Goal: Task Accomplishment & Management: Manage account settings

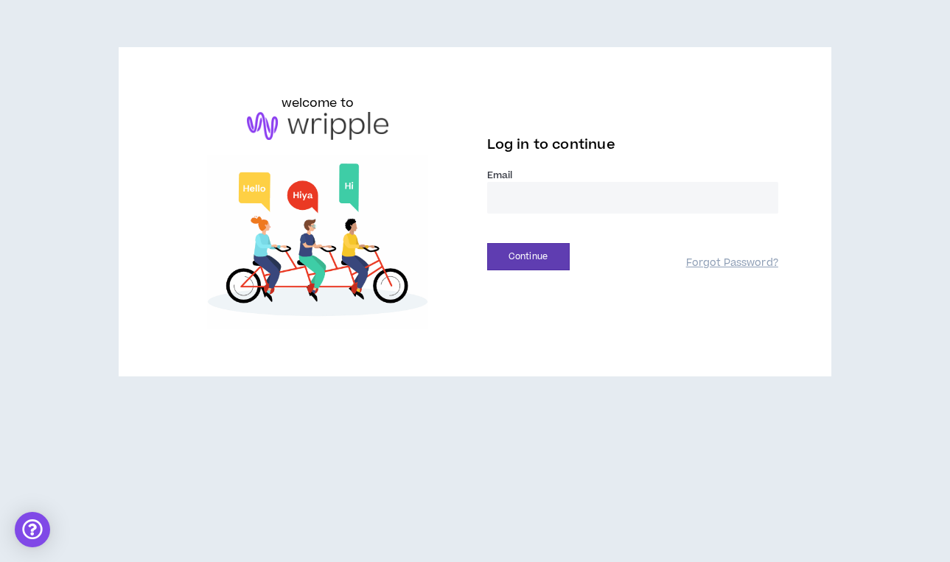
type input "**********"
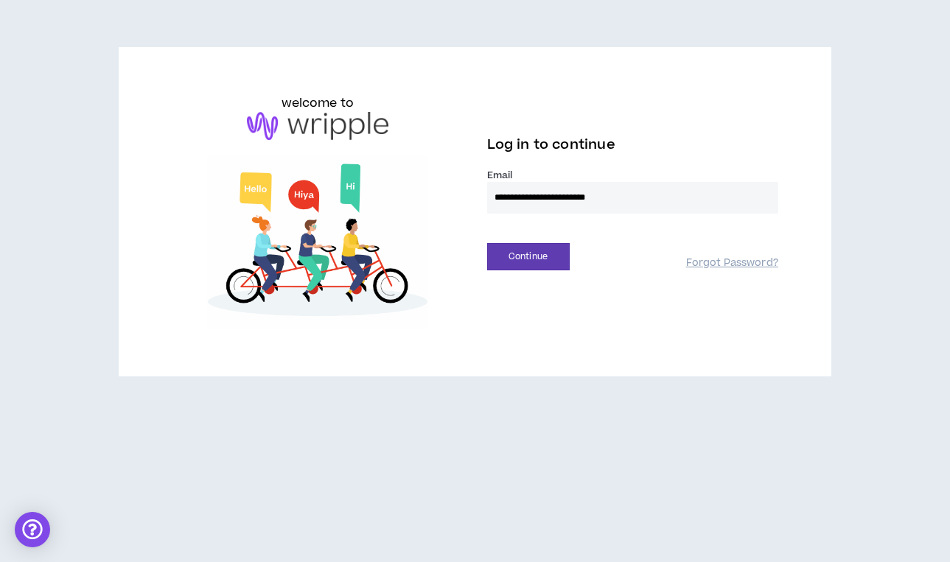
click at [528, 256] on button "Continue" at bounding box center [528, 256] width 83 height 27
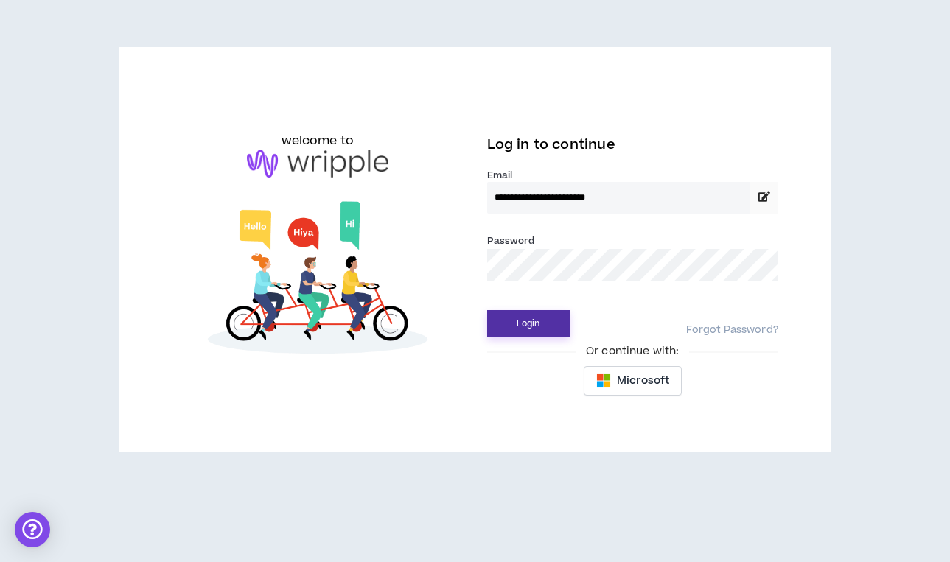
click at [534, 326] on button "Login" at bounding box center [528, 323] width 83 height 27
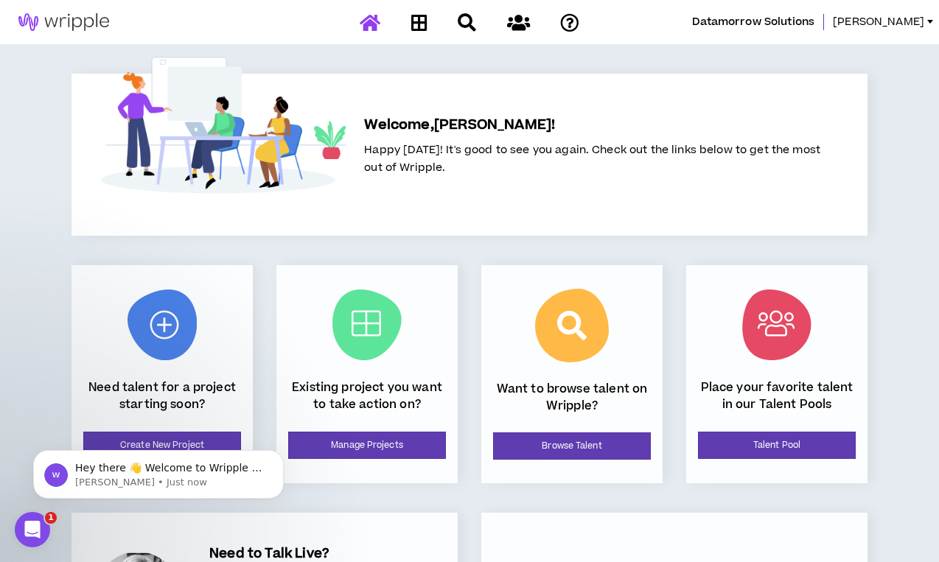
click at [885, 309] on div "Welcome, Benny ! Happy Monday! It's good to see you again. Check out the links …" at bounding box center [469, 374] width 847 height 660
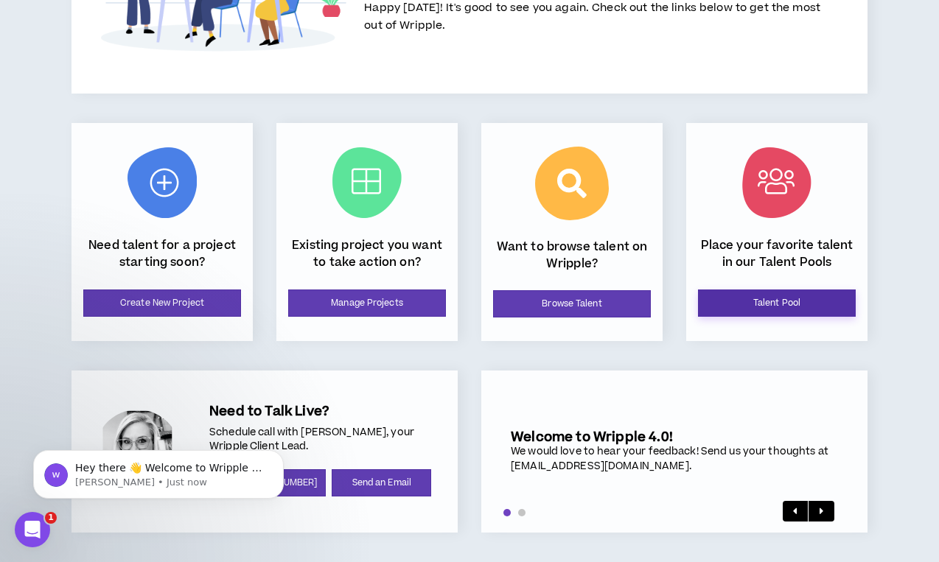
scroll to position [142, 0]
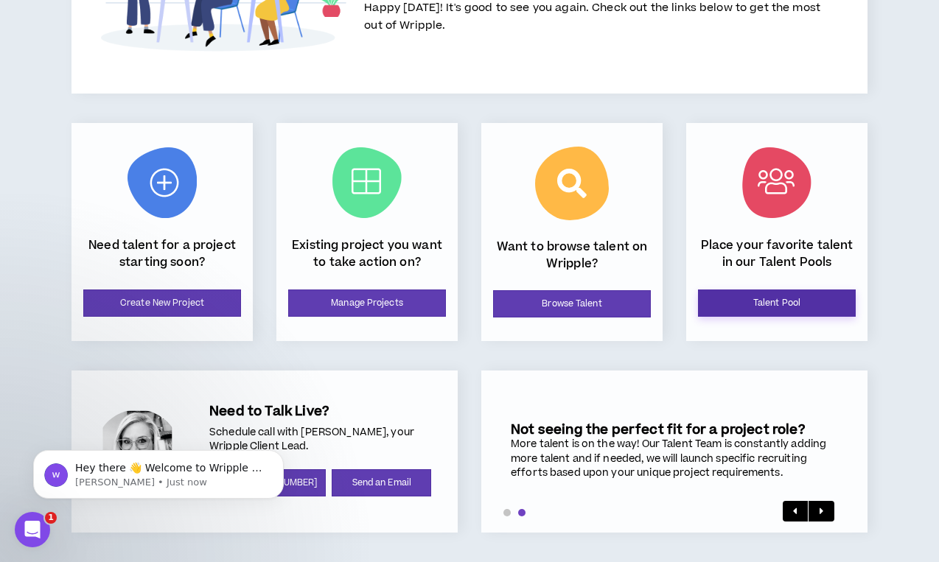
click at [785, 298] on link "Talent Pool" at bounding box center [777, 303] width 158 height 27
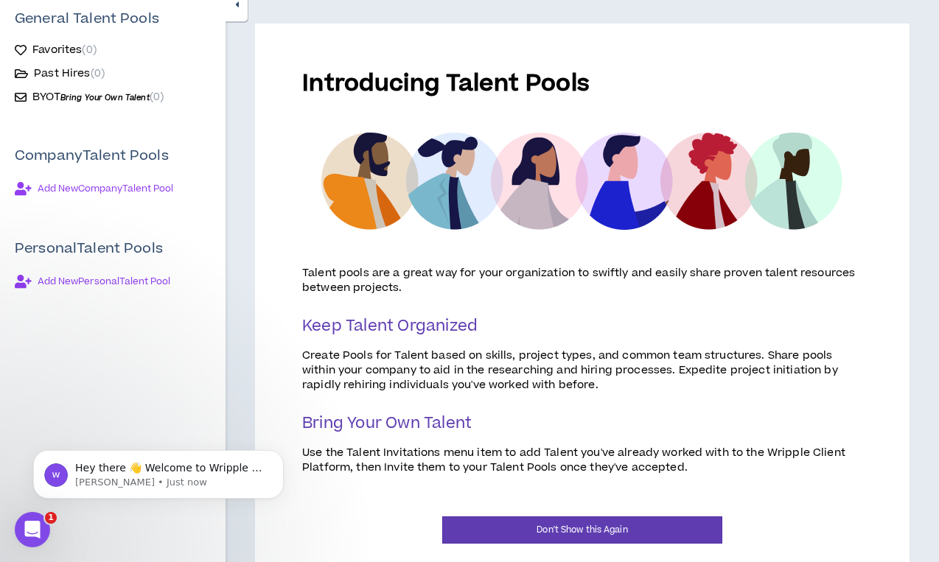
scroll to position [141, 0]
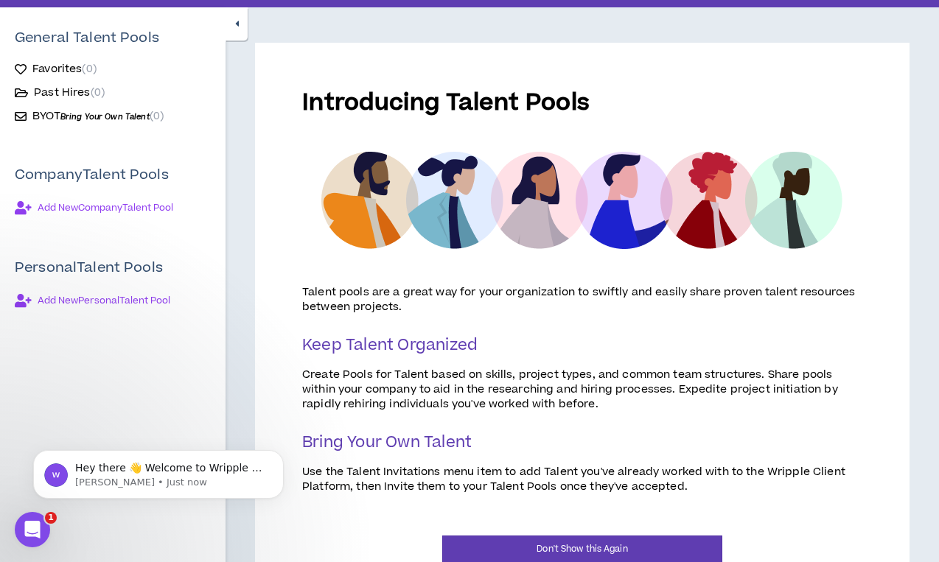
click at [147, 301] on span "Add New Personal Talent Pool" at bounding box center [104, 301] width 133 height 12
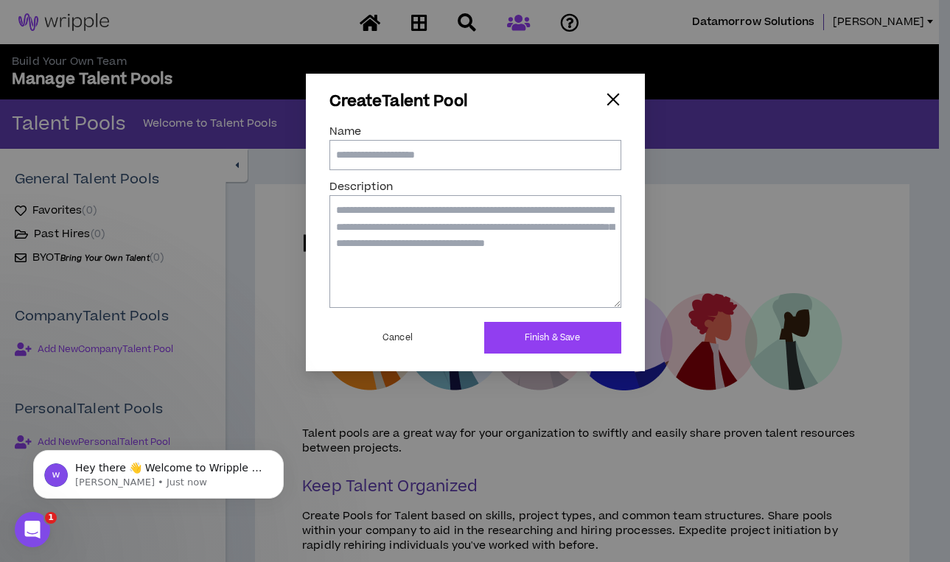
click at [613, 102] on div "button" at bounding box center [613, 99] width 16 height 16
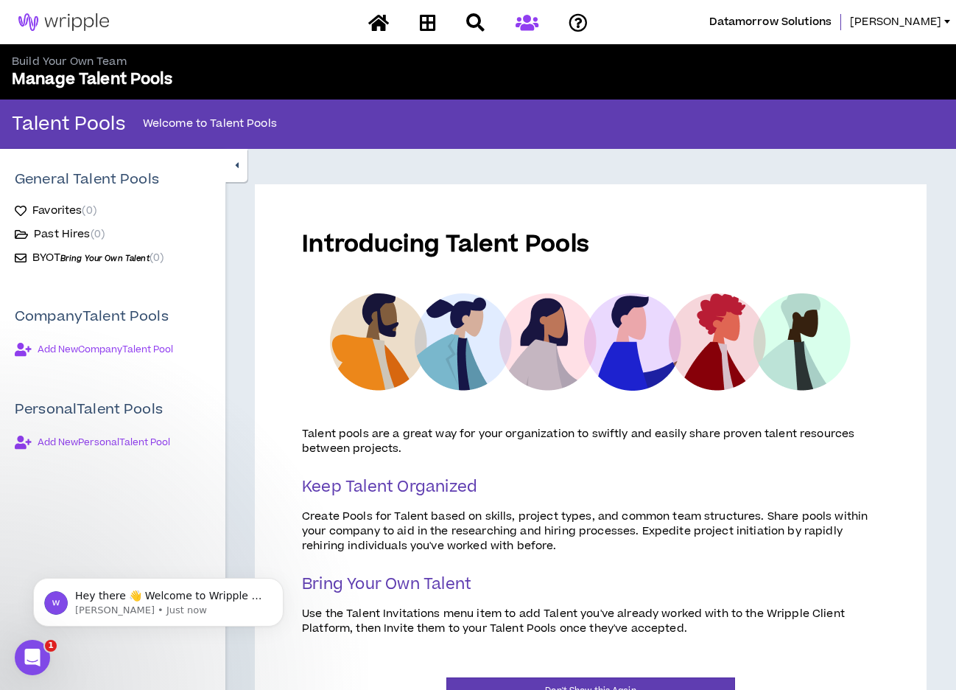
click at [87, 350] on span "Add New Company Talent Pool" at bounding box center [106, 349] width 136 height 12
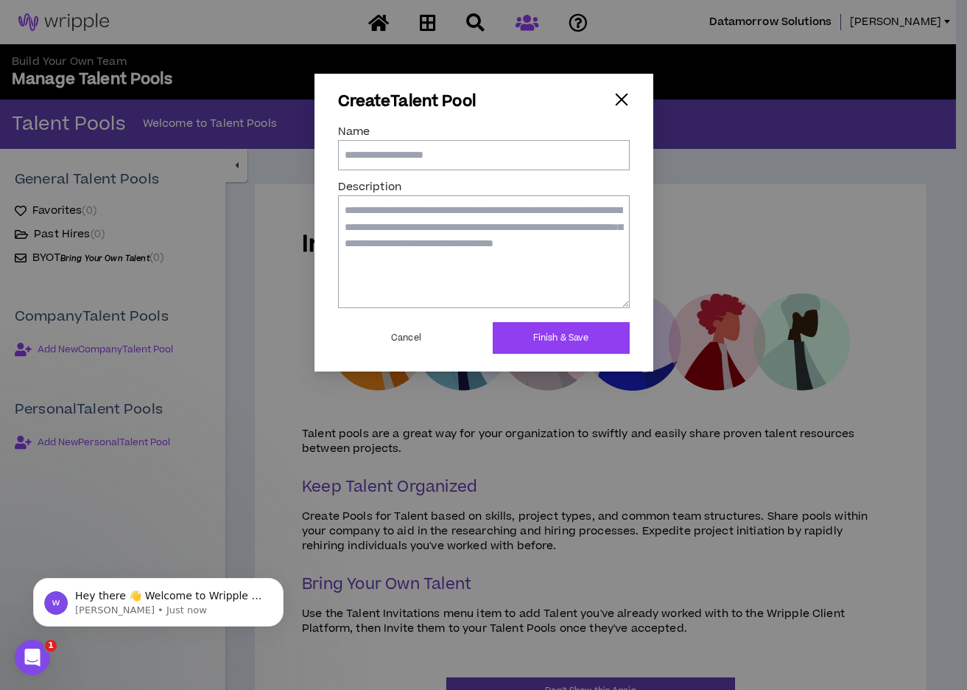
click at [621, 102] on div "button" at bounding box center [622, 99] width 16 height 16
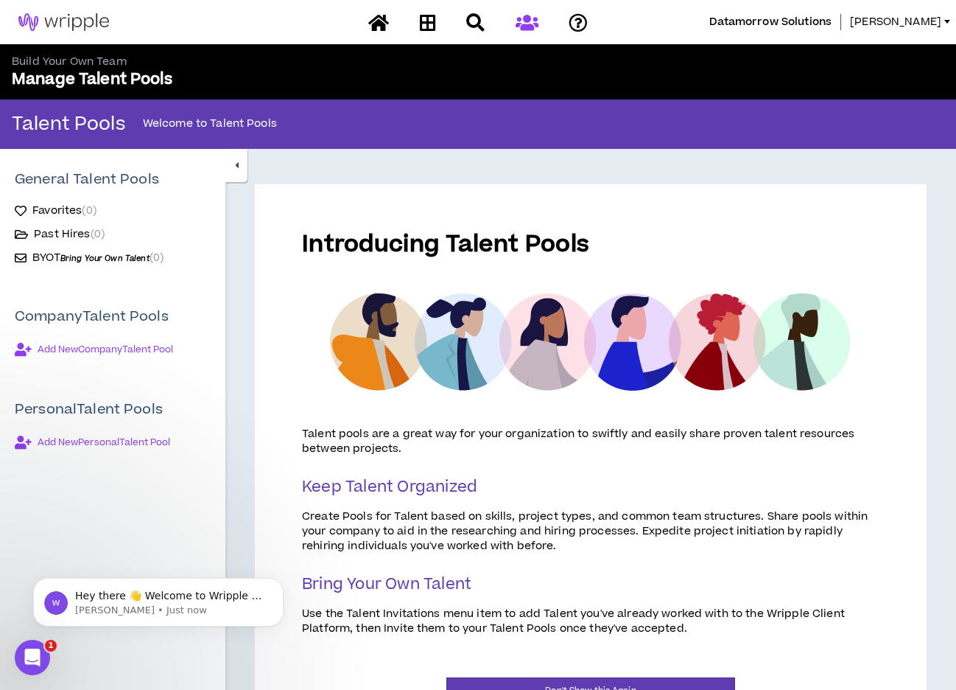
click at [531, 23] on div at bounding box center [478, 23] width 258 height 26
click at [525, 27] on div at bounding box center [478, 23] width 258 height 26
click at [801, 21] on span "Datamorrow Solutions" at bounding box center [771, 22] width 122 height 16
click at [933, 20] on span "[PERSON_NAME]" at bounding box center [895, 22] width 91 height 16
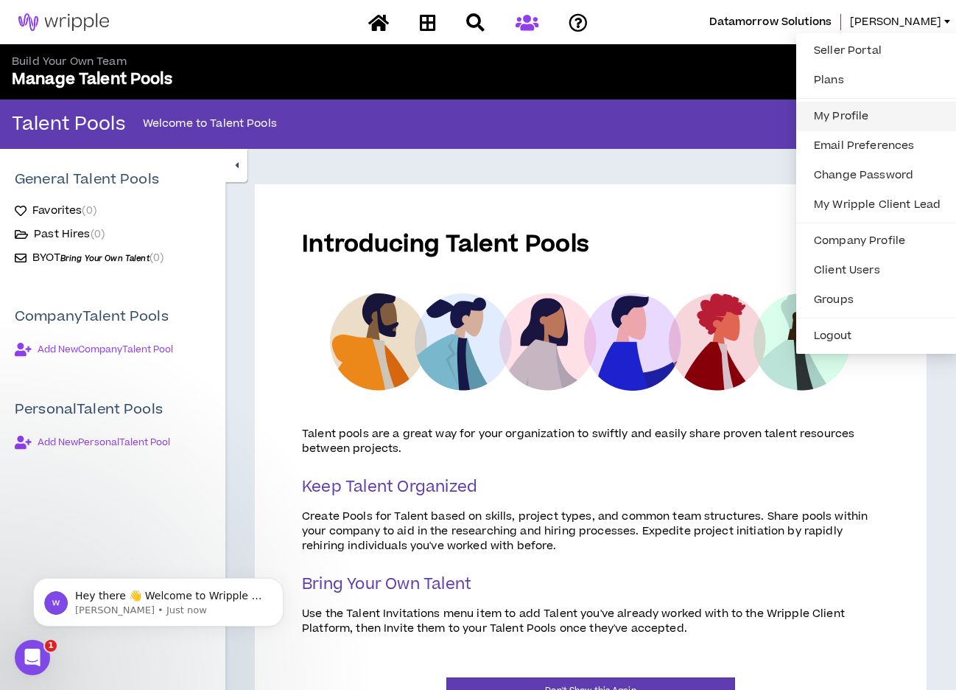
click at [855, 113] on link "My Profile" at bounding box center [877, 116] width 144 height 22
select select "US"
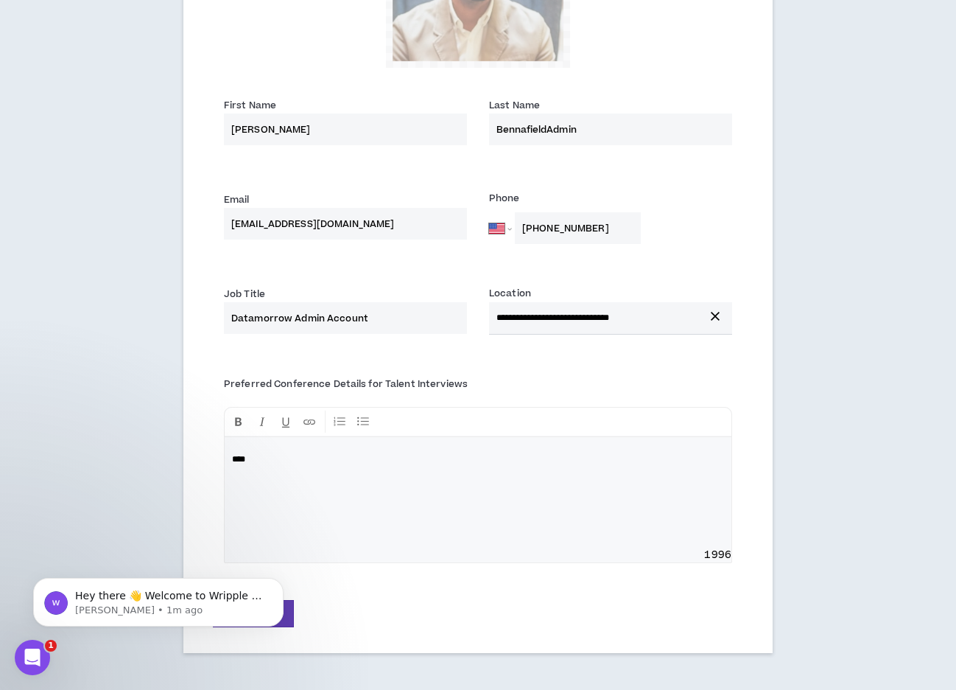
scroll to position [323, 0]
click at [274, 561] on button "Dismiss notification" at bounding box center [279, 581] width 19 height 19
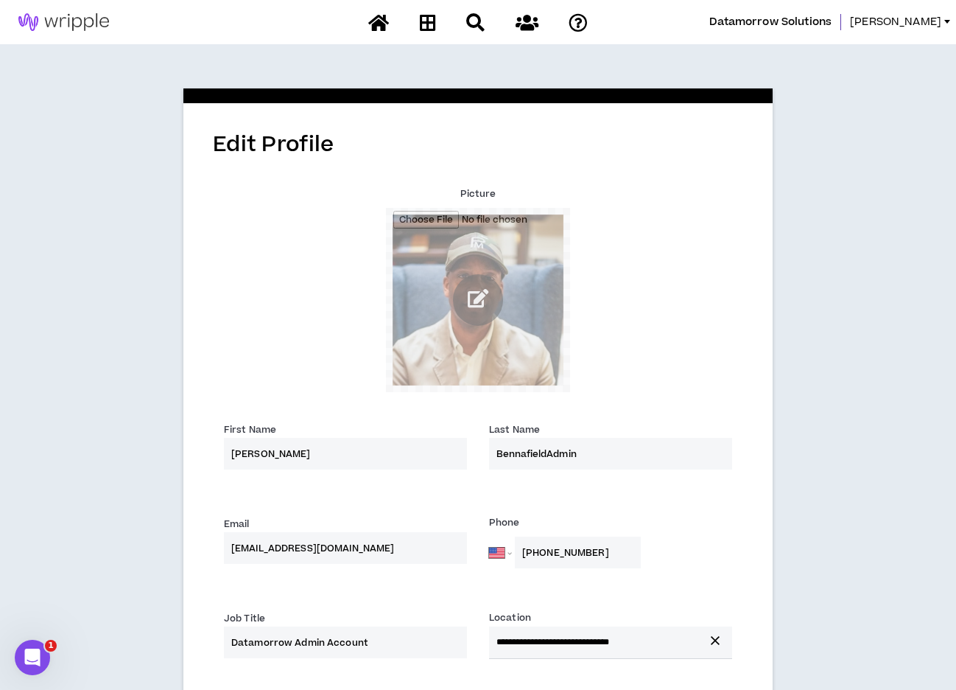
scroll to position [0, 0]
click at [938, 26] on span "[PERSON_NAME]" at bounding box center [895, 22] width 91 height 16
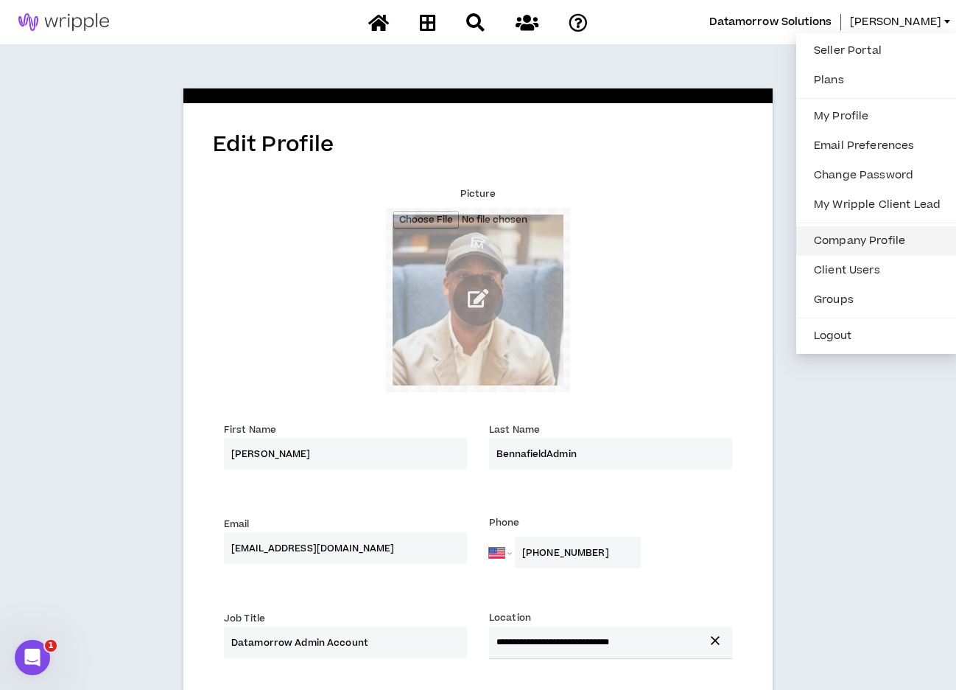
click at [860, 237] on link "Company Profile" at bounding box center [877, 241] width 144 height 22
select select "*"
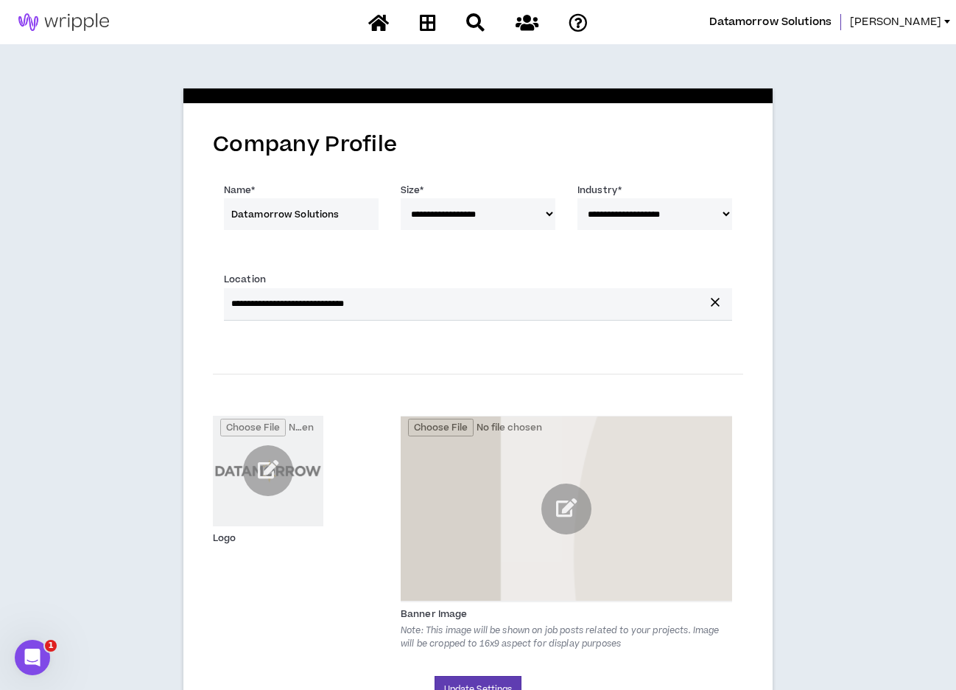
click at [947, 21] on div at bounding box center [948, 22] width 6 height 4
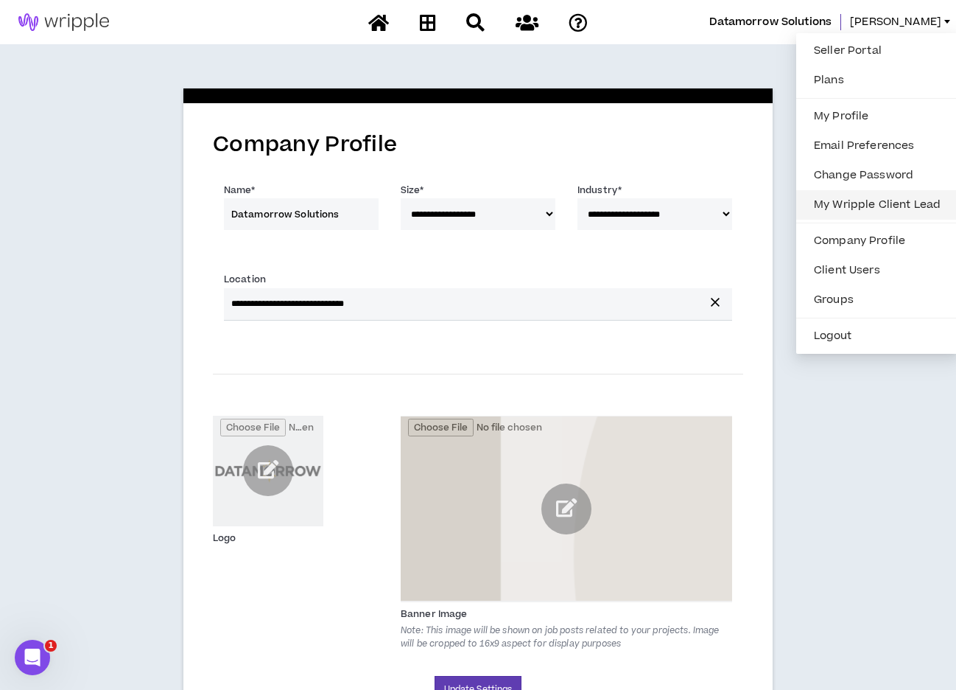
click at [833, 205] on link "My Wripple Client Lead" at bounding box center [877, 205] width 144 height 22
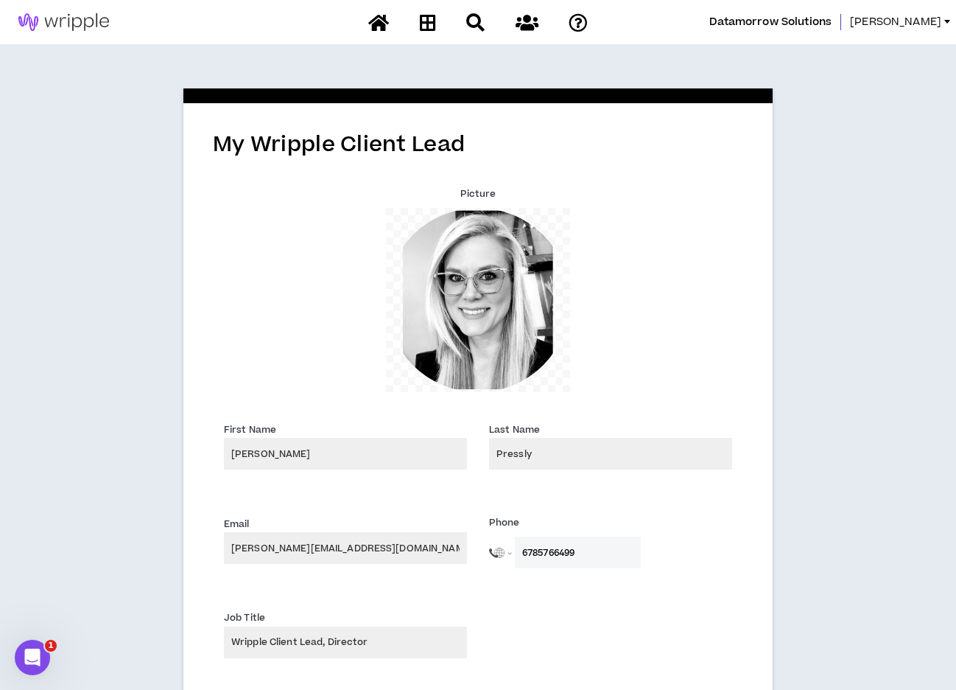
click at [917, 24] on span "[PERSON_NAME]" at bounding box center [895, 22] width 91 height 16
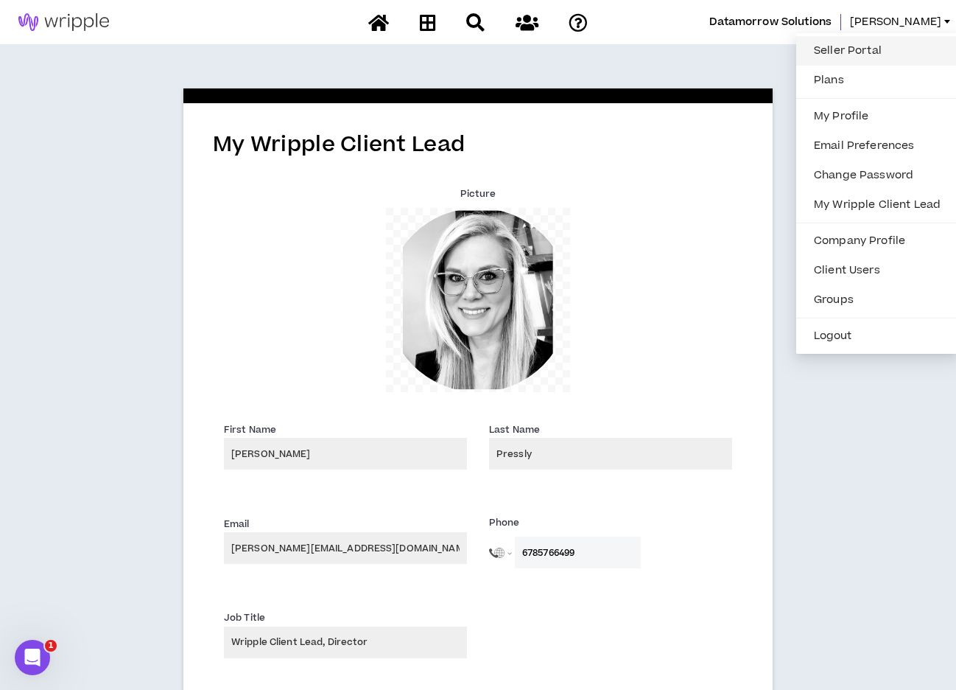
click at [834, 53] on link "Seller Portal" at bounding box center [877, 51] width 144 height 22
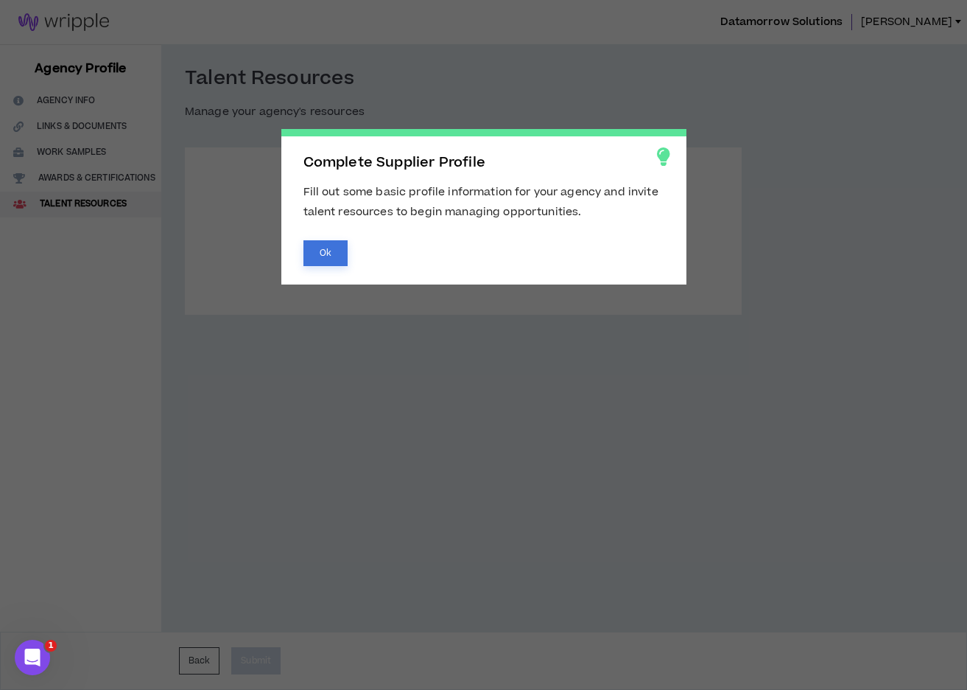
click at [332, 254] on button "Ok" at bounding box center [326, 253] width 44 height 26
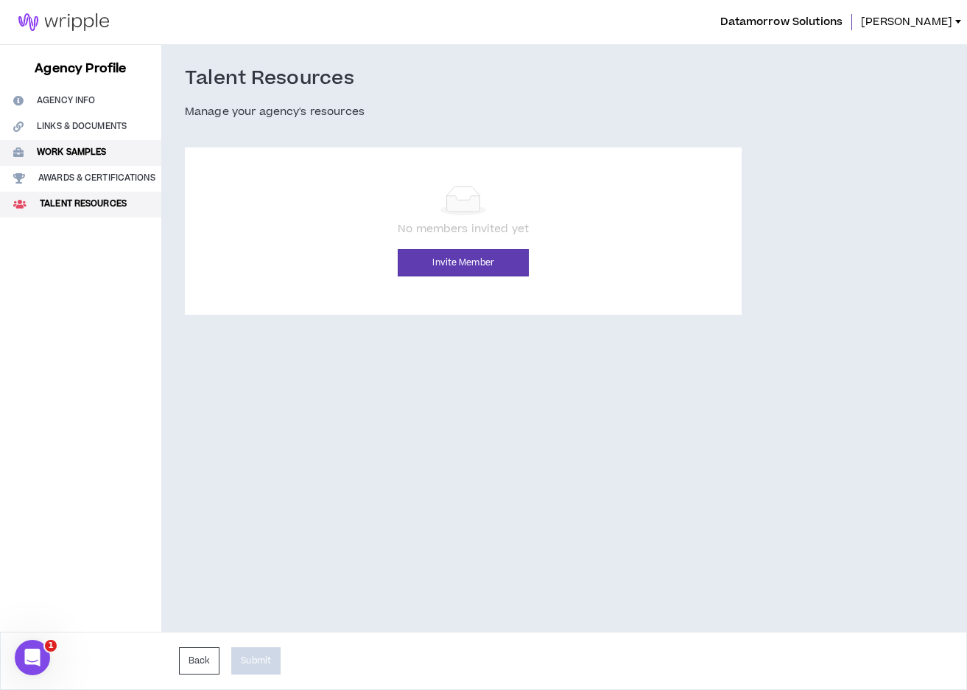
click at [94, 149] on button "Work Samples" at bounding box center [80, 153] width 161 height 26
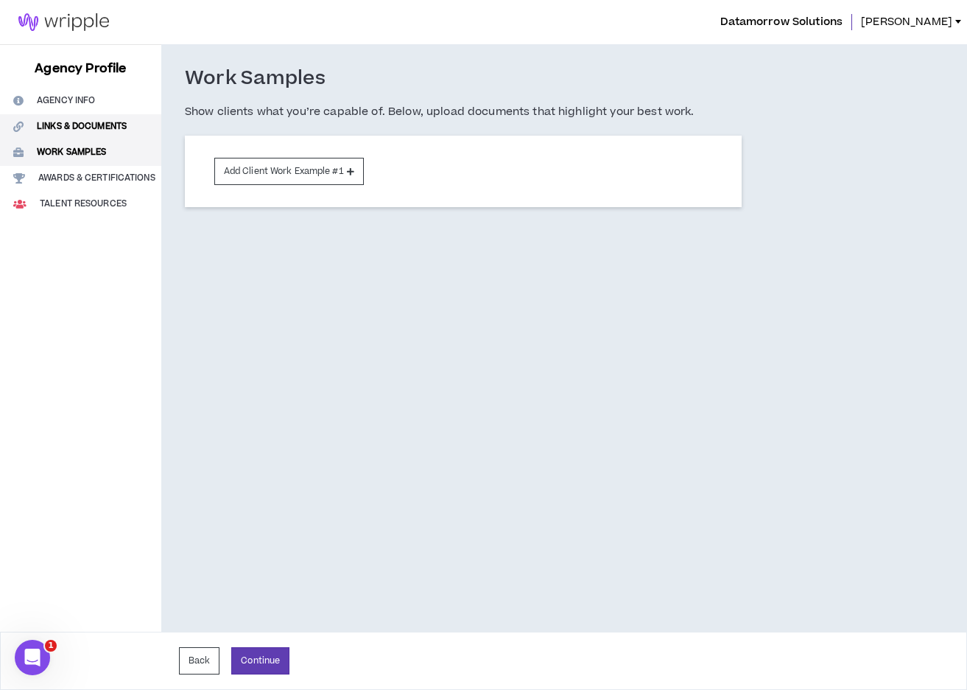
click at [89, 127] on button "Links & Documents" at bounding box center [80, 127] width 161 height 26
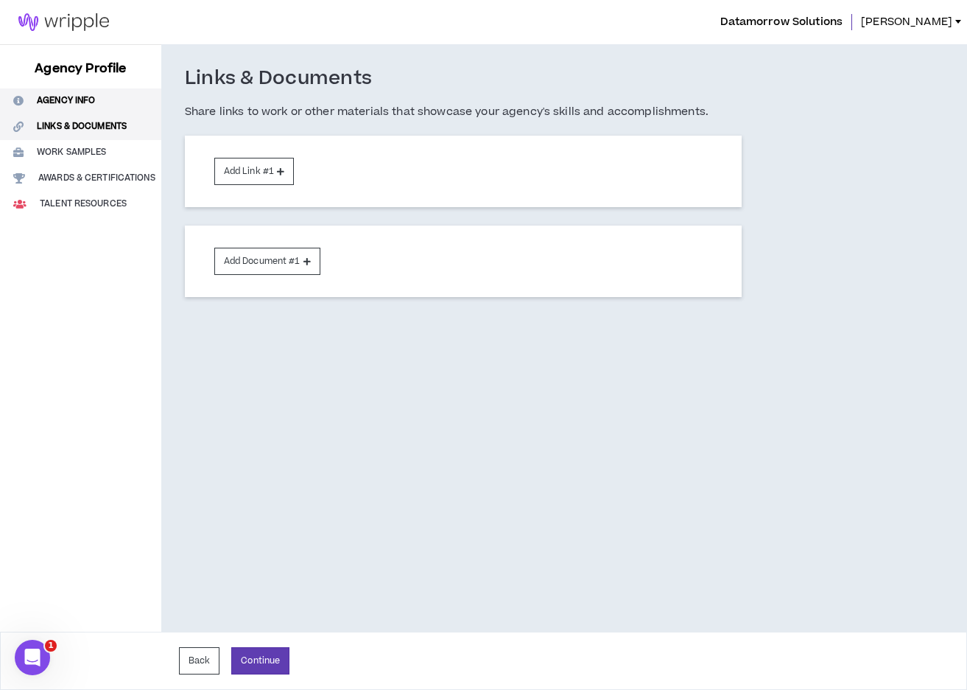
click at [94, 100] on button "Agency Info" at bounding box center [80, 101] width 161 height 26
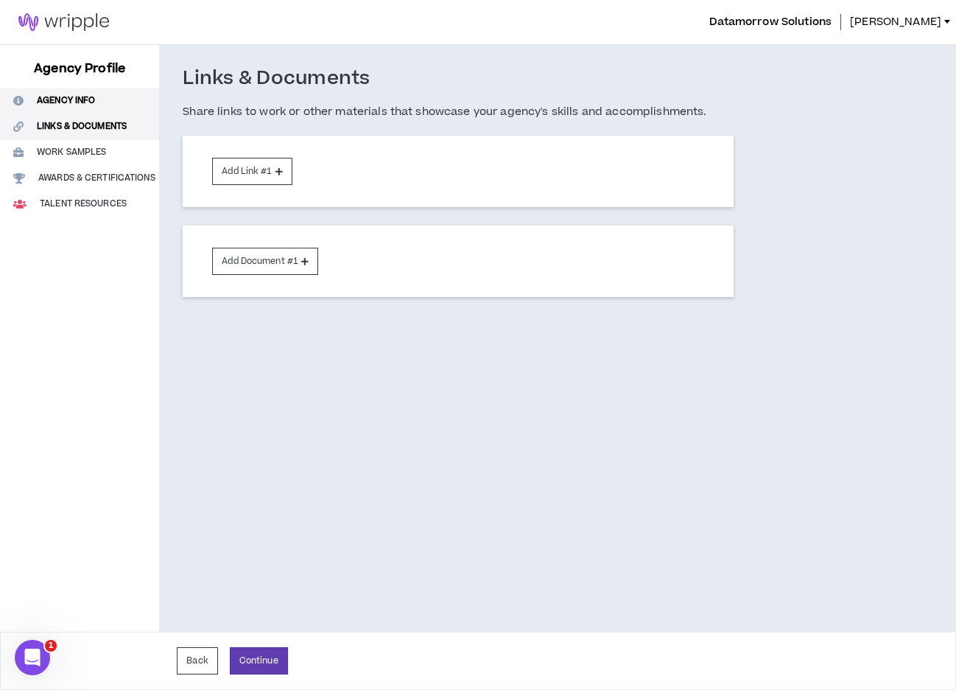
select select "*"
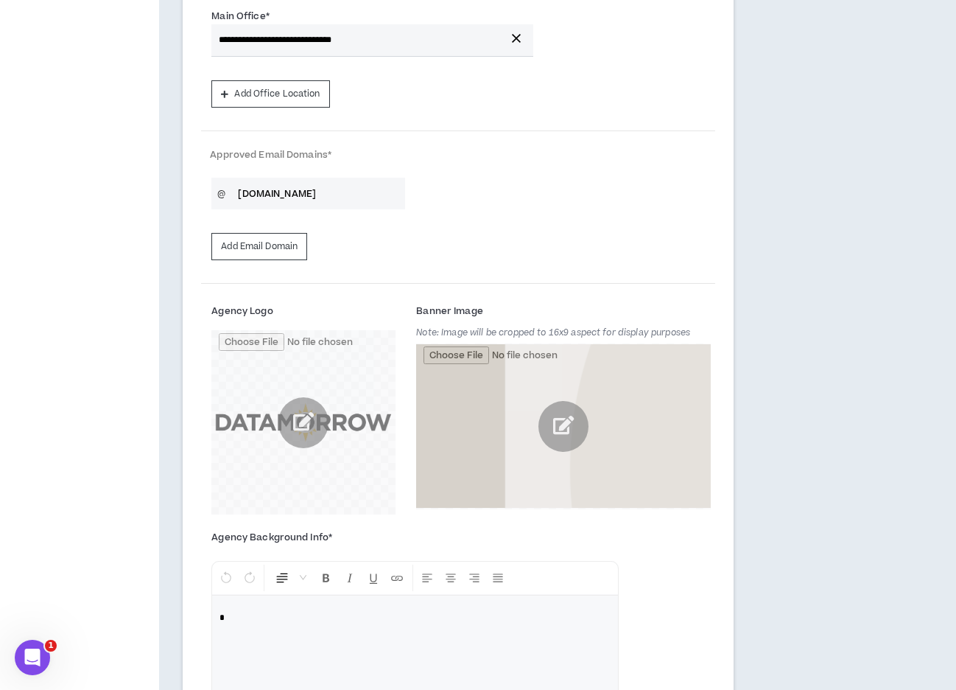
scroll to position [357, 0]
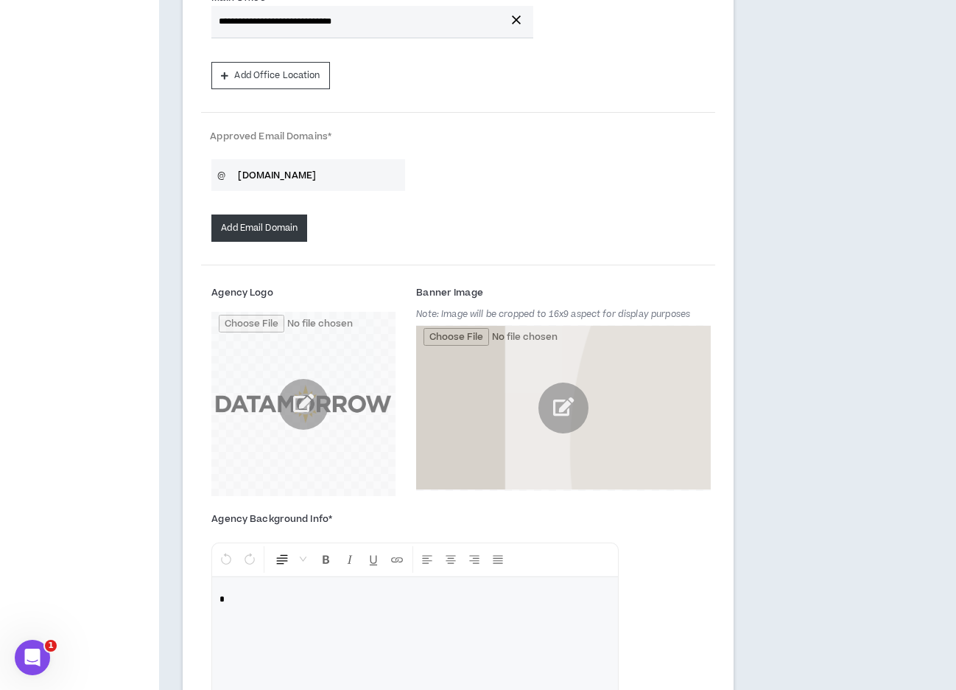
click at [273, 229] on button "Add Email Domain" at bounding box center [259, 227] width 96 height 27
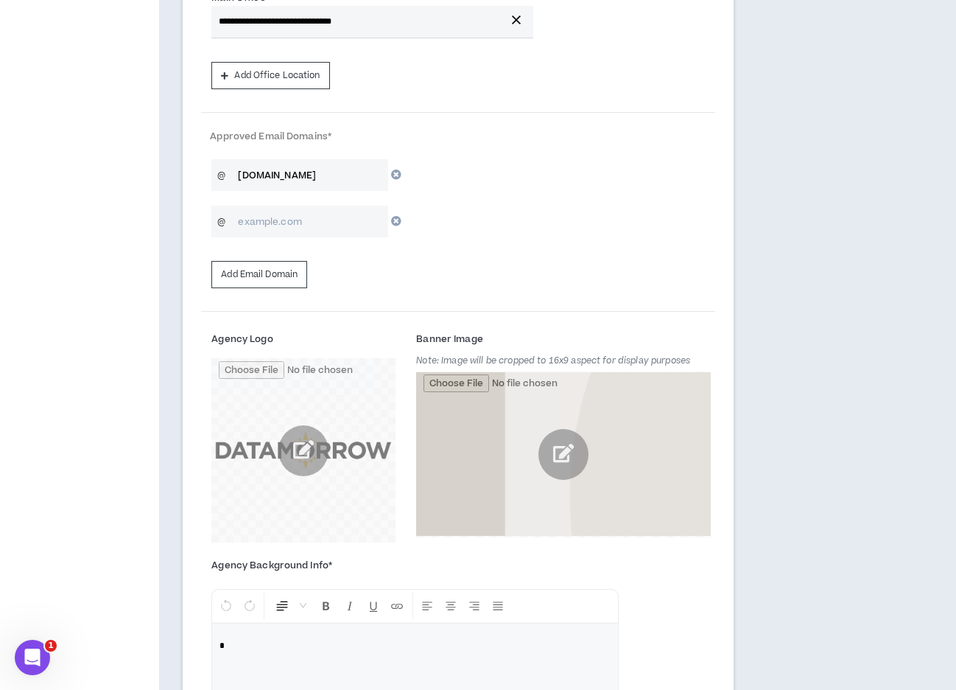
click at [396, 218] on icon "button" at bounding box center [396, 221] width 10 height 10
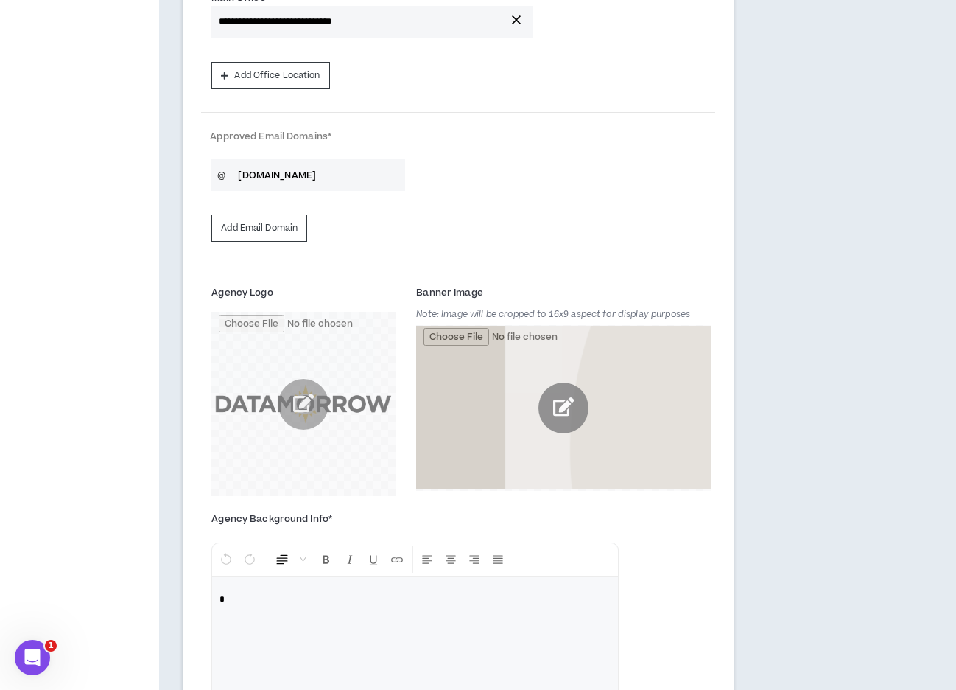
click at [483, 368] on input "file" at bounding box center [563, 408] width 295 height 166
click at [500, 376] on input "file" at bounding box center [563, 408] width 295 height 166
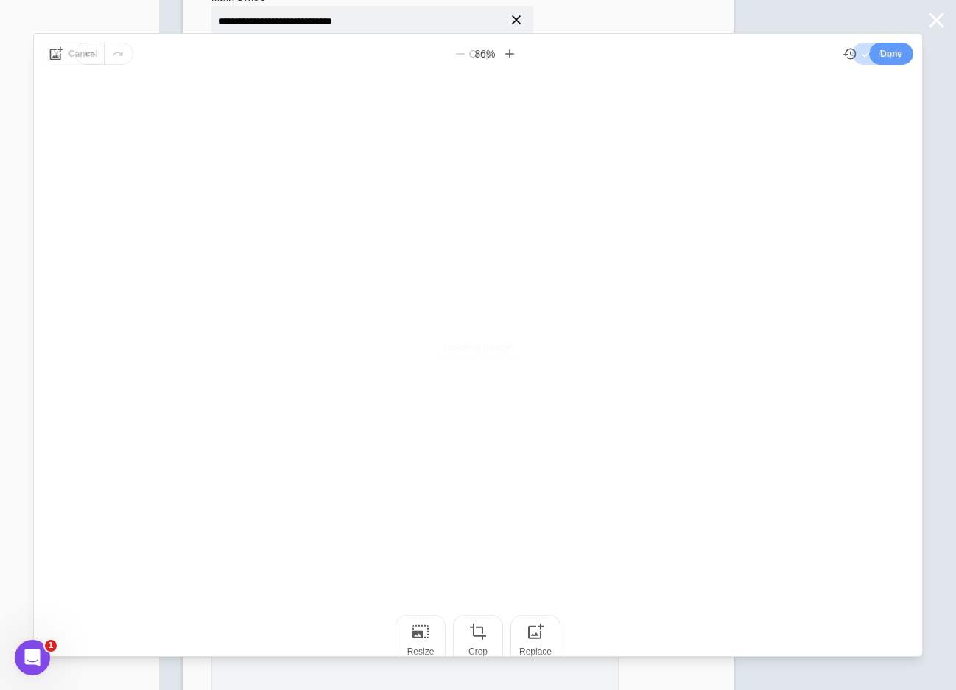
scroll to position [0, 0]
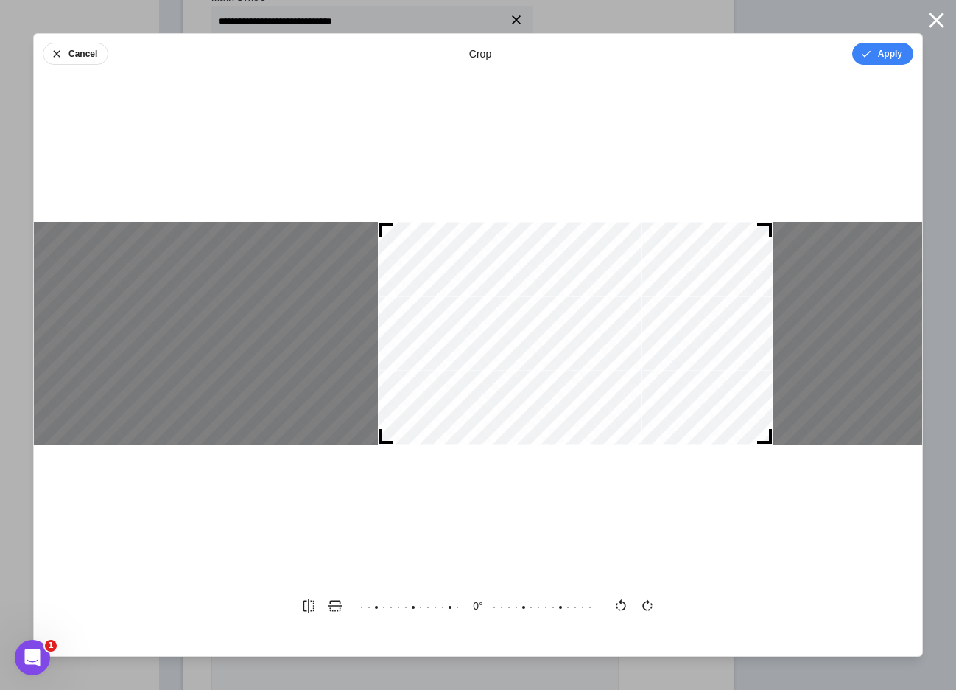
drag, startPoint x: 522, startPoint y: 365, endPoint x: 620, endPoint y: 374, distance: 97.6
click at [620, 374] on div at bounding box center [575, 333] width 395 height 223
drag, startPoint x: 769, startPoint y: 439, endPoint x: 804, endPoint y: 440, distance: 34.6
click at [804, 440] on div at bounding box center [478, 333] width 889 height 223
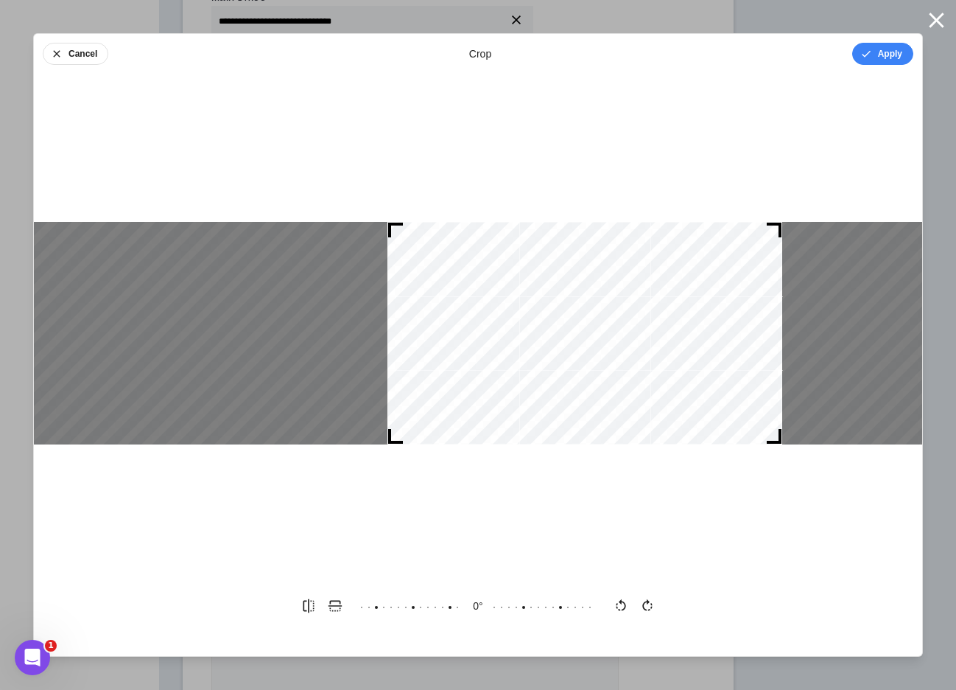
drag, startPoint x: 648, startPoint y: 369, endPoint x: 658, endPoint y: 370, distance: 9.6
click at [658, 370] on div at bounding box center [585, 333] width 395 height 223
click at [455, 561] on icon at bounding box center [589, 605] width 589 height 27
click at [648, 561] on icon "button" at bounding box center [647, 605] width 15 height 15
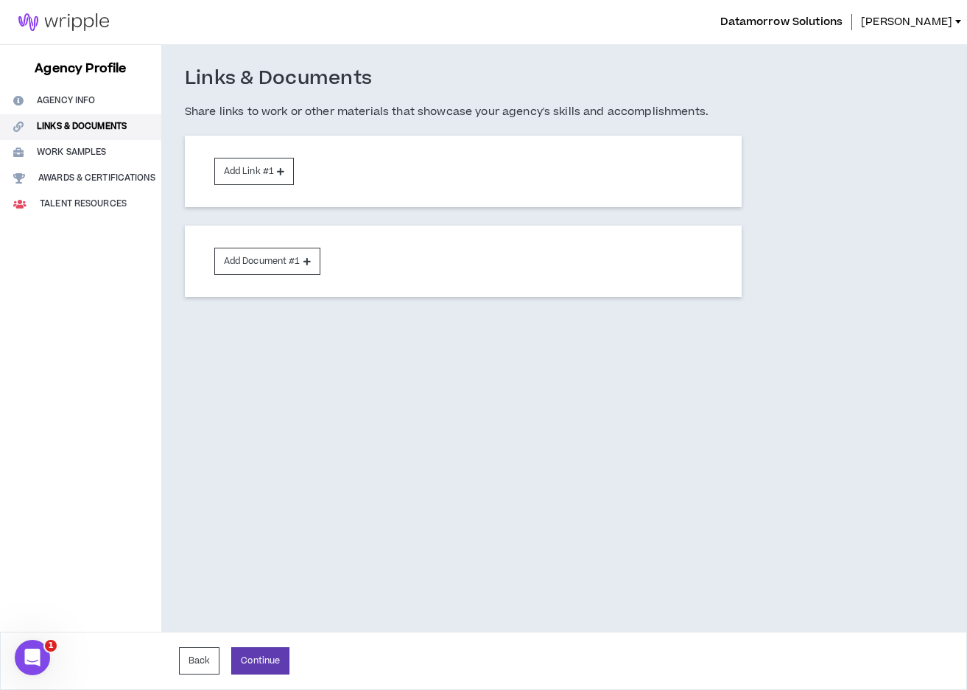
select select "*"
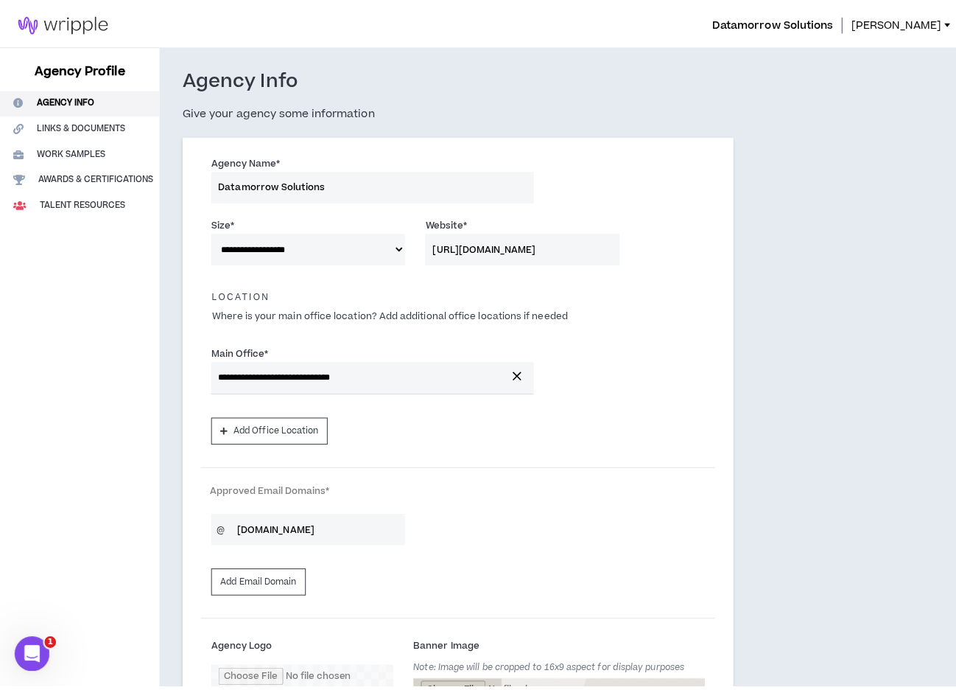
scroll to position [357, 0]
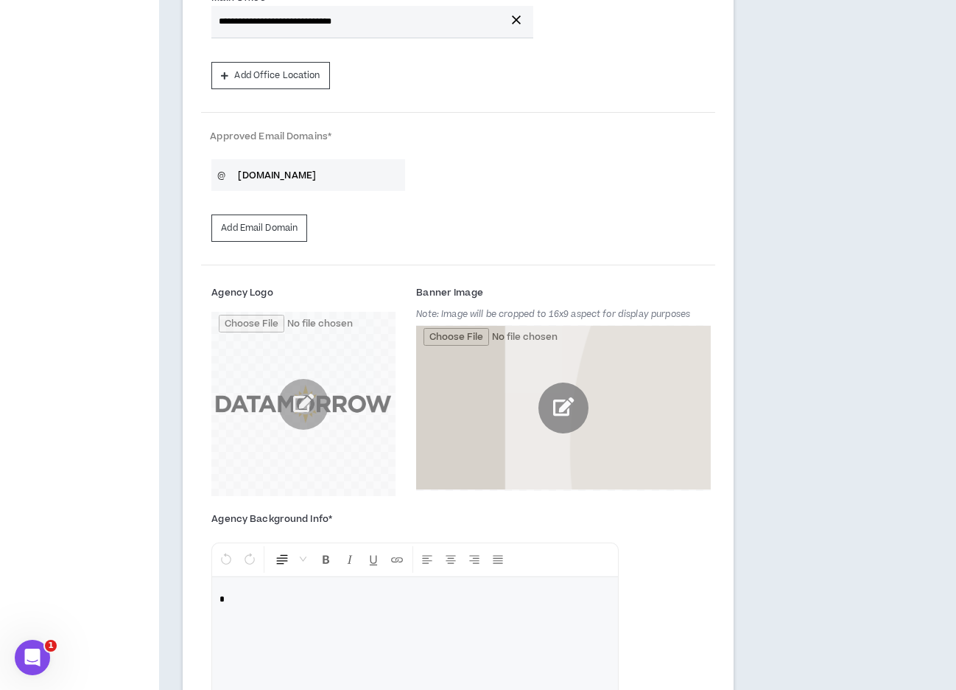
click at [472, 360] on input "file" at bounding box center [563, 408] width 295 height 166
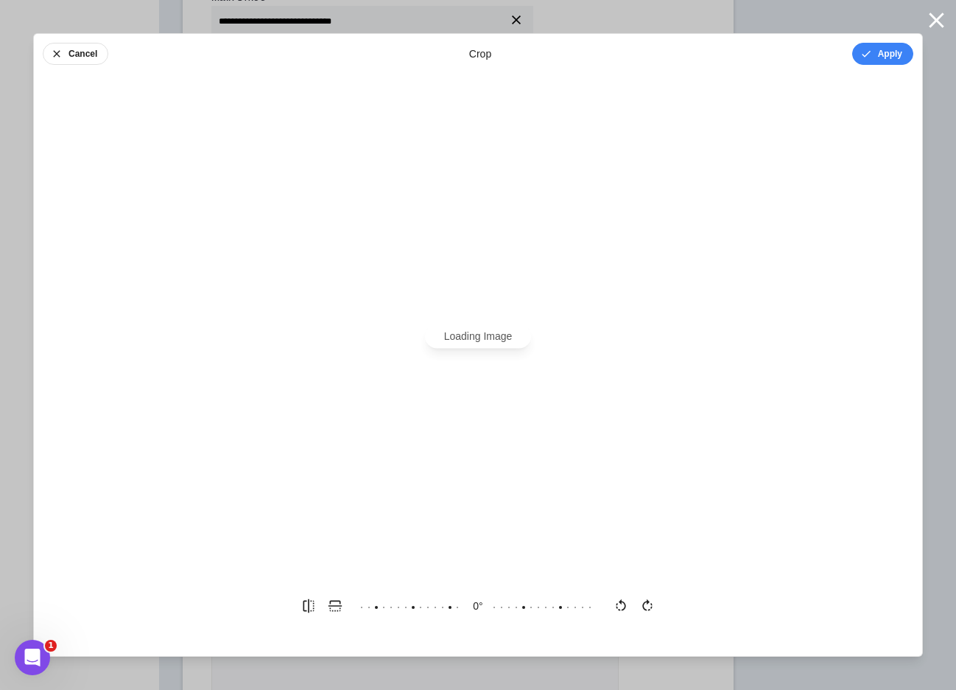
scroll to position [0, 0]
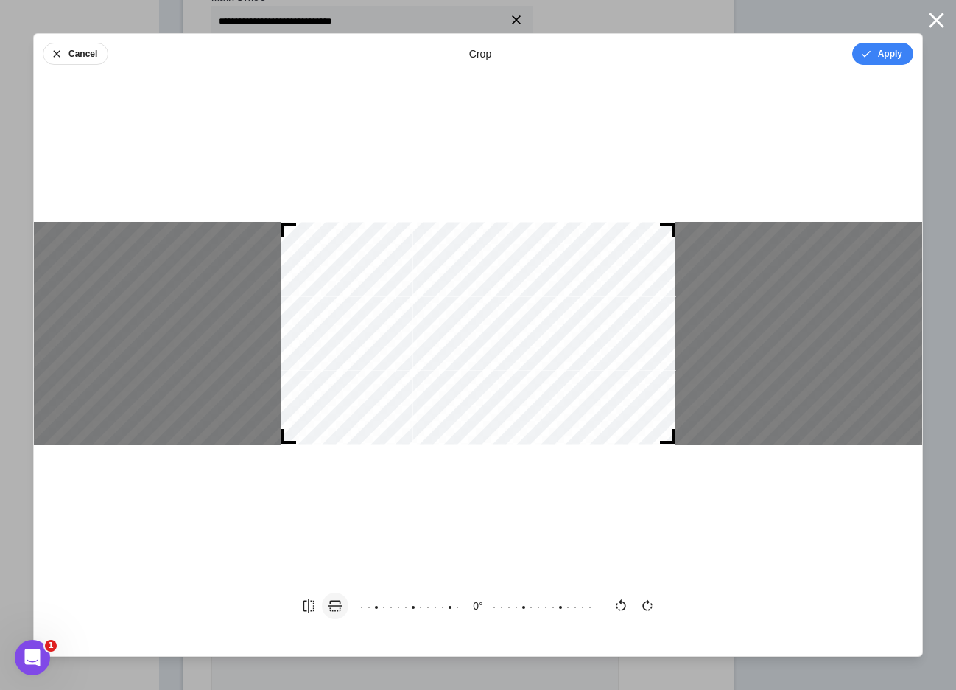
click at [336, 561] on icon "button" at bounding box center [335, 605] width 15 height 15
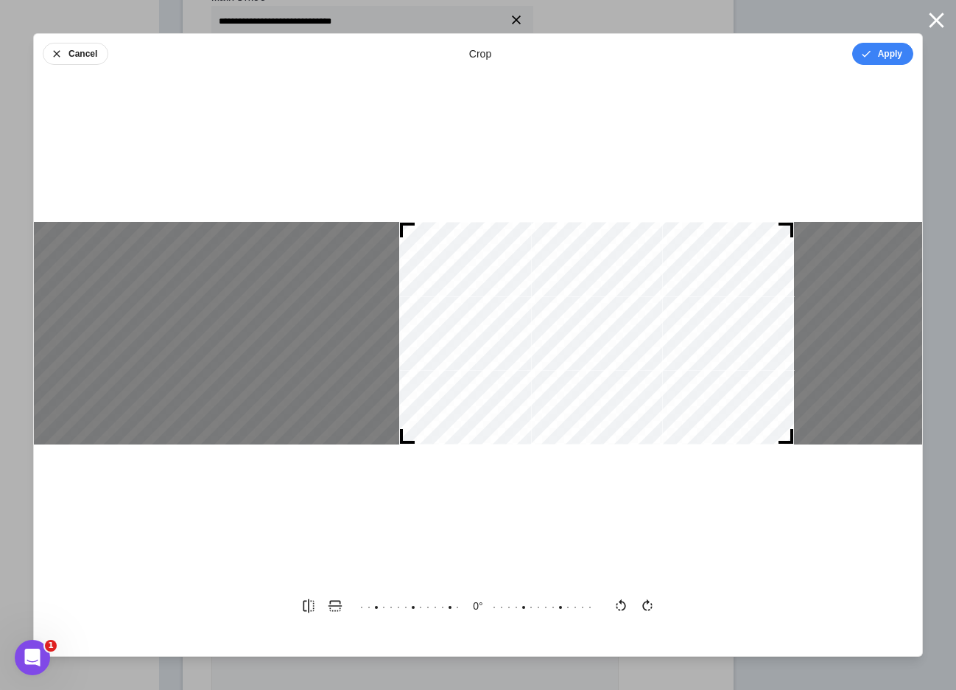
drag, startPoint x: 561, startPoint y: 344, endPoint x: 679, endPoint y: 346, distance: 118.6
click at [679, 346] on div at bounding box center [596, 333] width 395 height 223
click at [889, 50] on button "Apply" at bounding box center [882, 54] width 61 height 22
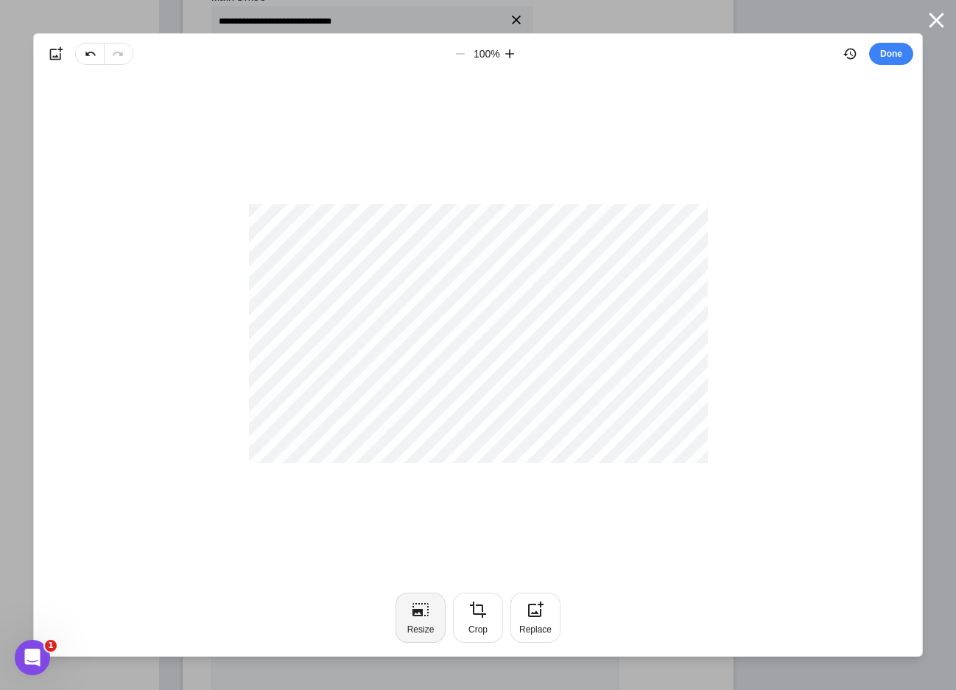
click at [425, 561] on icon "button" at bounding box center [421, 609] width 18 height 18
type input "***"
click at [443, 561] on input "***" at bounding box center [416, 623] width 83 height 27
type input "***"
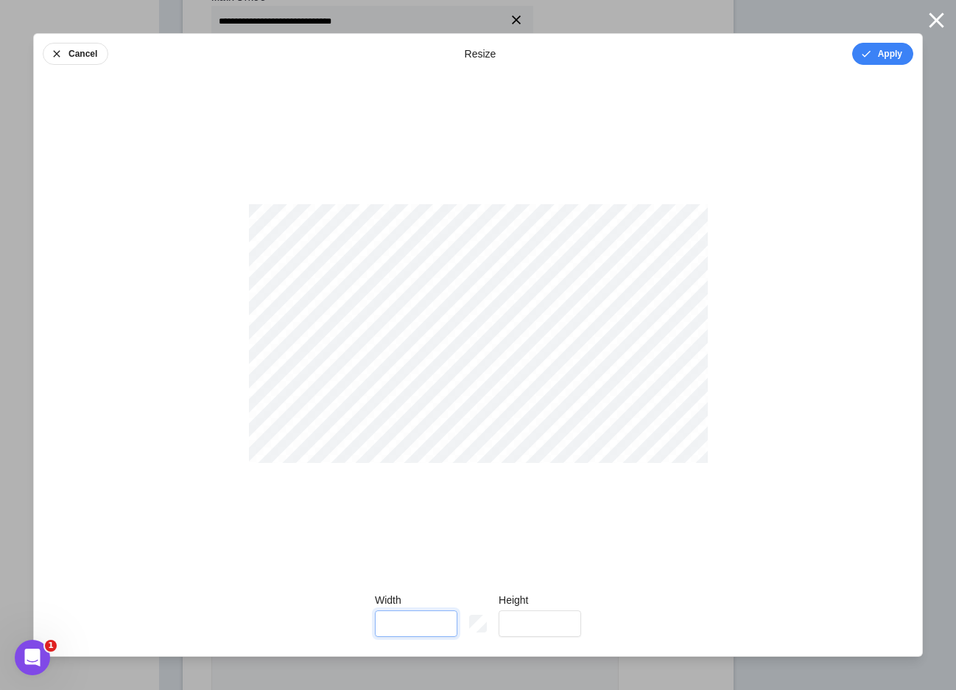
type input "***"
click at [443, 561] on input "***" at bounding box center [416, 623] width 83 height 27
type input "***"
click at [442, 561] on input "***" at bounding box center [416, 623] width 83 height 27
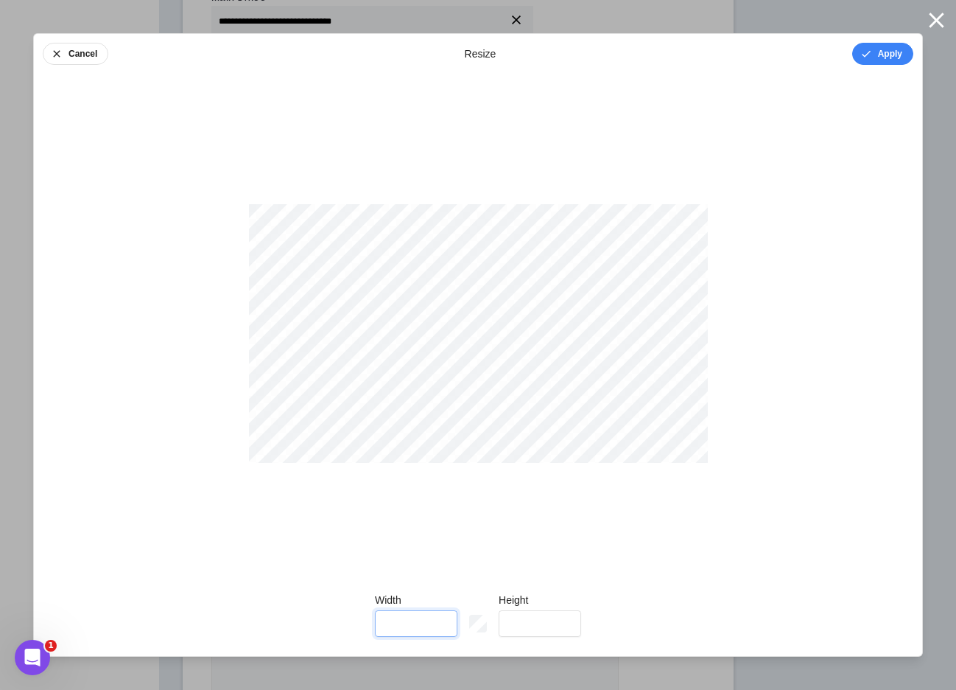
type input "***"
click at [442, 561] on input "***" at bounding box center [416, 623] width 83 height 27
click at [88, 60] on button "Cancel" at bounding box center [76, 54] width 66 height 22
type input "*"
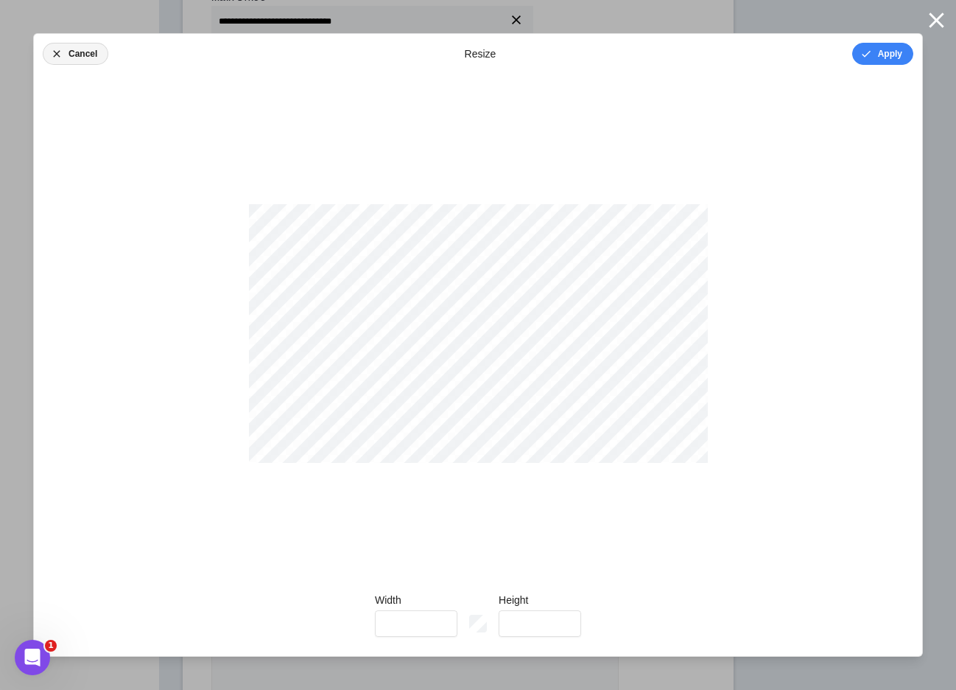
type input "*"
click at [938, 17] on icon "button" at bounding box center [937, 20] width 26 height 26
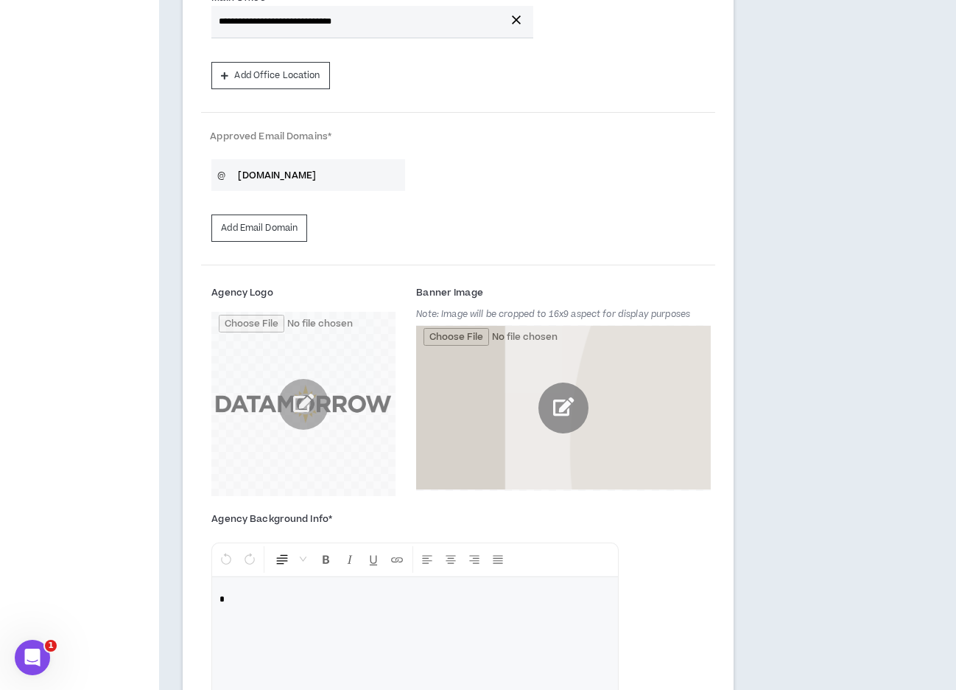
click at [565, 406] on input "file" at bounding box center [563, 408] width 295 height 166
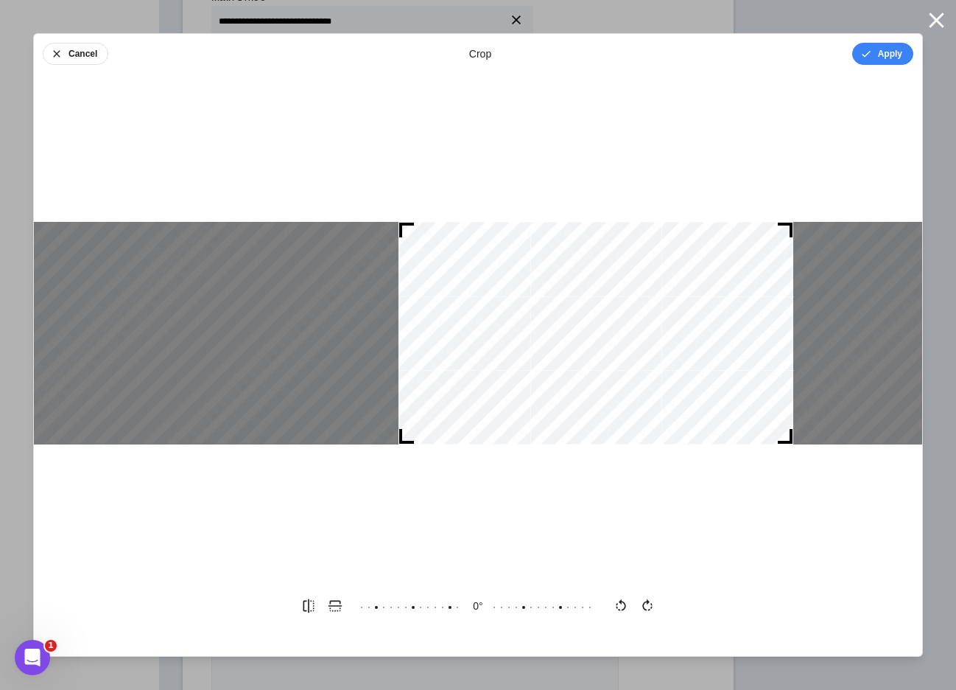
drag, startPoint x: 493, startPoint y: 413, endPoint x: 611, endPoint y: 416, distance: 117.9
click at [611, 416] on div at bounding box center [596, 333] width 395 height 223
click at [886, 51] on button "Apply" at bounding box center [882, 54] width 61 height 22
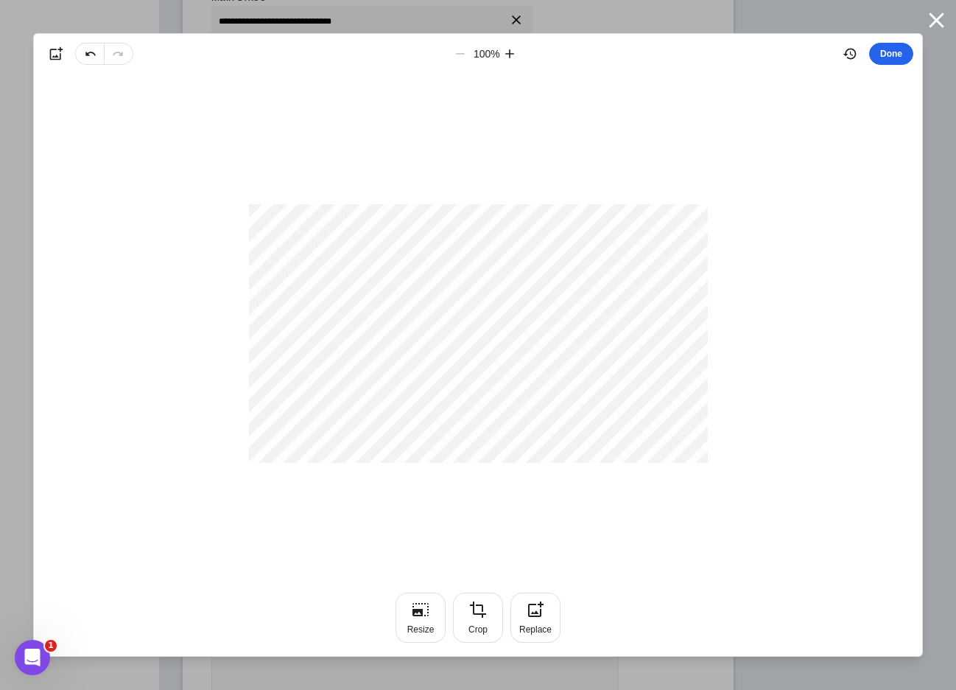
click at [887, 53] on button "Done" at bounding box center [891, 54] width 44 height 22
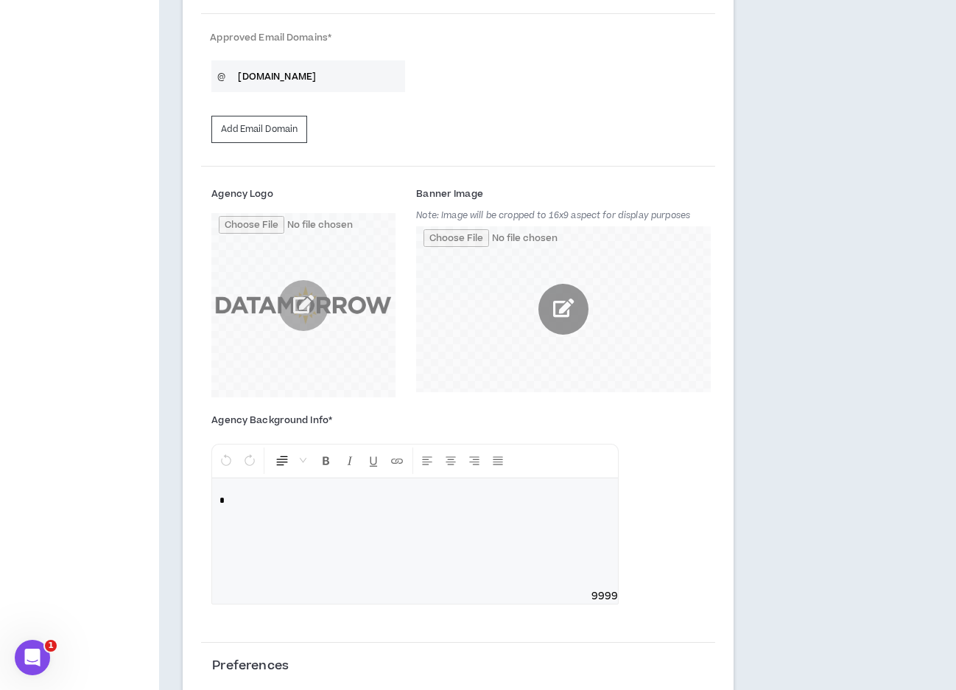
scroll to position [491, 0]
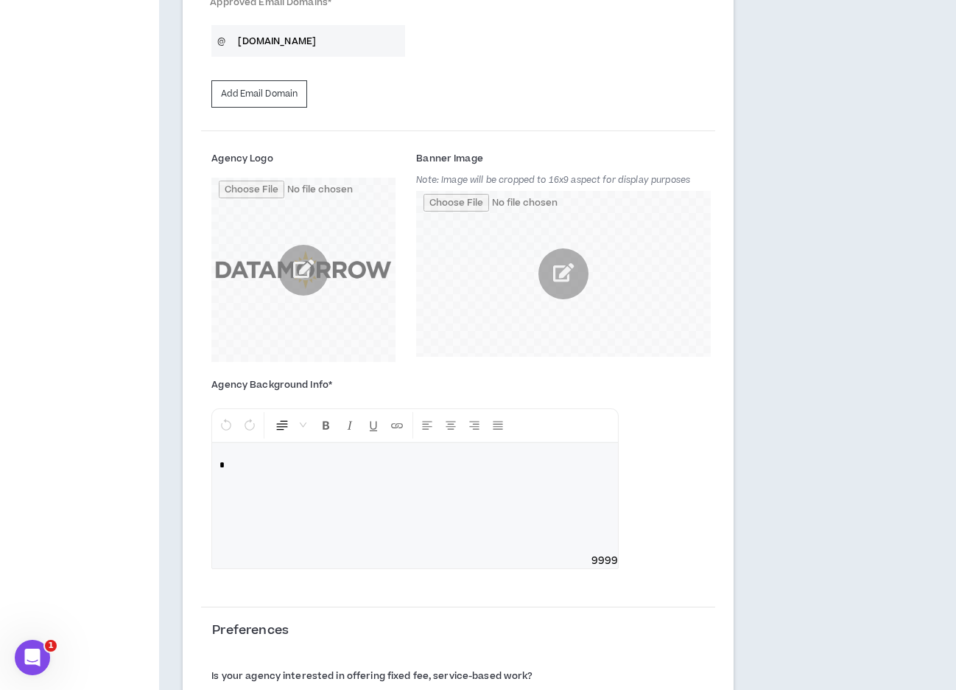
click at [313, 469] on p "*" at bounding box center [415, 465] width 391 height 15
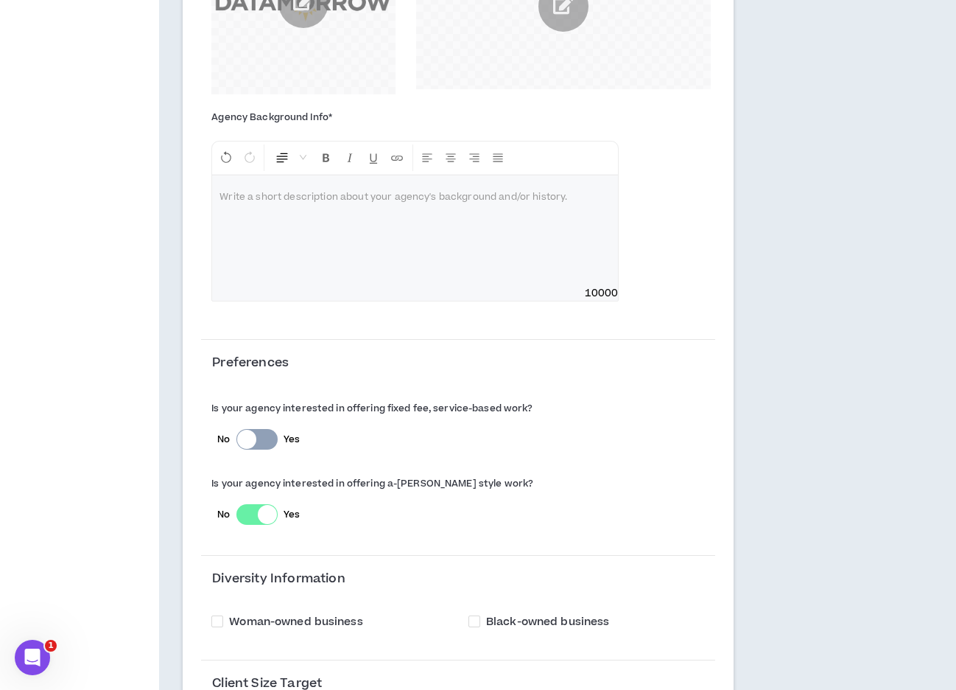
scroll to position [763, 0]
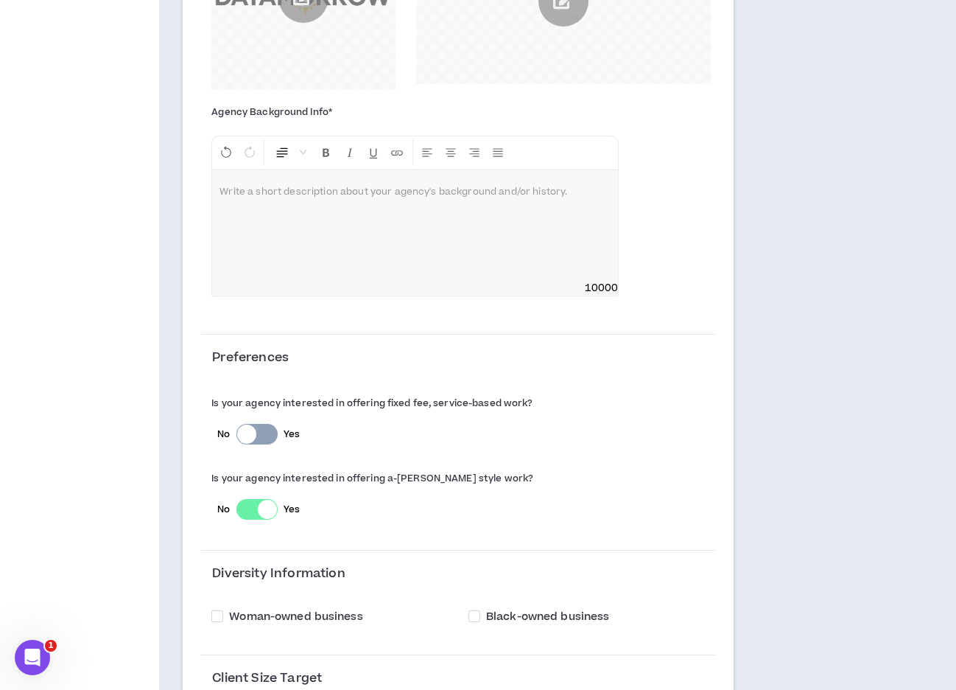
click at [264, 427] on div at bounding box center [257, 434] width 41 height 21
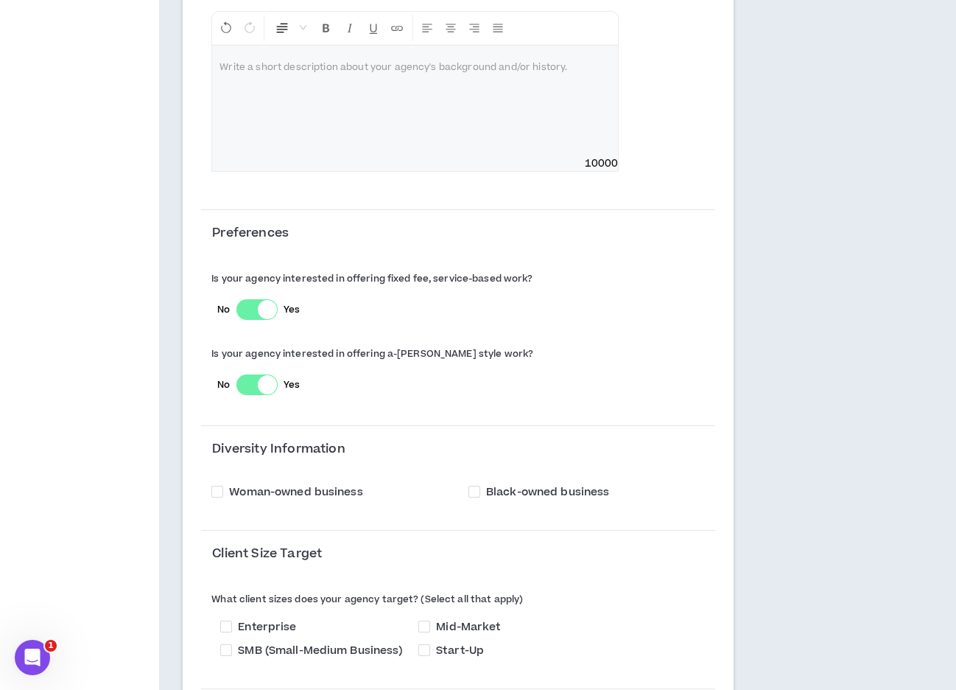
scroll to position [889, 0]
click at [472, 485] on span at bounding box center [475, 491] width 12 height 12
checkbox input "****"
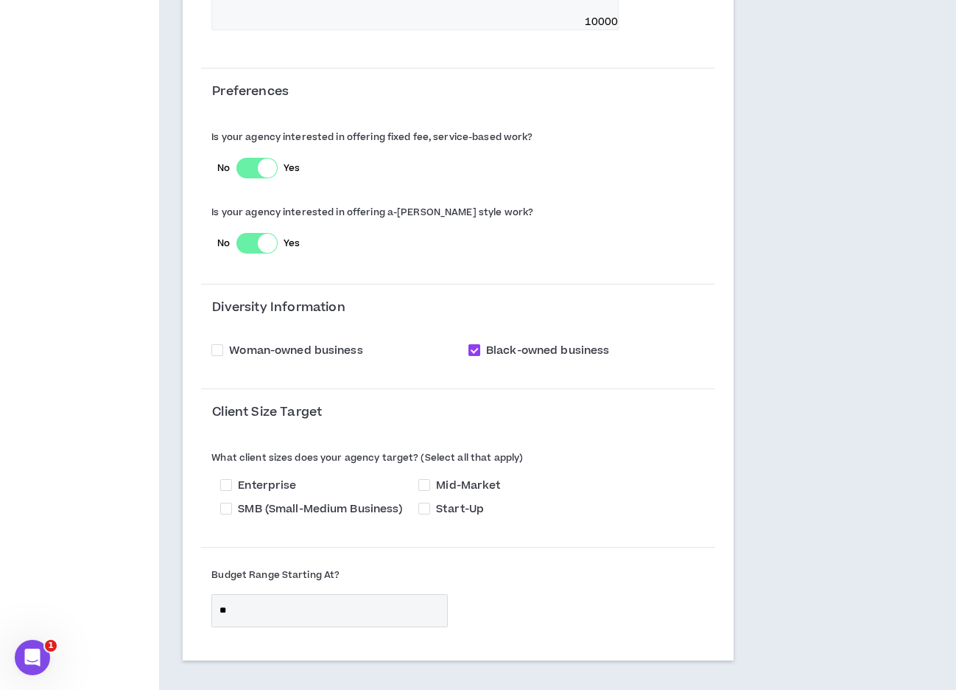
scroll to position [1030, 0]
click at [425, 479] on span at bounding box center [424, 484] width 12 height 12
checkbox input "****"
click at [223, 505] on span at bounding box center [226, 508] width 12 height 12
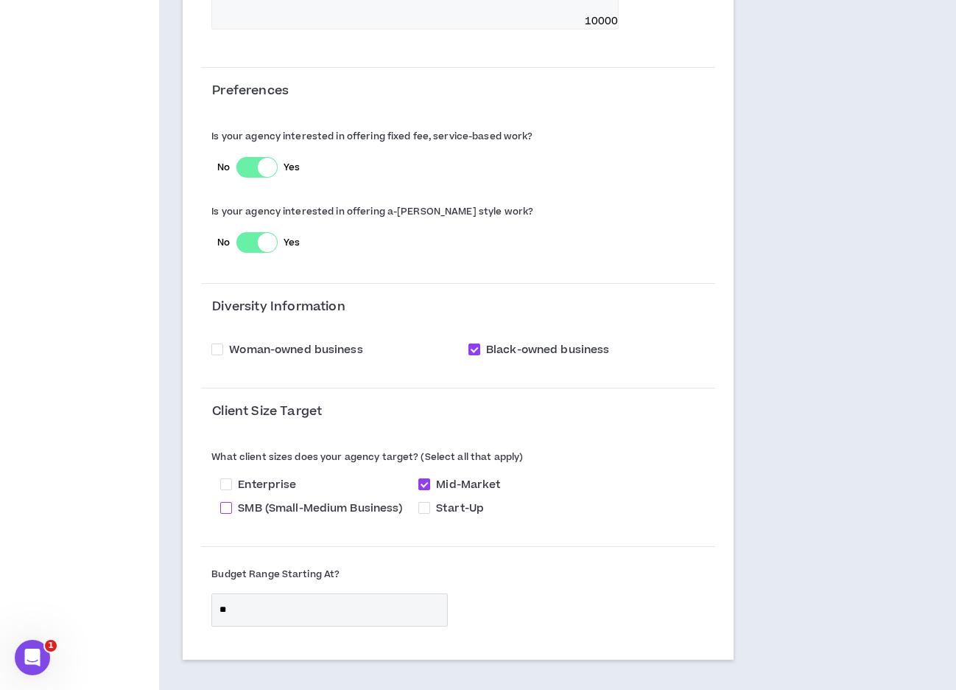
checkbox input "****"
click at [227, 478] on span at bounding box center [226, 484] width 12 height 12
checkbox input "****"
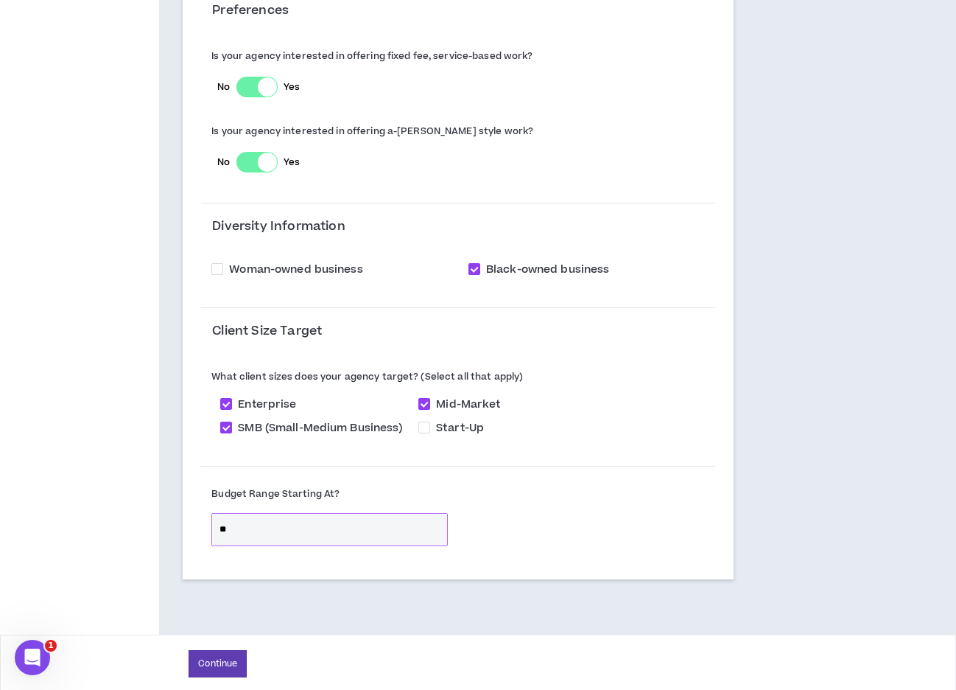
scroll to position [1110, 0]
click at [329, 517] on input "*" at bounding box center [329, 530] width 235 height 32
type input "********"
click at [231, 561] on button "Continue" at bounding box center [218, 664] width 58 height 27
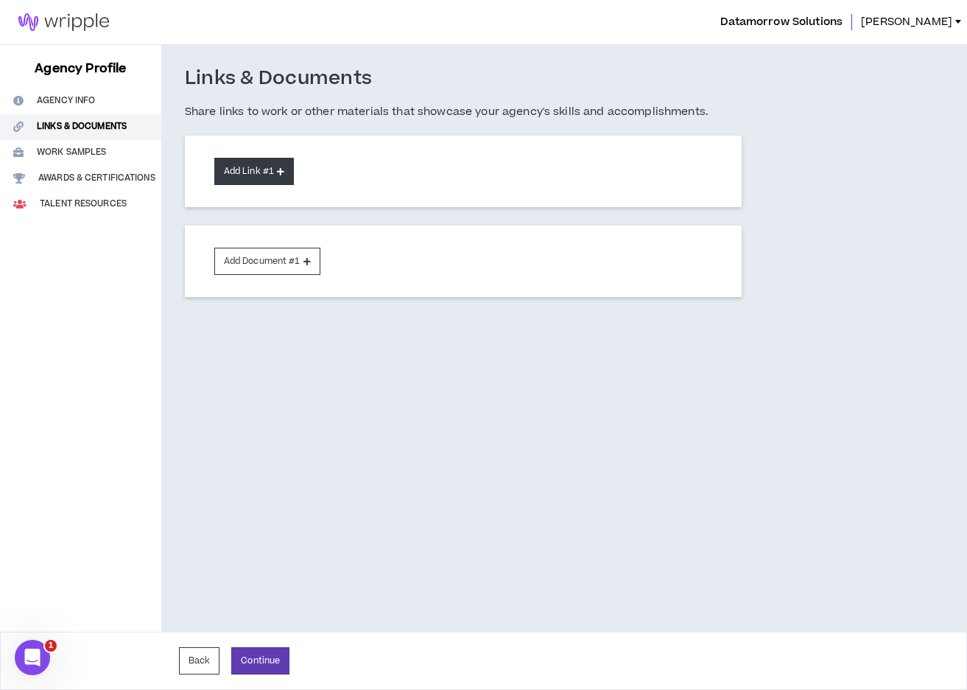
click at [244, 170] on button "Add Link # 1" at bounding box center [254, 171] width 80 height 27
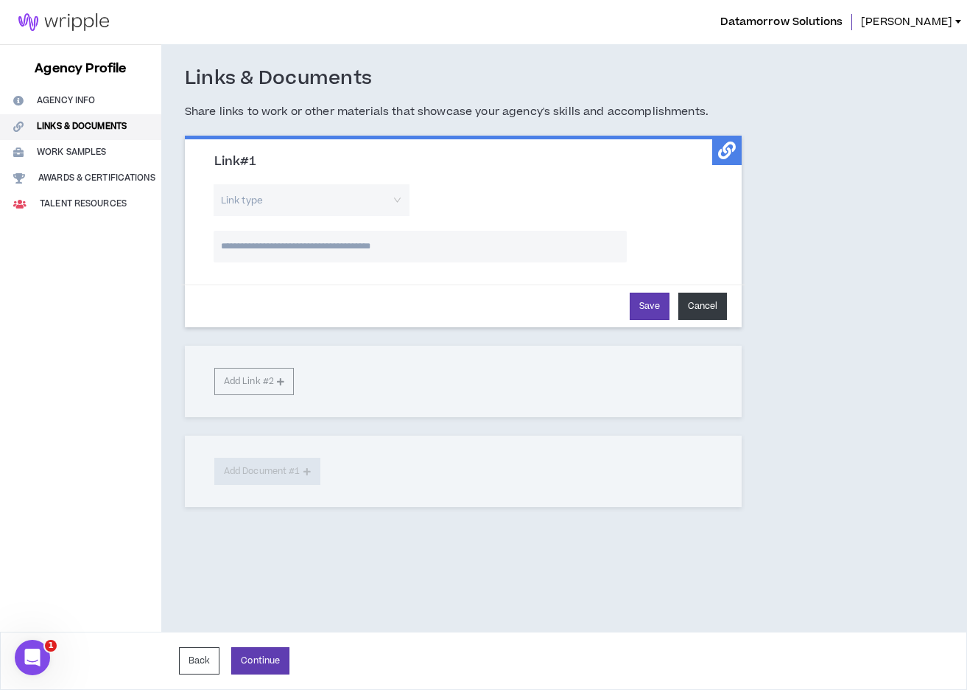
click at [691, 298] on button "Cancel" at bounding box center [703, 305] width 49 height 27
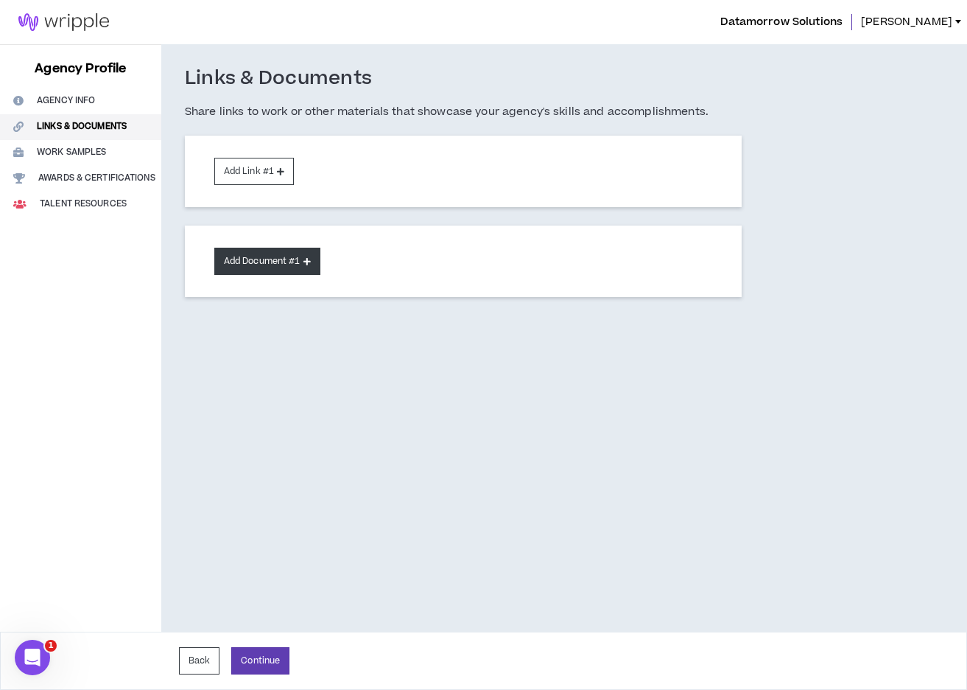
click at [306, 264] on button "Add Document # 1" at bounding box center [267, 261] width 106 height 27
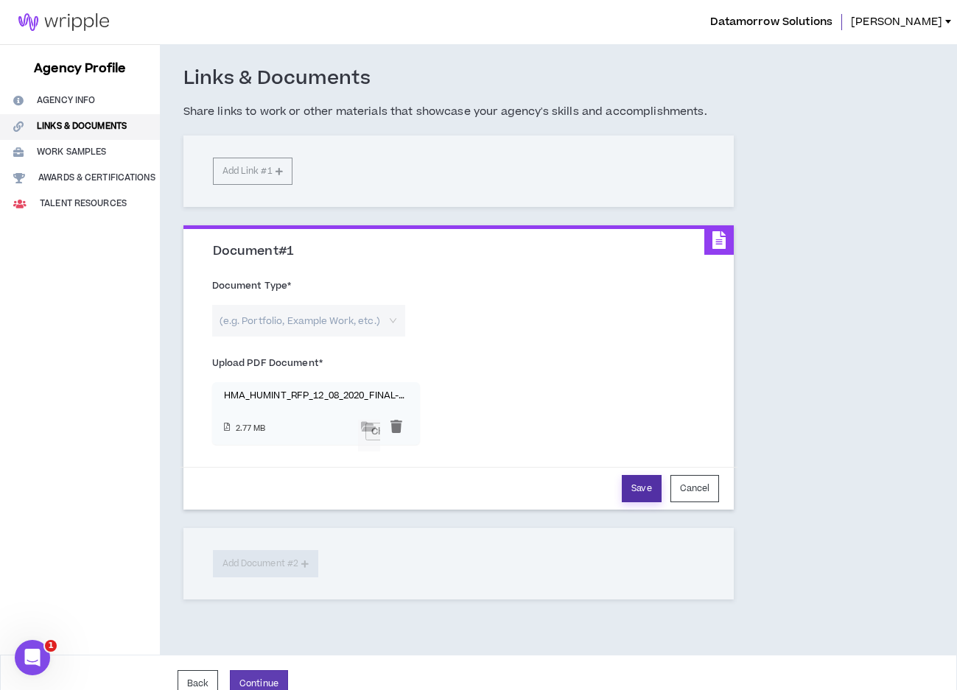
click at [636, 484] on button "Save" at bounding box center [641, 488] width 39 height 27
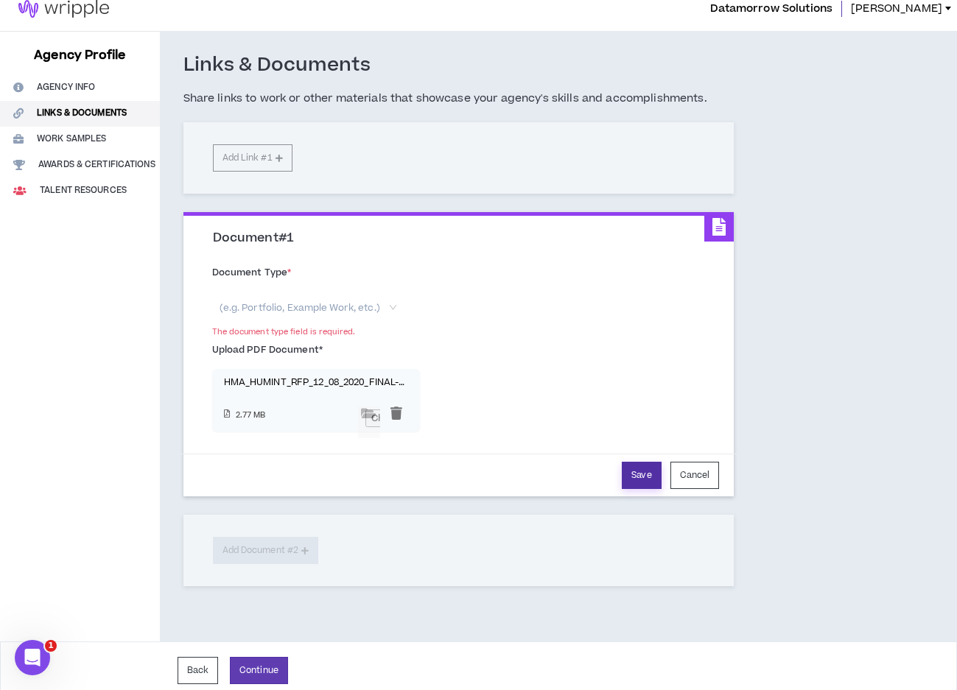
scroll to position [21, 0]
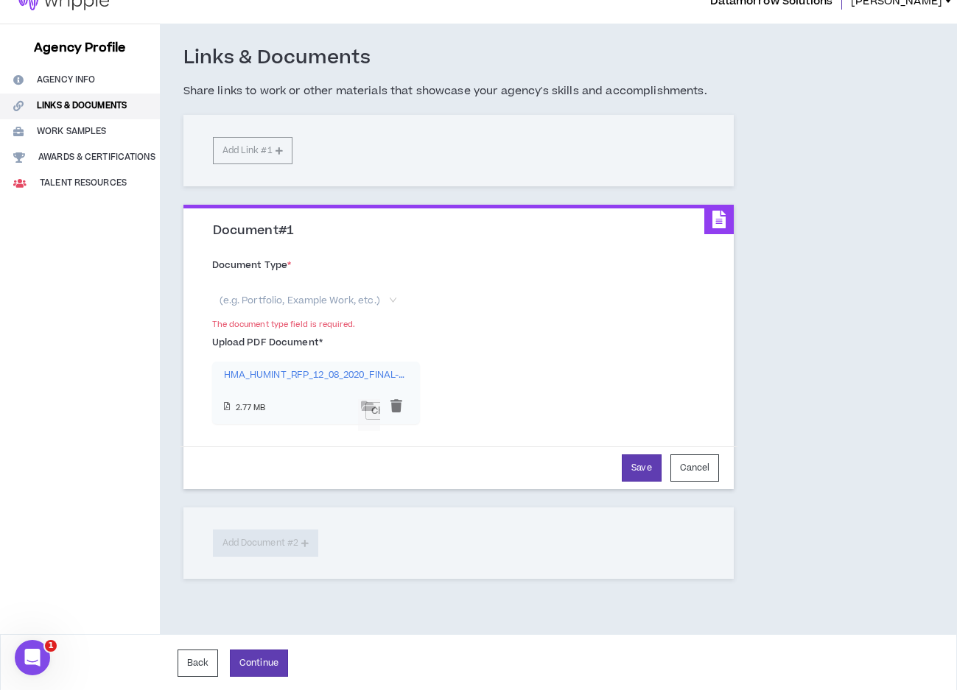
click at [309, 375] on p "HMA_HUMINT_RFP_12_08_2020_FINAL-compressed.pdf" at bounding box center [316, 375] width 184 height 11
click at [303, 303] on input "search" at bounding box center [303, 300] width 167 height 32
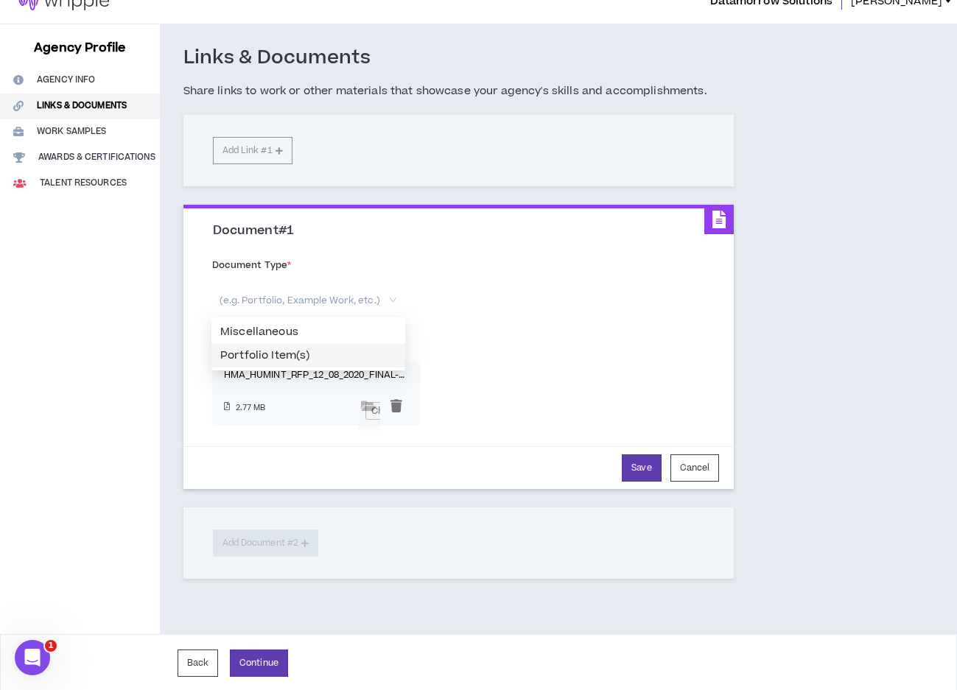
click at [280, 357] on span "Portfolio Item(s)" at bounding box center [264, 355] width 89 height 15
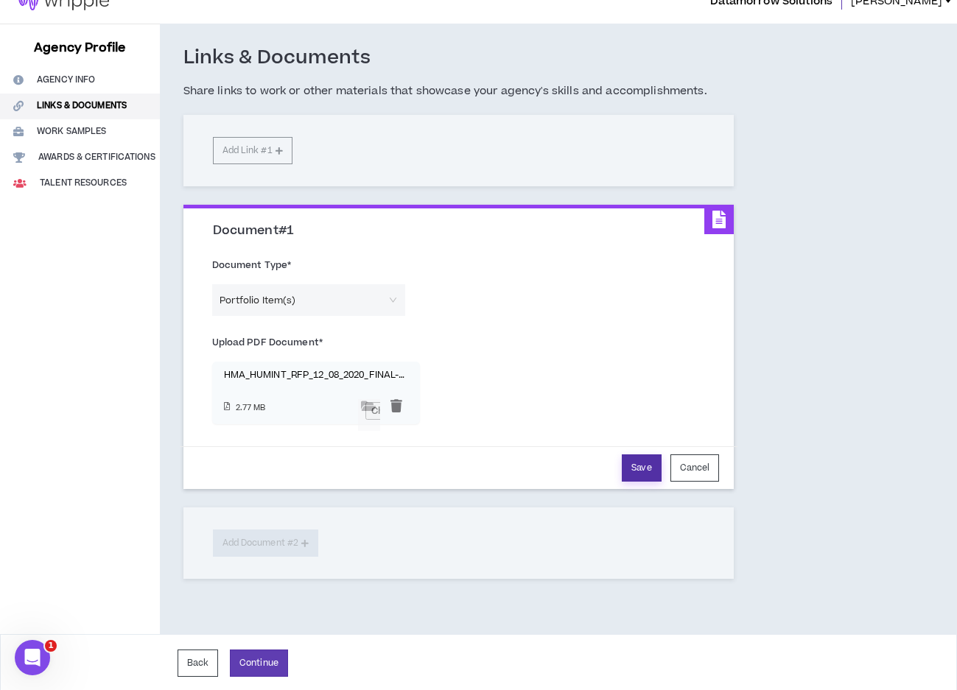
click at [647, 463] on button "Save" at bounding box center [641, 468] width 39 height 27
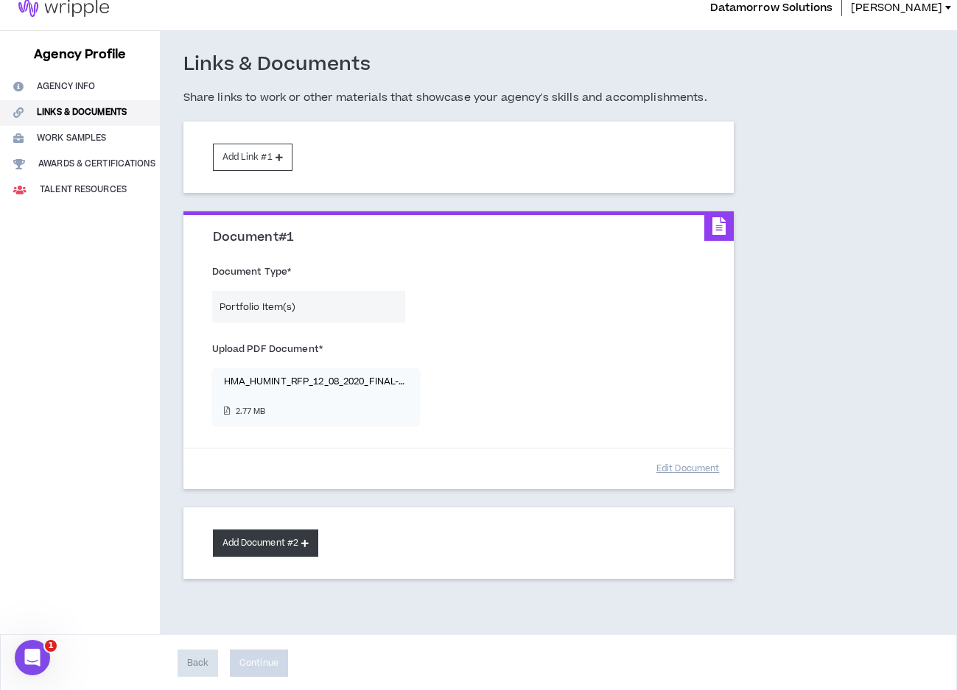
click at [278, 546] on button "Add Document # 2" at bounding box center [266, 543] width 106 height 27
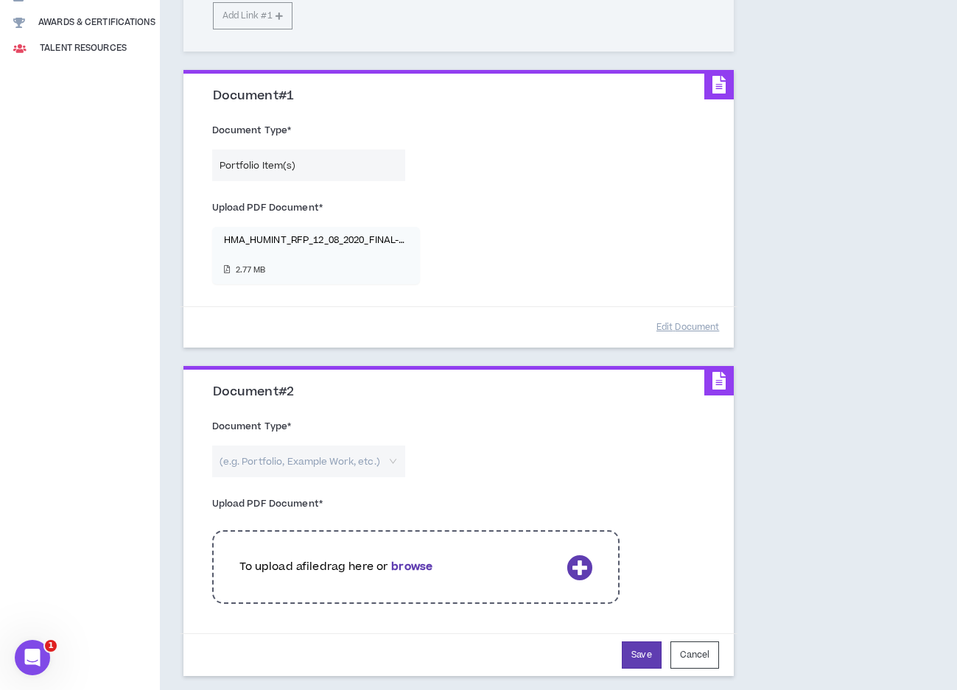
scroll to position [178, 0]
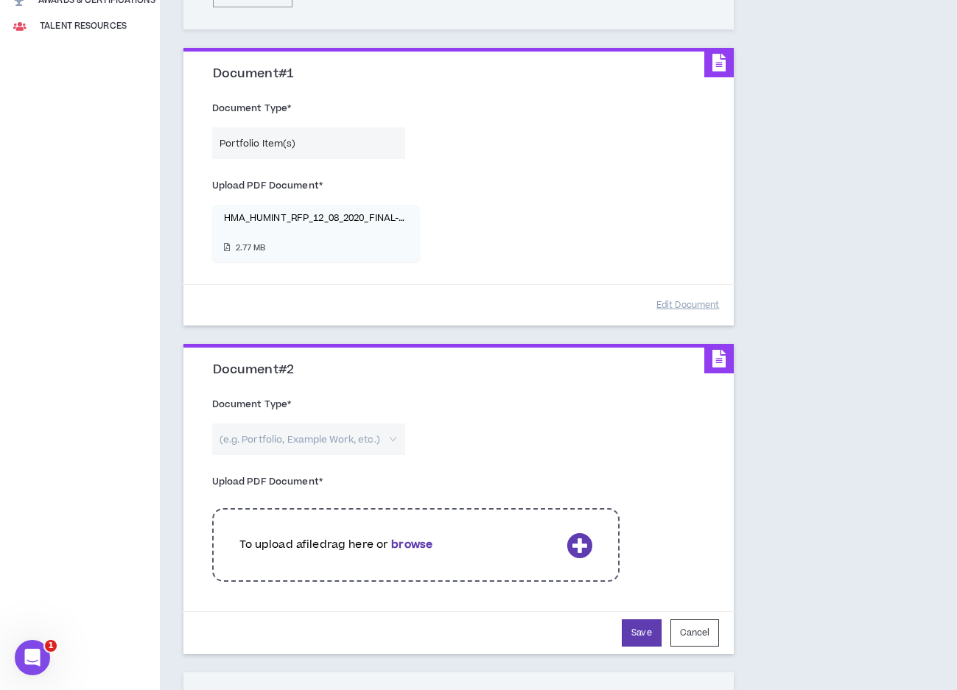
click at [386, 436] on input "search" at bounding box center [303, 440] width 167 height 32
click at [275, 495] on span "Portfolio Item(s)" at bounding box center [264, 493] width 89 height 15
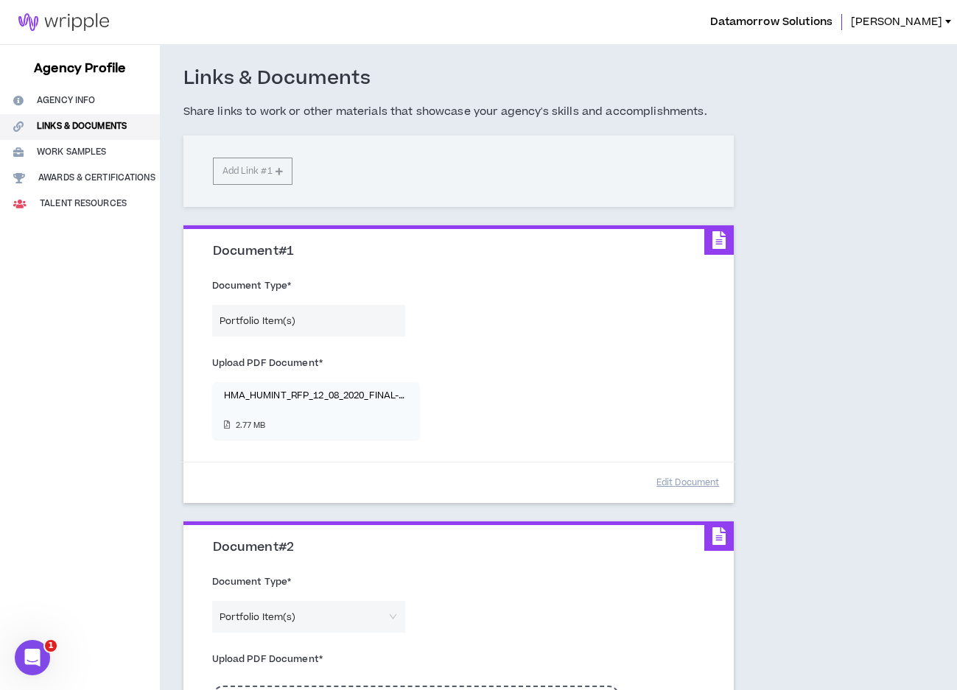
select select "*"
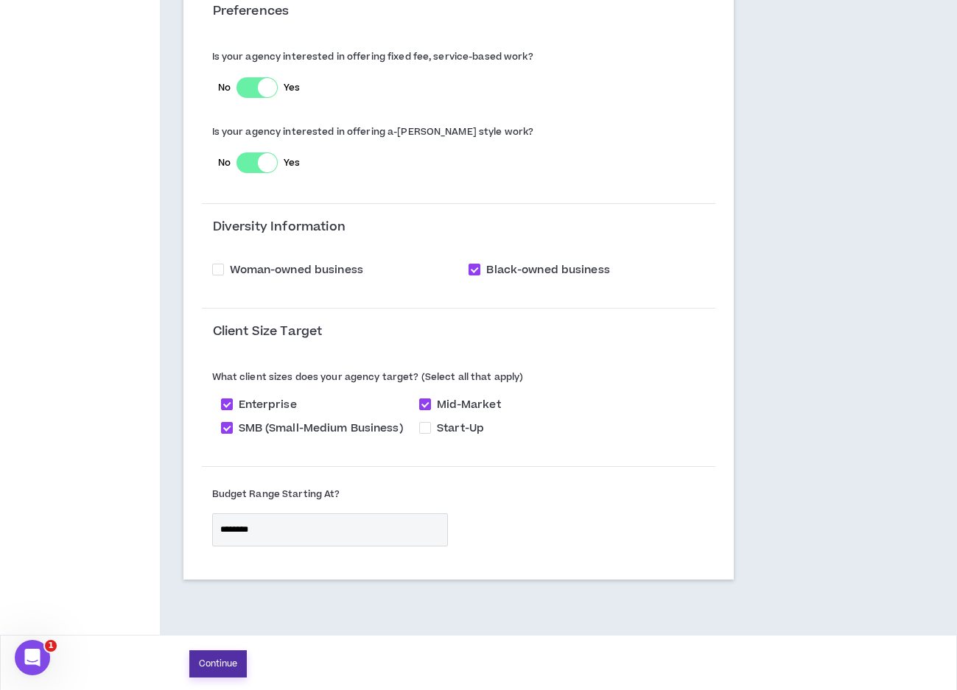
scroll to position [1109, 0]
click at [222, 561] on button "Continue" at bounding box center [218, 664] width 58 height 27
select select "*"
click at [222, 561] on button "Continue" at bounding box center [218, 664] width 58 height 27
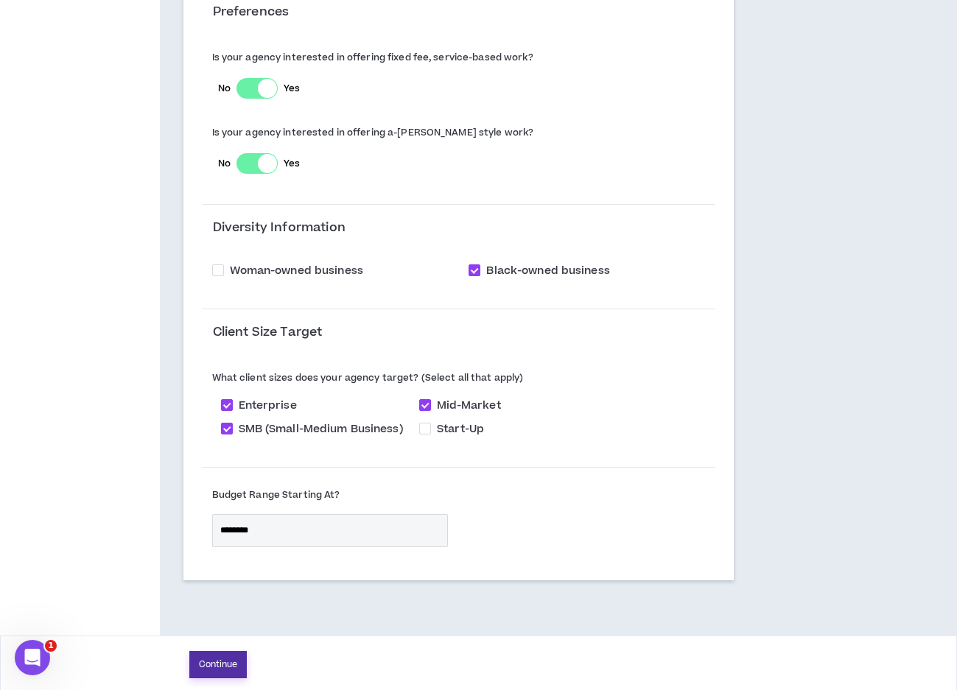
select select "*"
click at [222, 561] on button "Continue" at bounding box center [218, 664] width 58 height 27
select select "*"
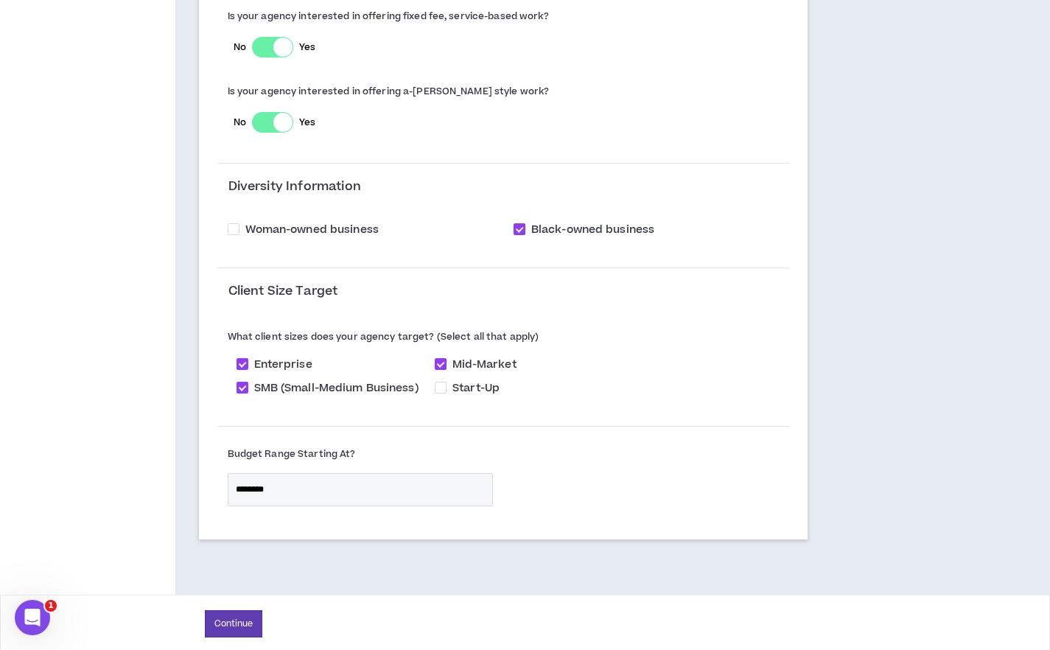
scroll to position [1149, 0]
click at [219, 561] on button "Continue" at bounding box center [234, 624] width 58 height 27
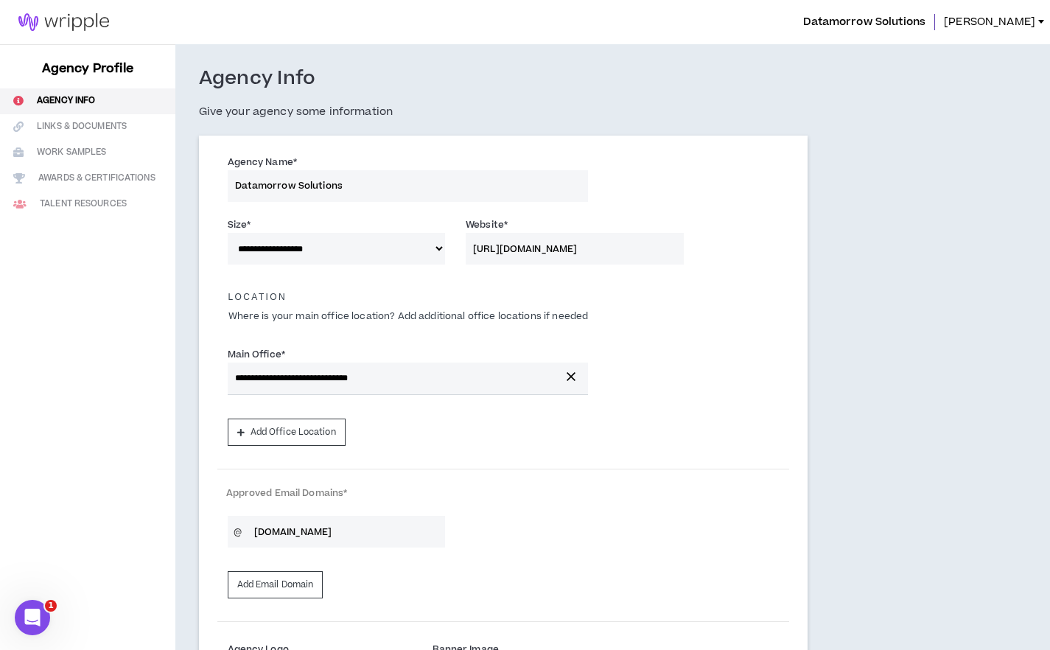
select select "*"
click at [81, 15] on img at bounding box center [63, 22] width 127 height 18
select select "*"
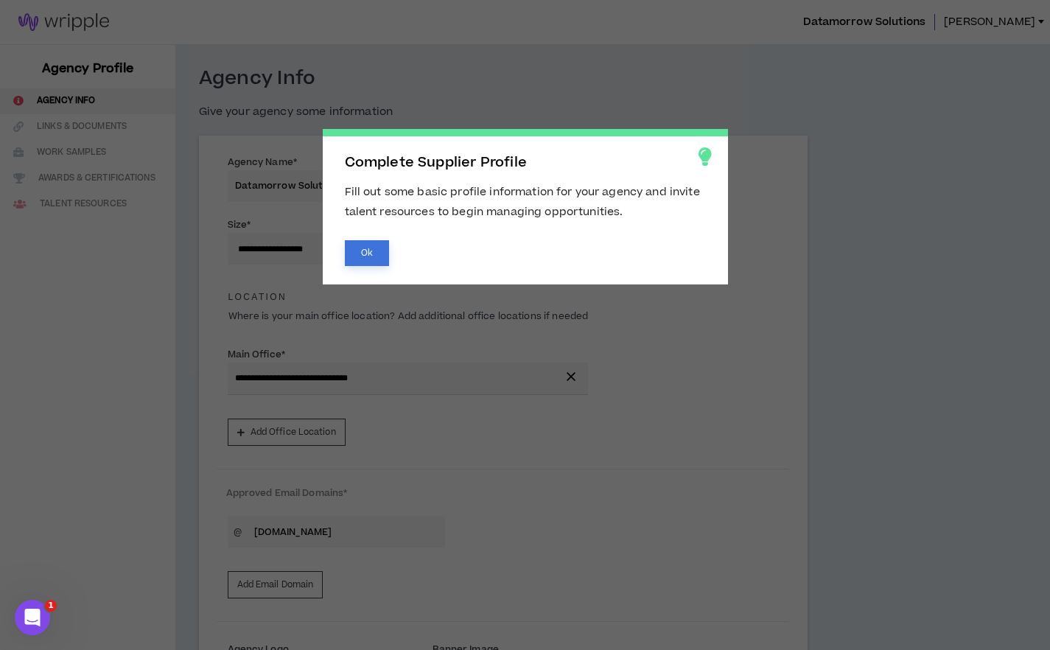
click at [356, 254] on button "Ok" at bounding box center [367, 253] width 44 height 26
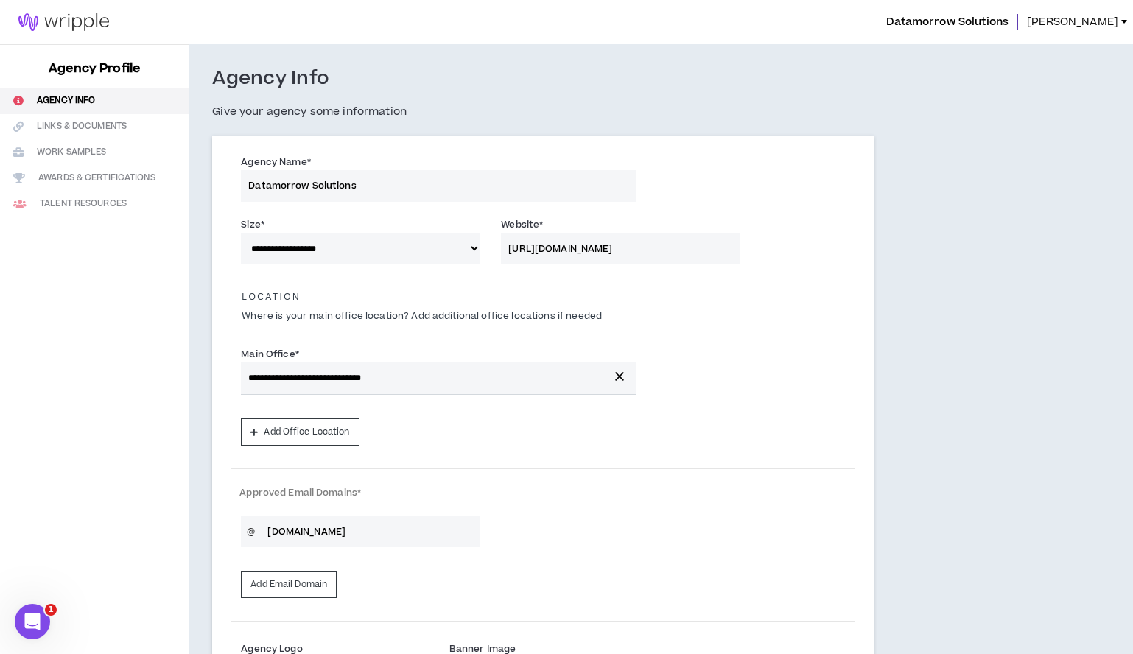
click at [949, 18] on span "[PERSON_NAME]" at bounding box center [1072, 22] width 91 height 16
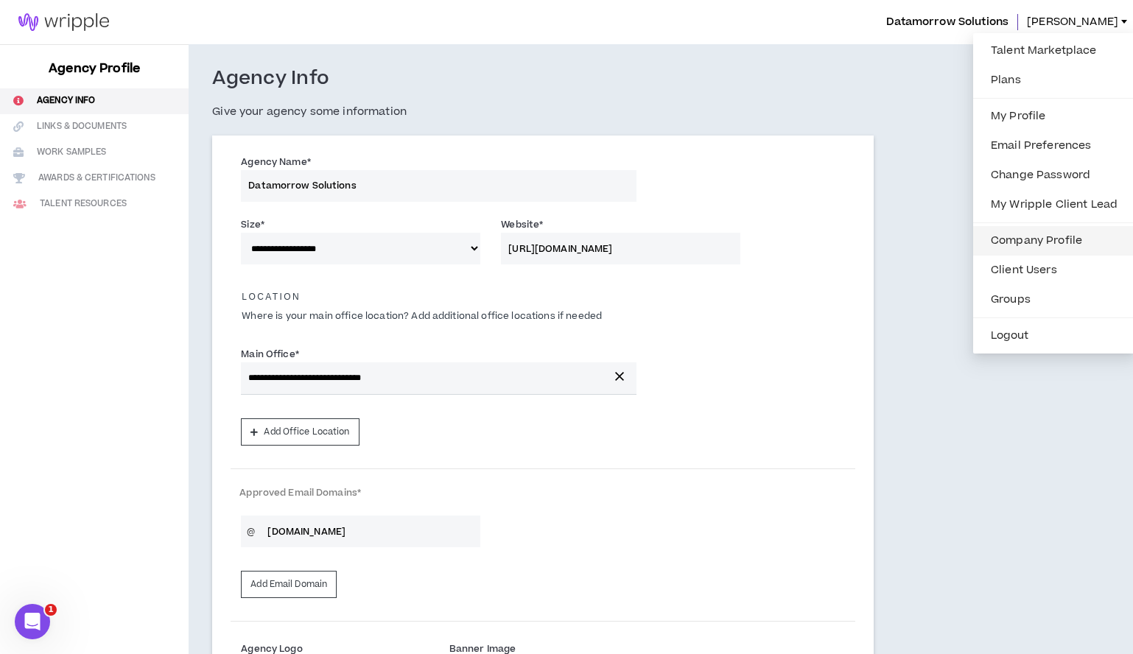
click at [949, 240] on link "Company Profile" at bounding box center [1054, 241] width 144 height 22
select select "*"
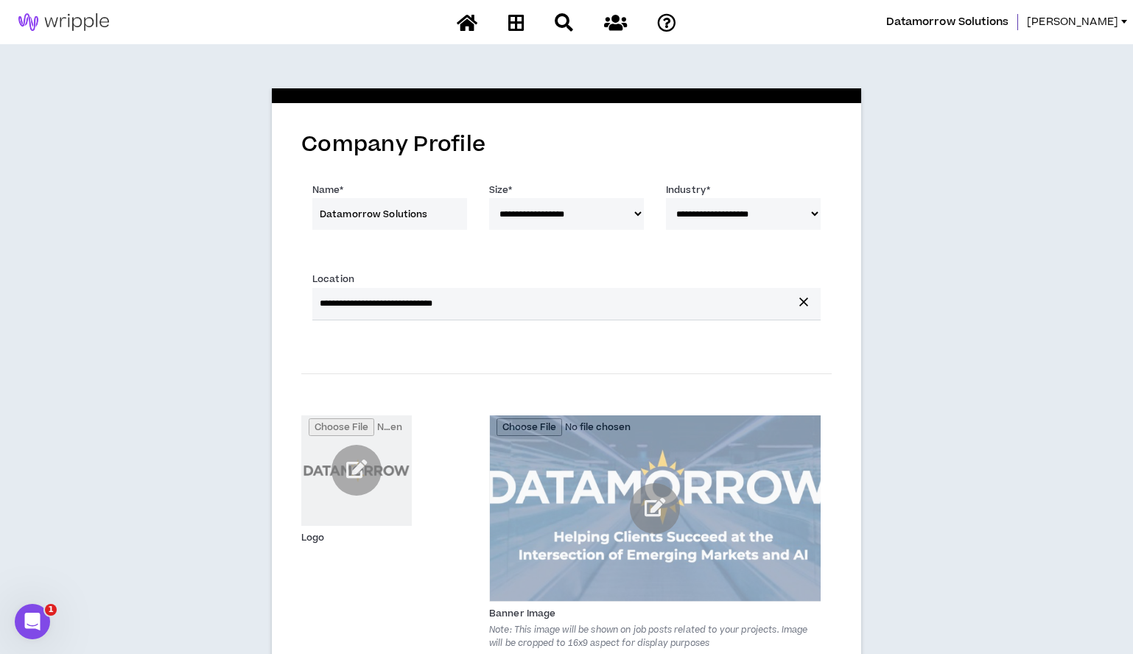
click at [949, 19] on span "[PERSON_NAME]" at bounding box center [1072, 22] width 91 height 16
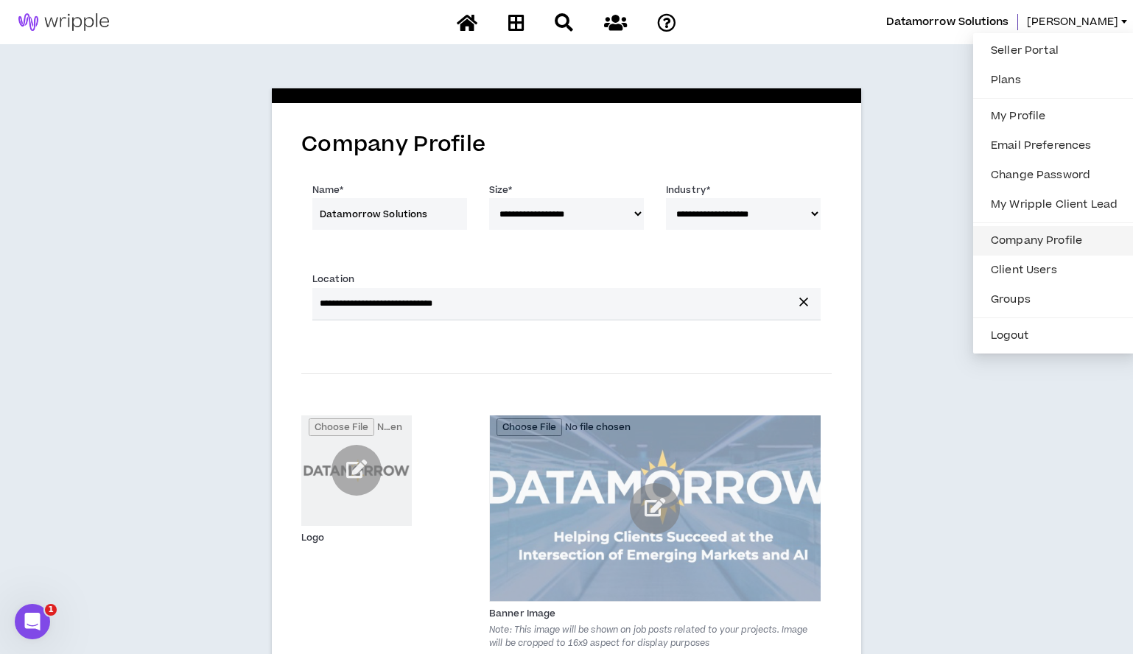
click at [949, 234] on link "Company Profile" at bounding box center [1054, 241] width 144 height 22
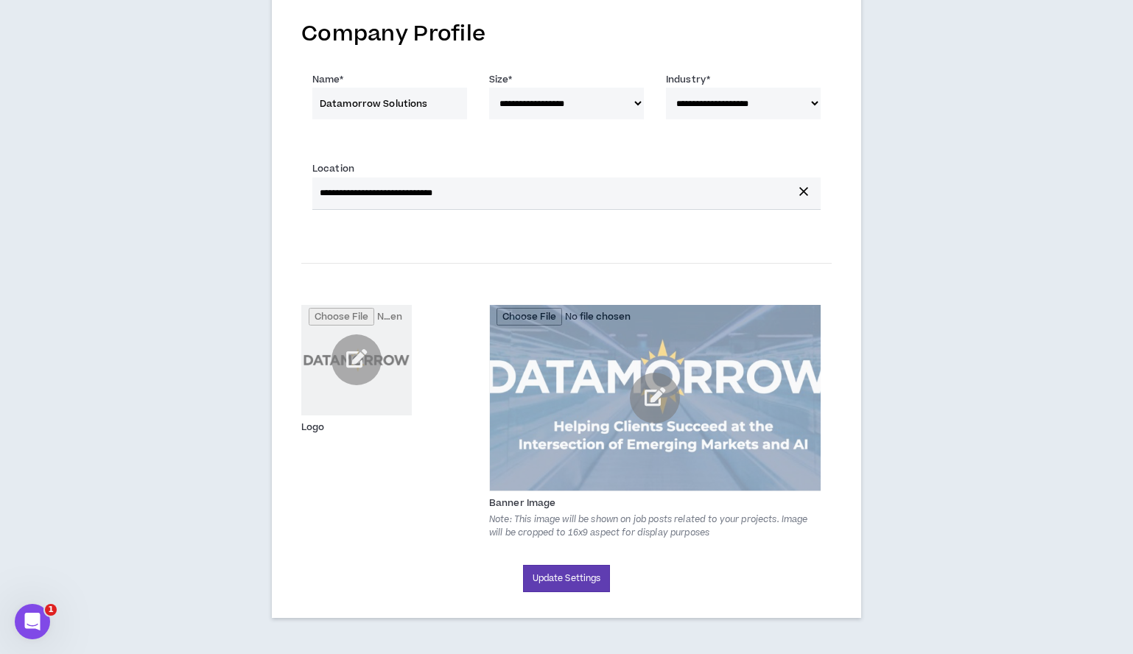
scroll to position [110, 0]
click at [585, 561] on button "Update Settings" at bounding box center [567, 579] width 88 height 27
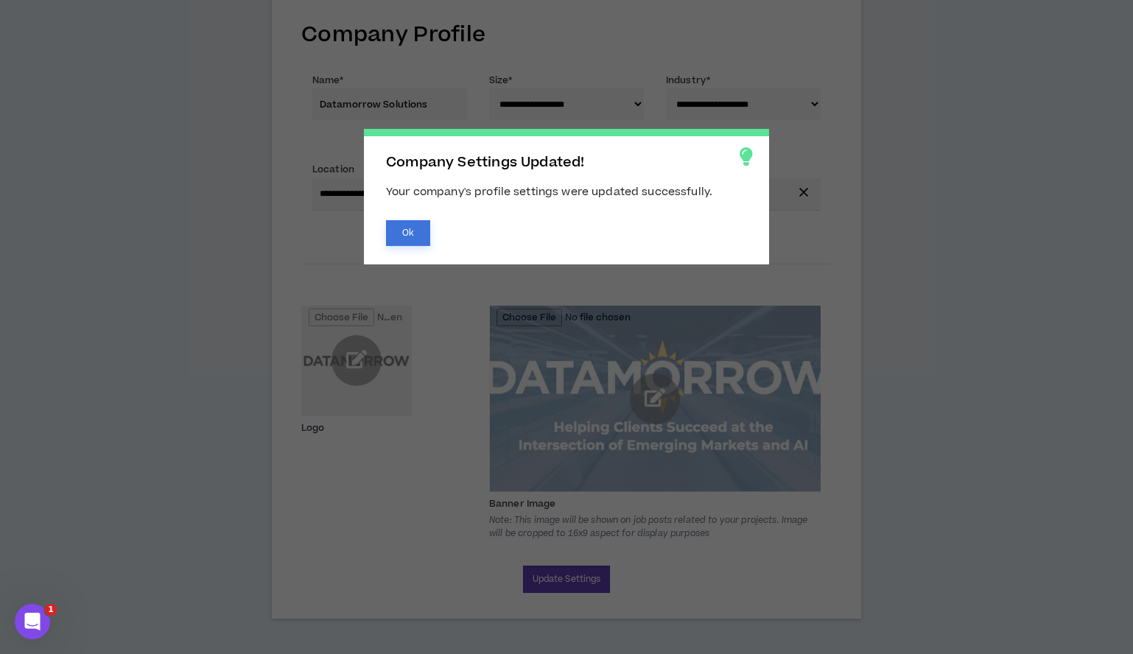
click at [400, 227] on button "Ok" at bounding box center [408, 233] width 44 height 26
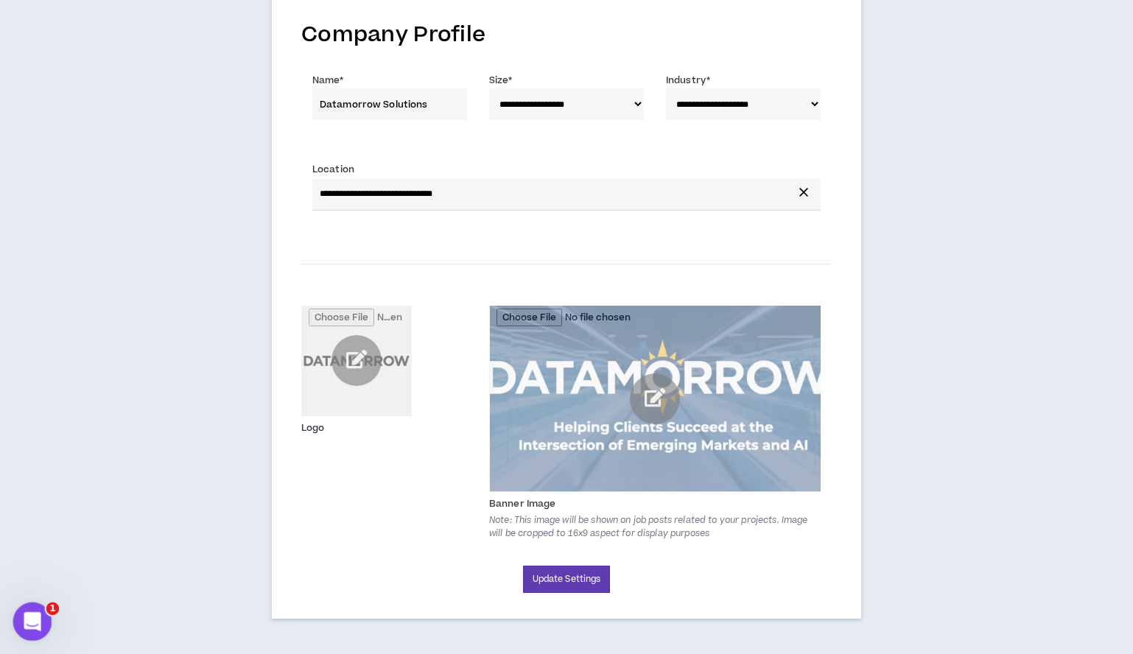
click at [45, 561] on div "Open Intercom Messenger" at bounding box center [30, 619] width 49 height 49
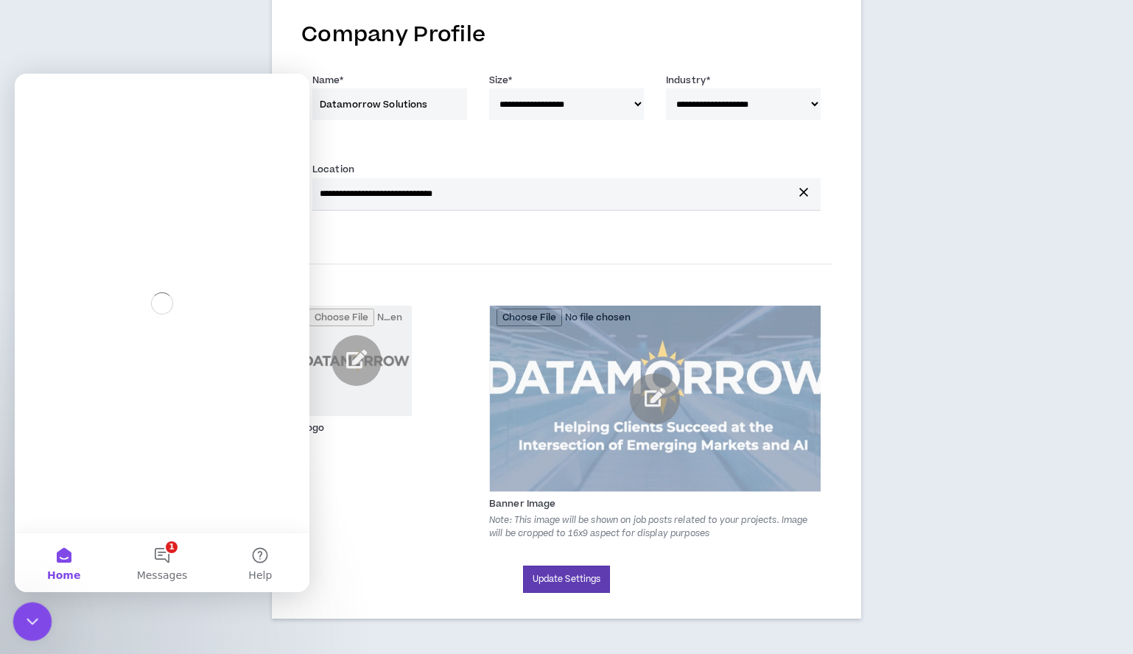
scroll to position [0, 0]
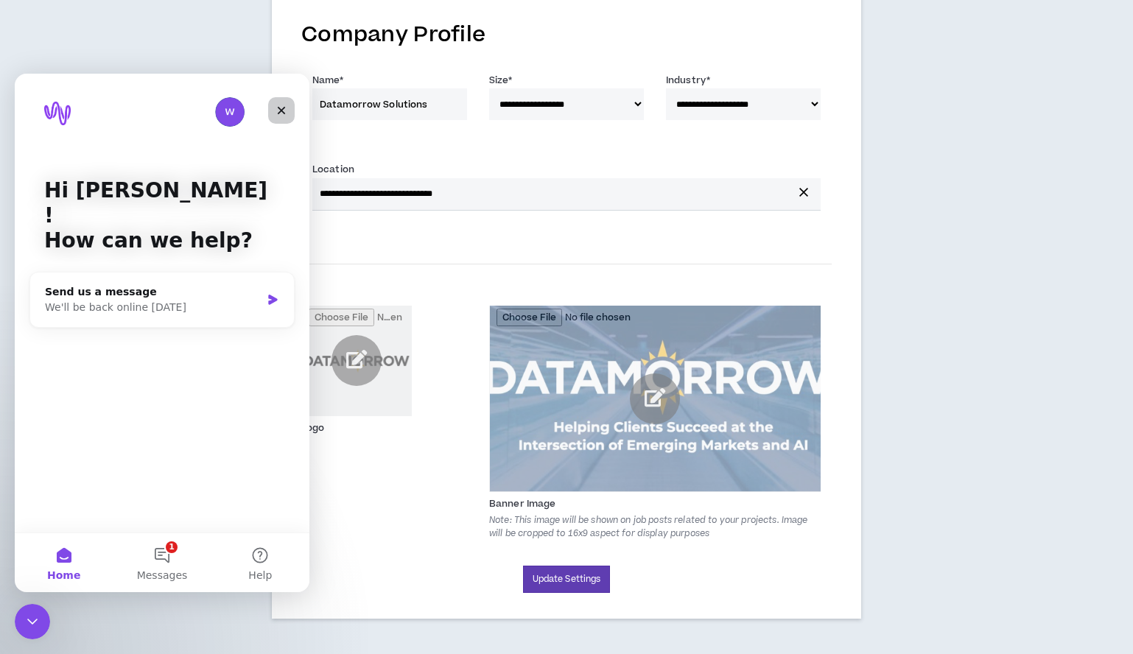
click at [281, 110] on icon "Close" at bounding box center [282, 111] width 8 height 8
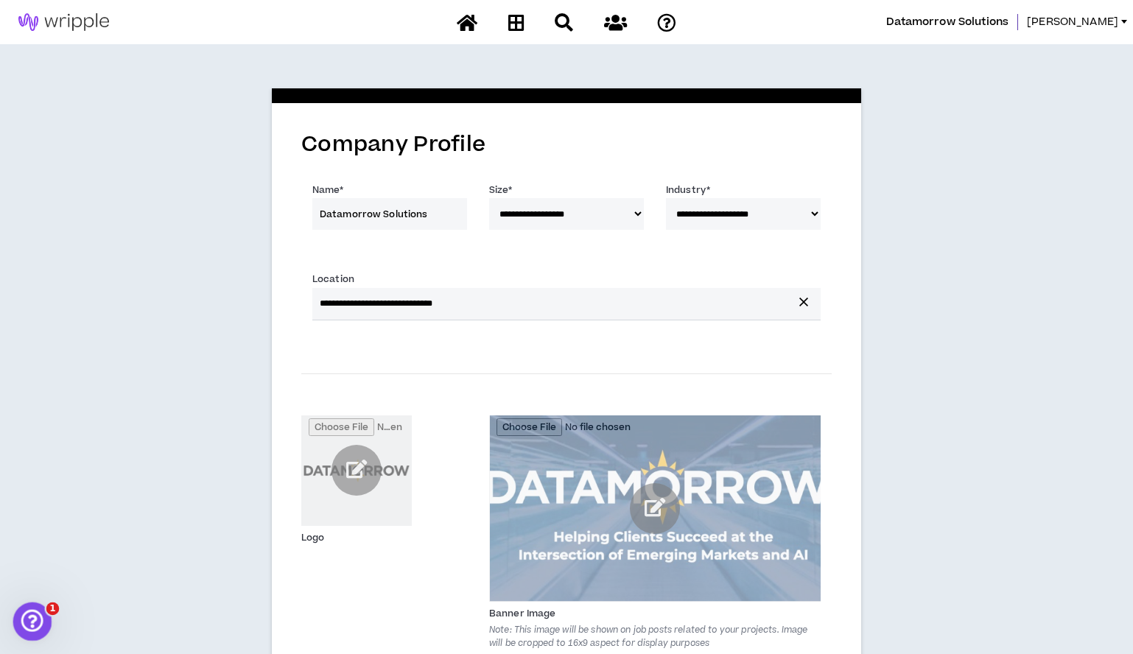
click at [35, 561] on div "Open Intercom Messenger" at bounding box center [30, 619] width 49 height 49
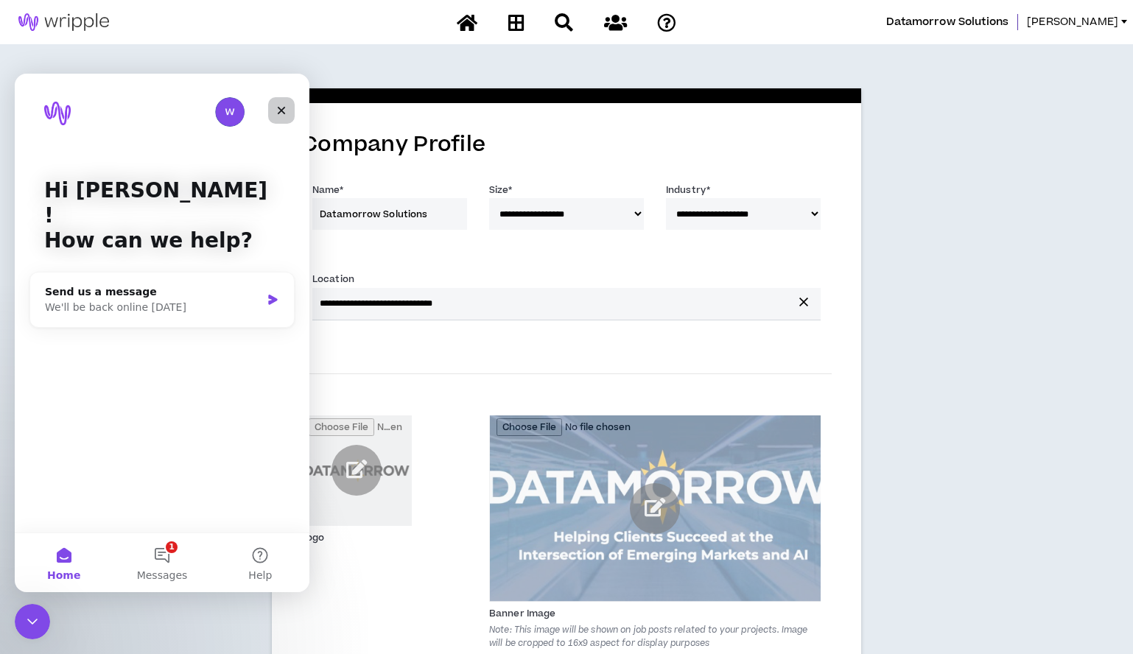
click at [278, 111] on icon "Close" at bounding box center [282, 111] width 12 height 12
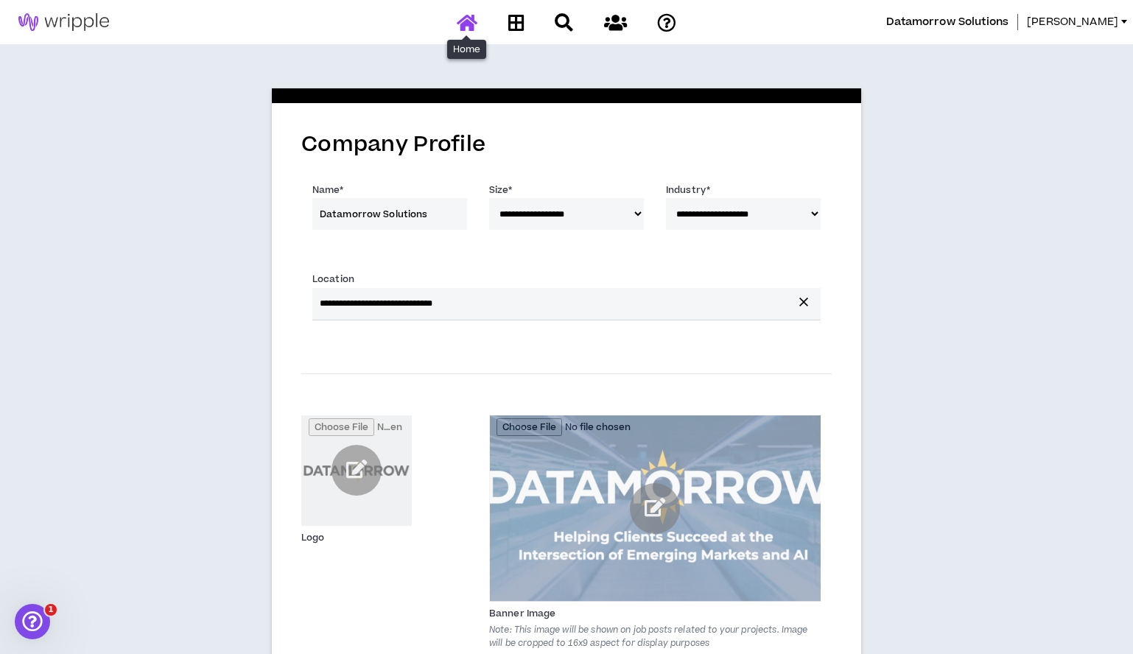
click at [462, 23] on icon at bounding box center [467, 22] width 21 height 18
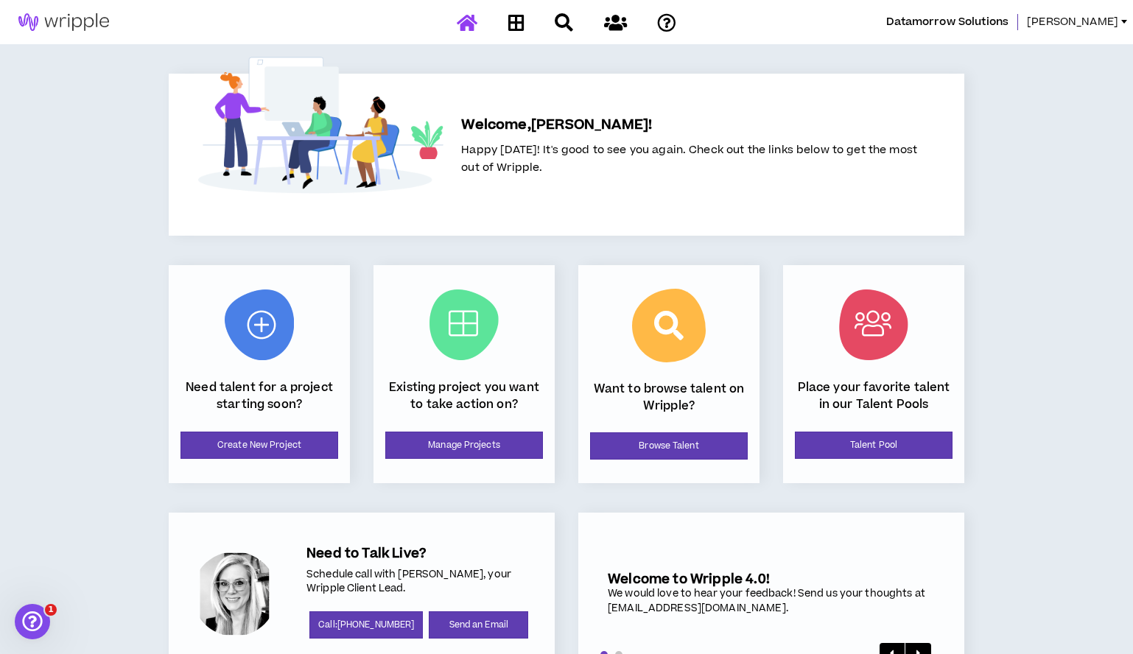
click at [949, 19] on span "[PERSON_NAME]" at bounding box center [1072, 22] width 91 height 16
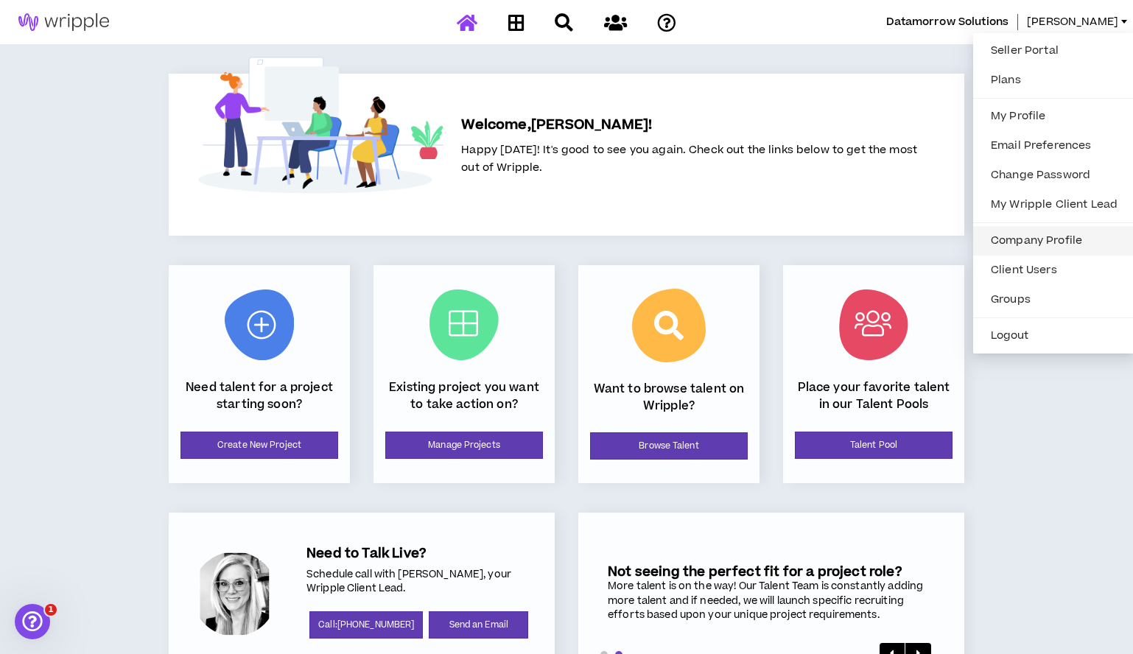
click at [949, 240] on link "Company Profile" at bounding box center [1054, 241] width 144 height 22
select select "*"
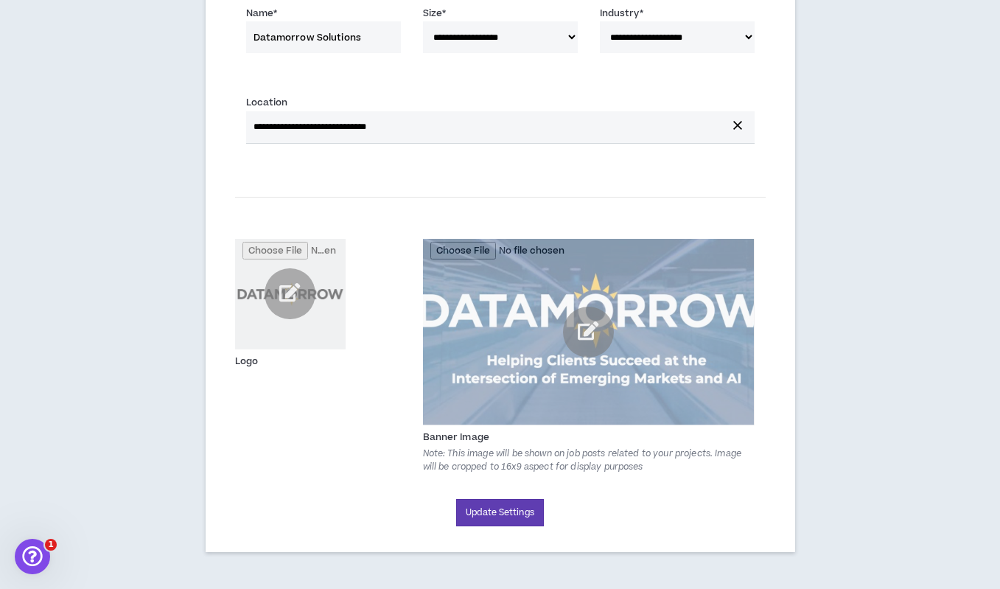
scroll to position [175, 0]
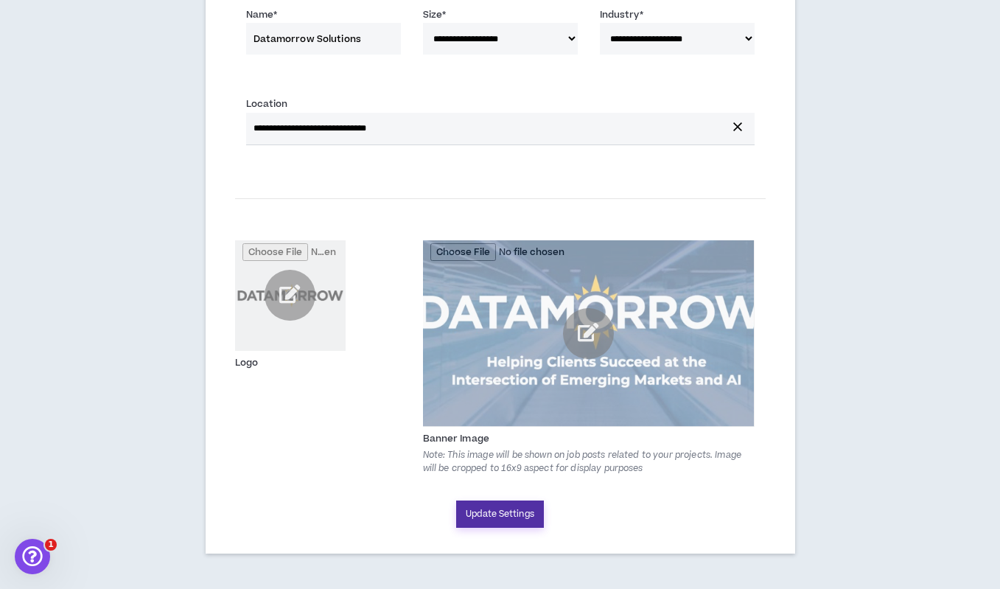
click at [494, 507] on button "Update Settings" at bounding box center [500, 513] width 88 height 27
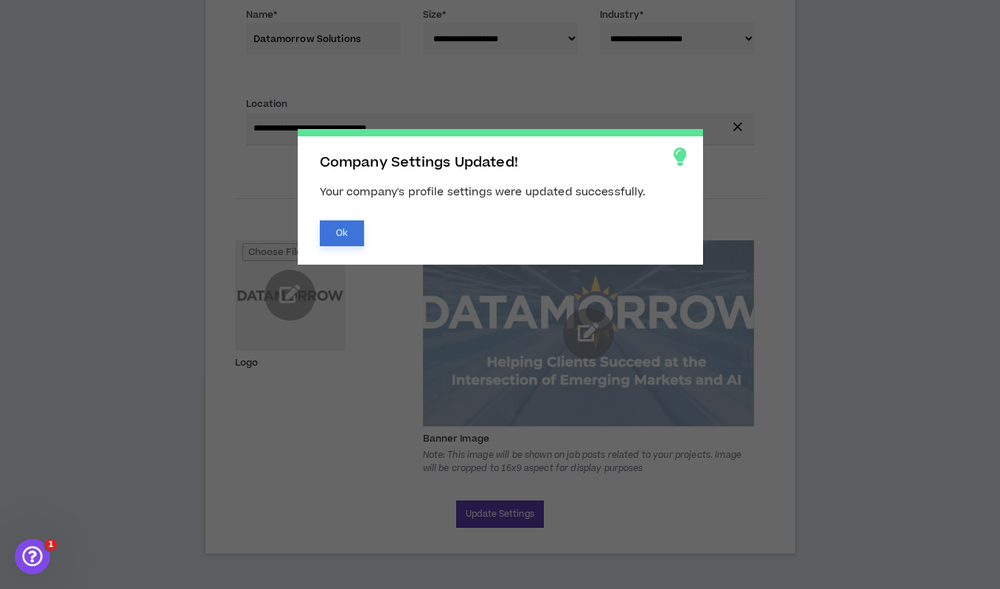
click at [338, 228] on button "Ok" at bounding box center [342, 233] width 44 height 26
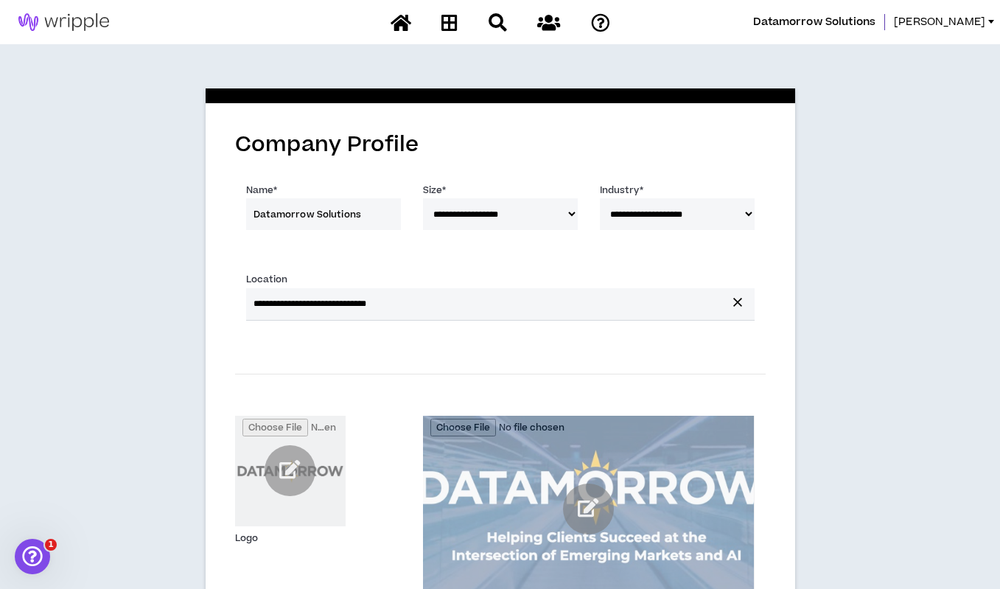
scroll to position [0, 0]
click at [447, 18] on icon at bounding box center [449, 22] width 16 height 18
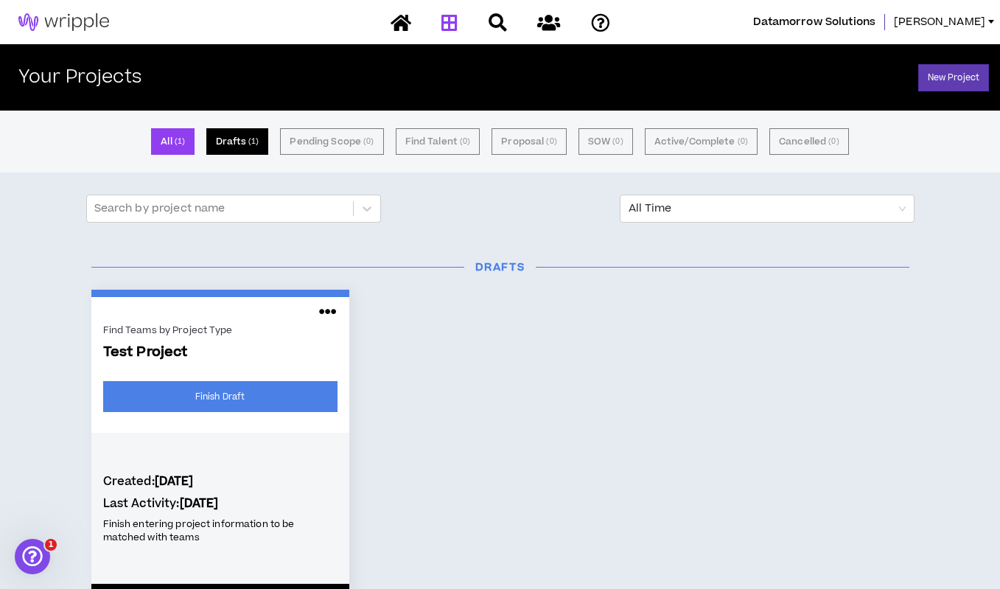
click at [256, 143] on small "( 1 )" at bounding box center [253, 141] width 10 height 13
click at [949, 25] on span "[PERSON_NAME]" at bounding box center [939, 22] width 91 height 16
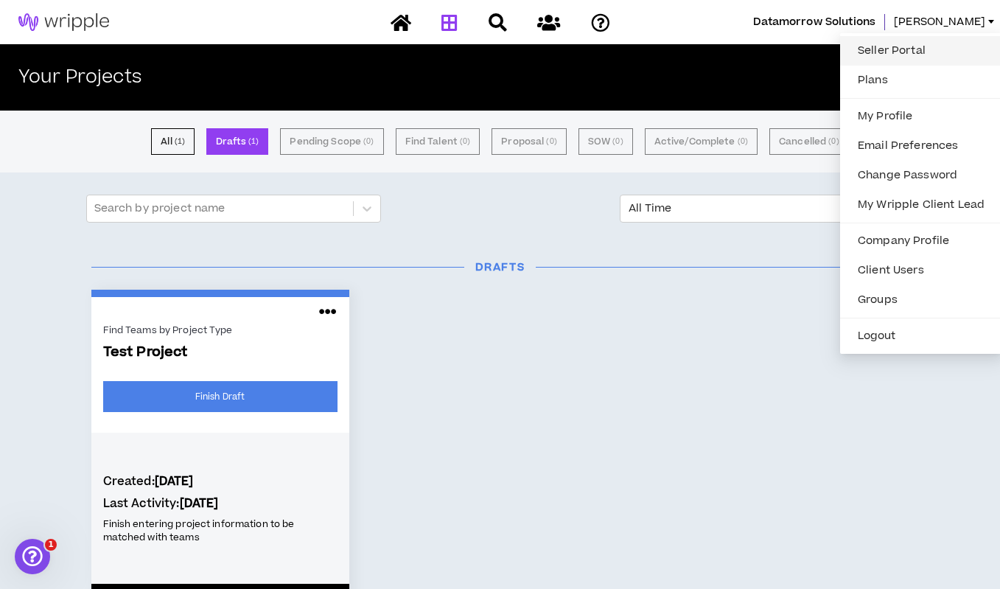
click at [876, 55] on link "Seller Portal" at bounding box center [921, 51] width 144 height 22
select select "*"
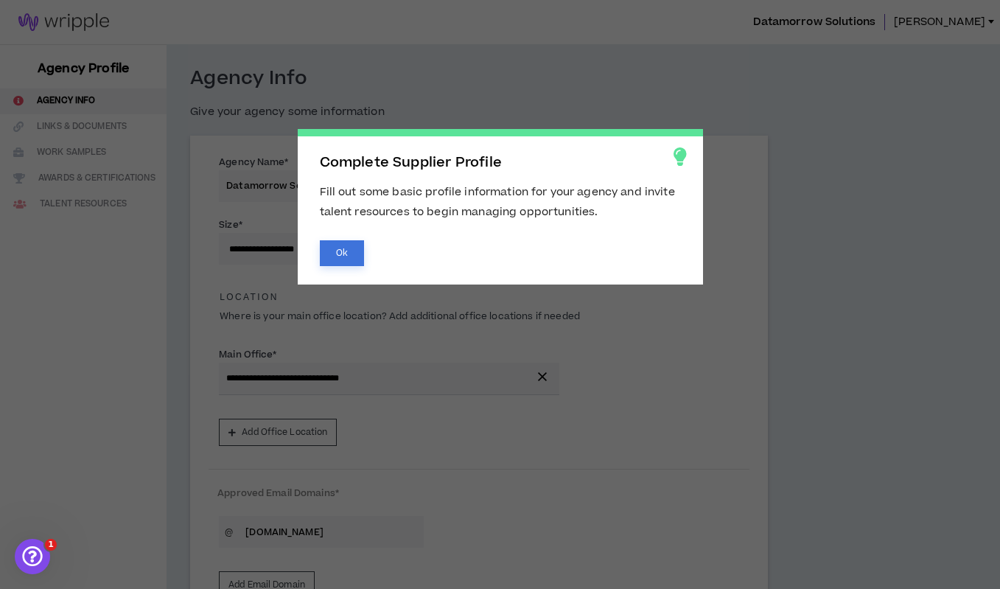
click at [340, 249] on button "Ok" at bounding box center [342, 253] width 44 height 26
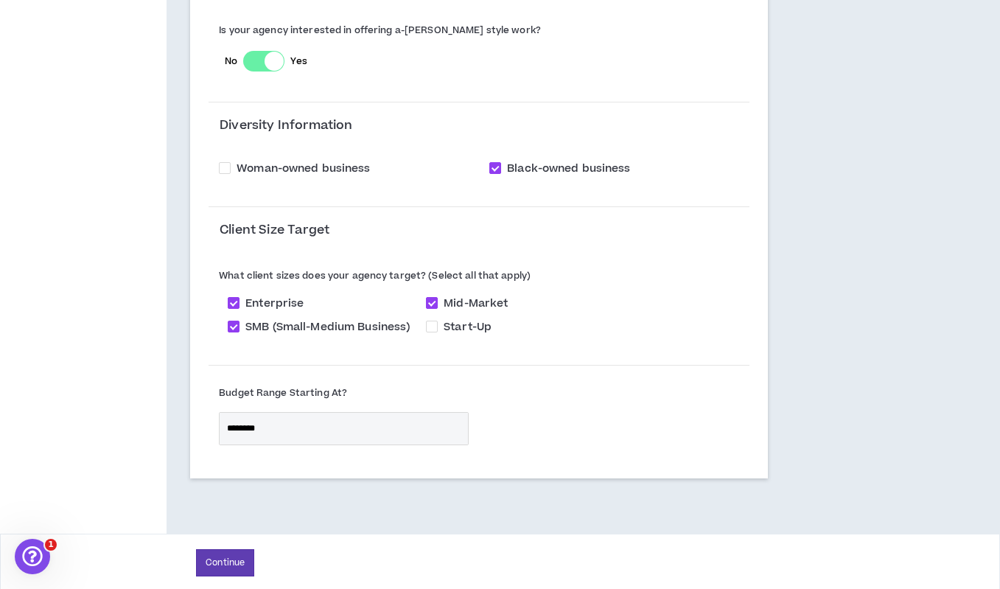
scroll to position [1211, 0]
click at [226, 551] on button "Continue" at bounding box center [225, 563] width 58 height 27
select select "*"
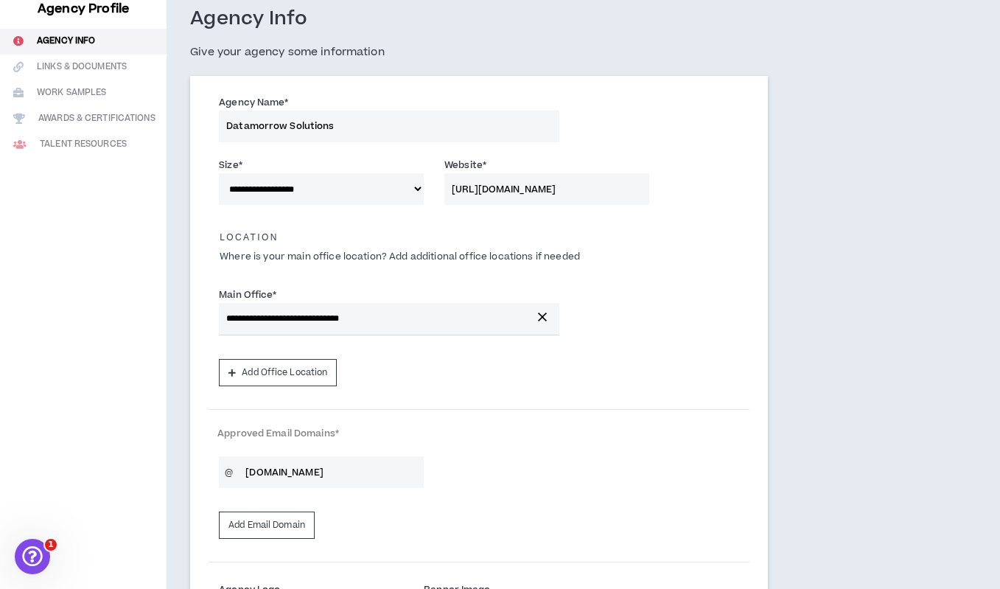
scroll to position [66, 0]
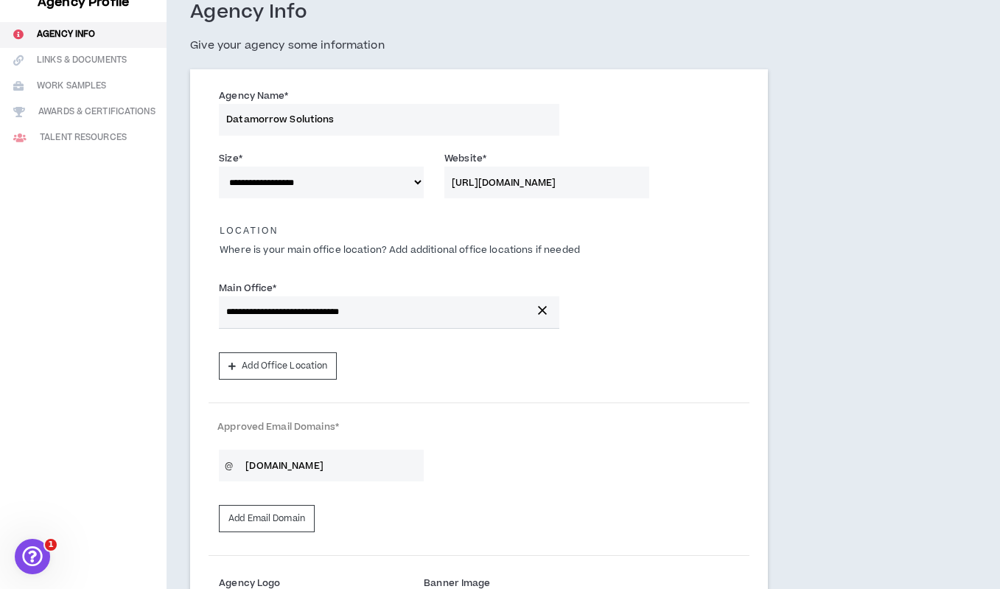
click at [47, 544] on span "1" at bounding box center [52, 543] width 13 height 13
click at [36, 544] on div "Open Intercom Messenger" at bounding box center [30, 554] width 49 height 49
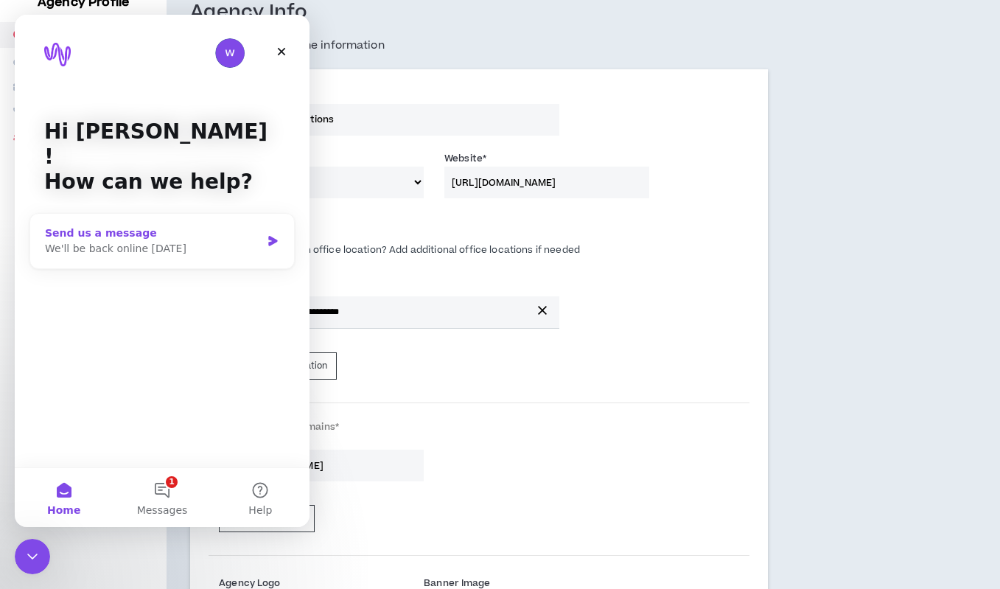
click at [195, 241] on div "We'll be back online [DATE]" at bounding box center [153, 248] width 216 height 15
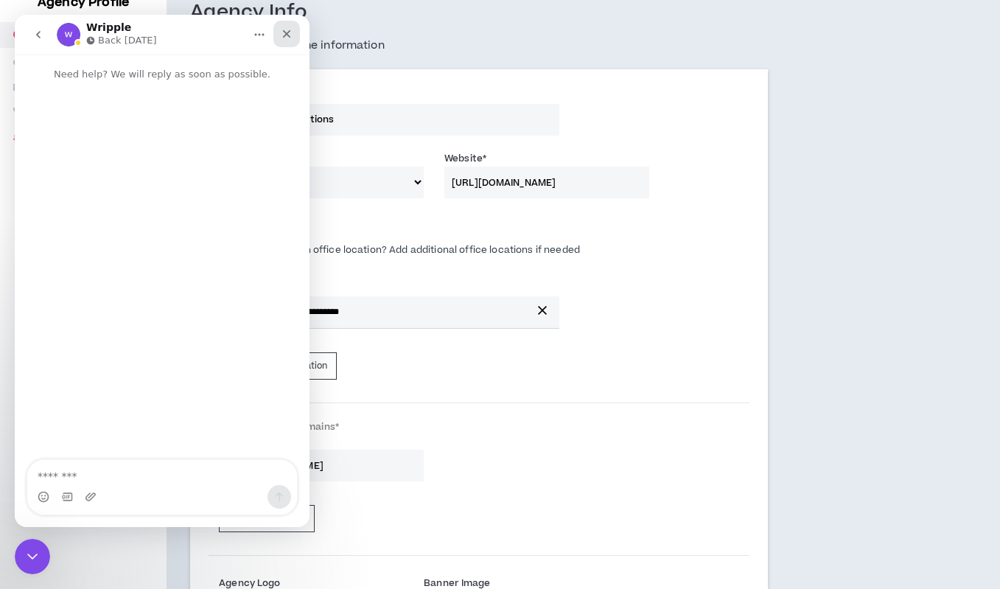
drag, startPoint x: 281, startPoint y: 36, endPoint x: 279, endPoint y: 18, distance: 17.8
click at [281, 36] on icon "Close" at bounding box center [287, 34] width 12 height 12
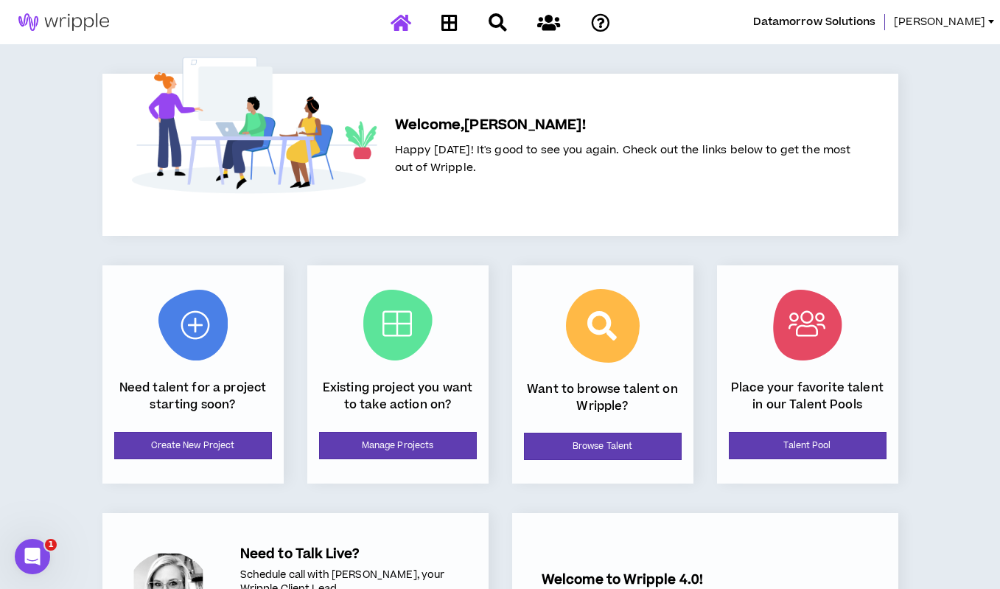
click at [958, 15] on span "[PERSON_NAME]" at bounding box center [939, 22] width 91 height 16
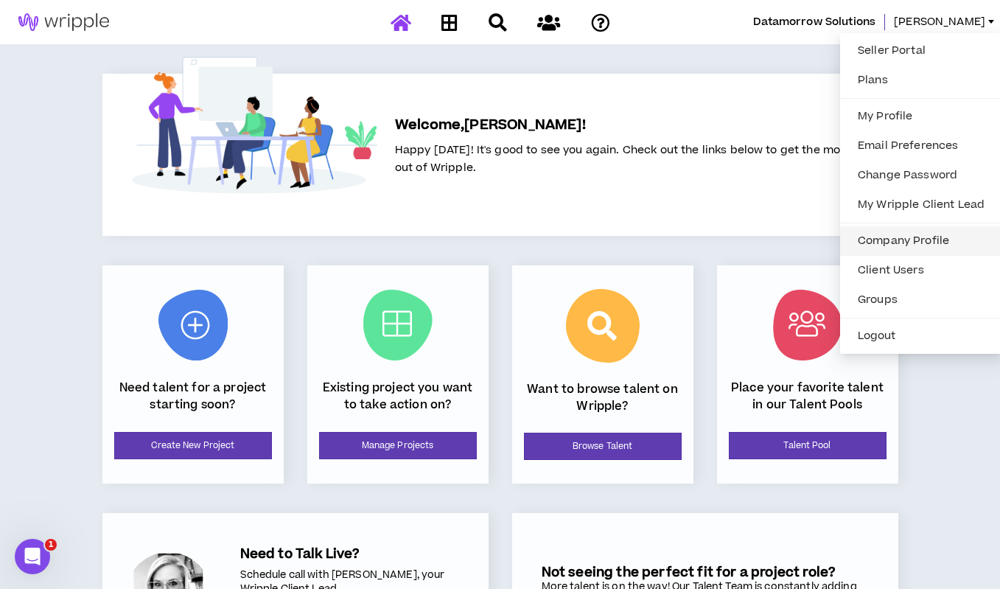
click at [870, 238] on link "Company Profile" at bounding box center [921, 241] width 144 height 22
select select "*"
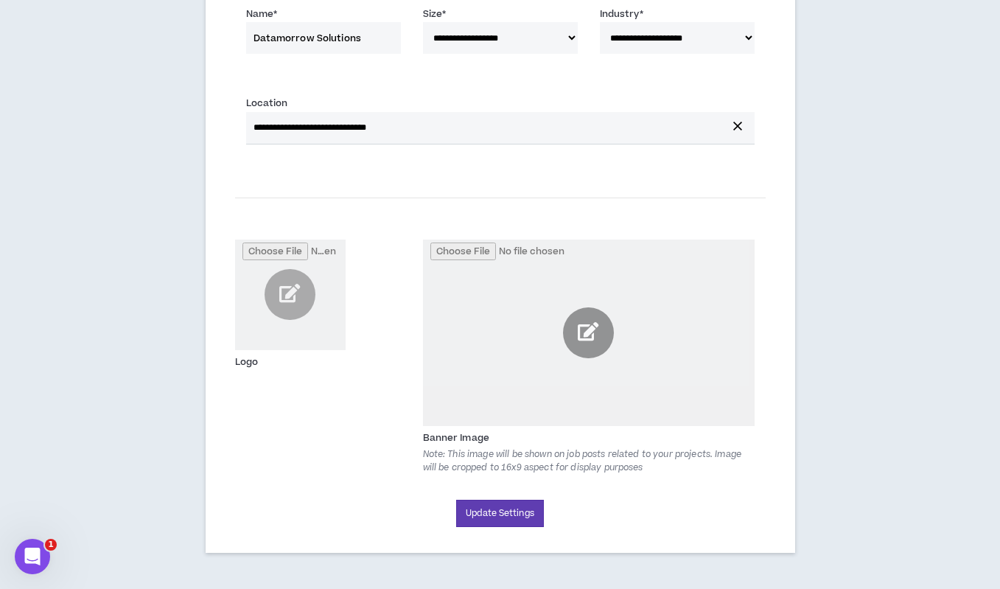
scroll to position [175, 0]
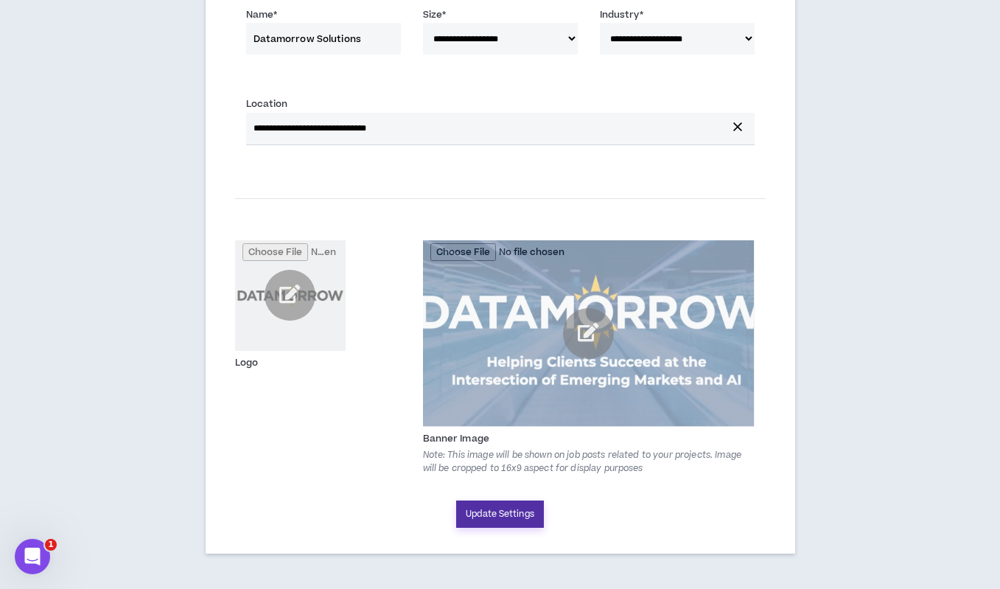
click at [494, 511] on button "Update Settings" at bounding box center [500, 513] width 88 height 27
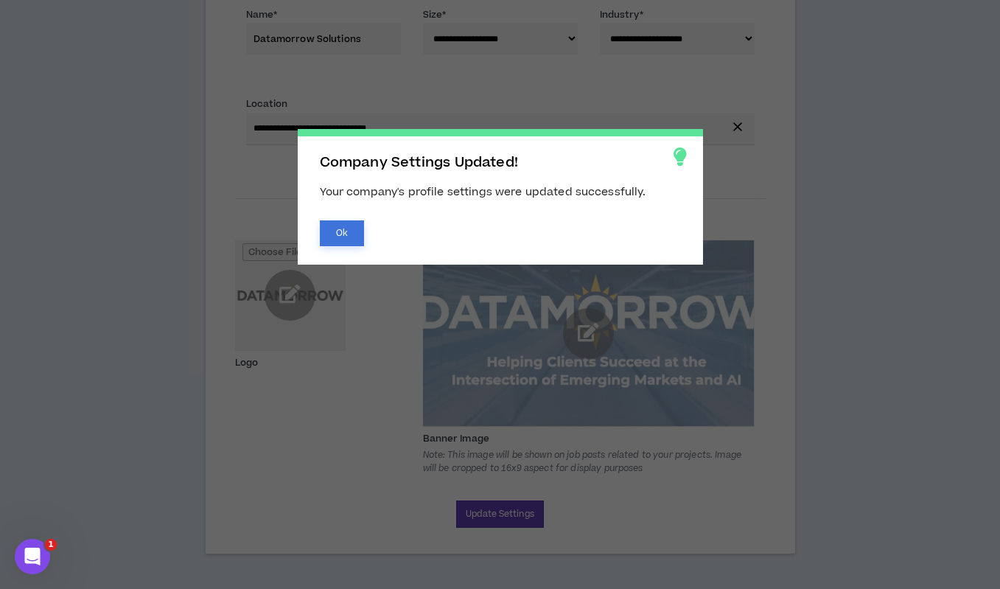
click at [341, 231] on button "Ok" at bounding box center [342, 233] width 44 height 26
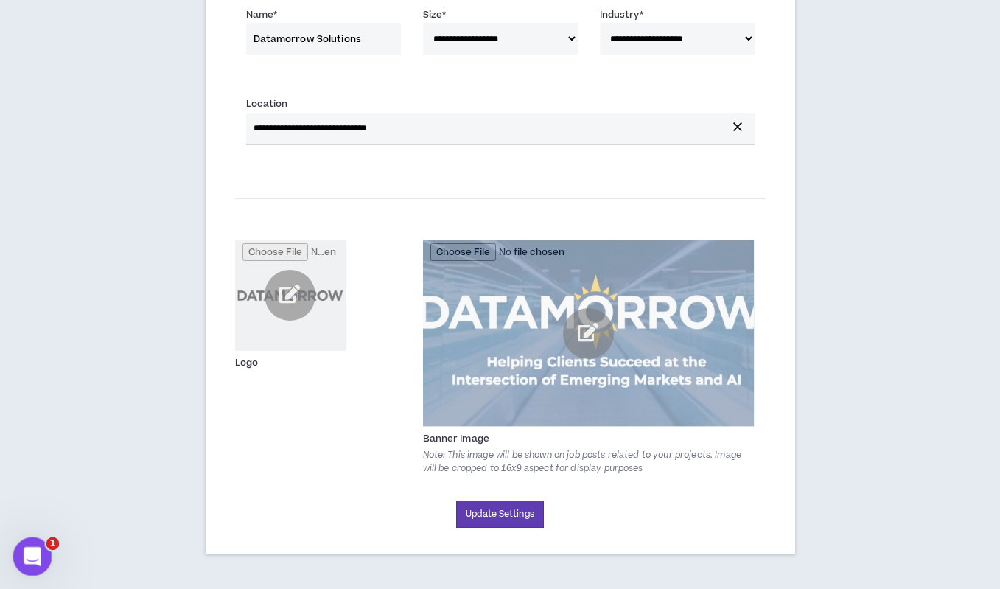
click at [41, 542] on div "Open Intercom Messenger" at bounding box center [30, 554] width 49 height 49
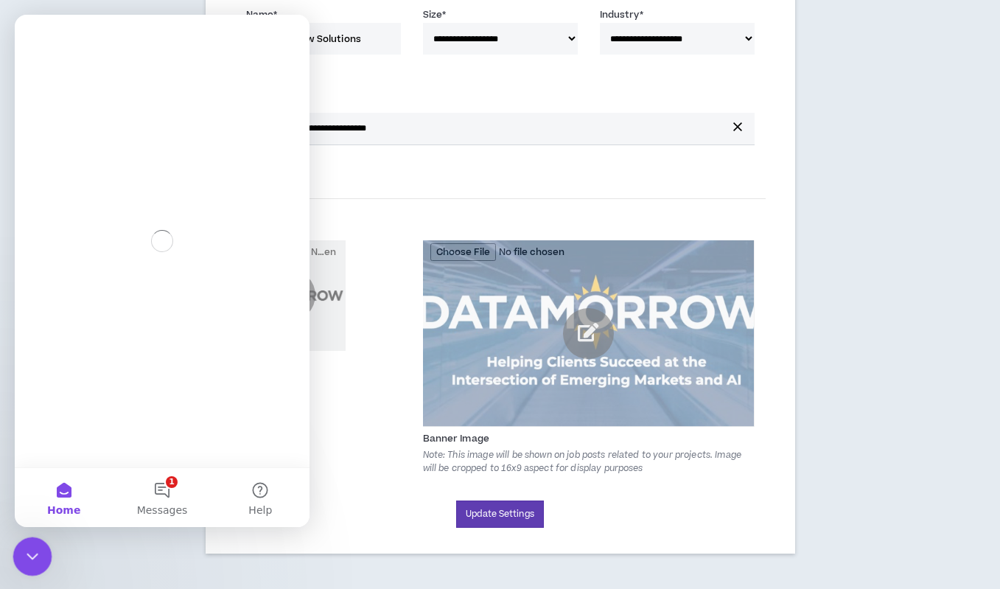
scroll to position [0, 0]
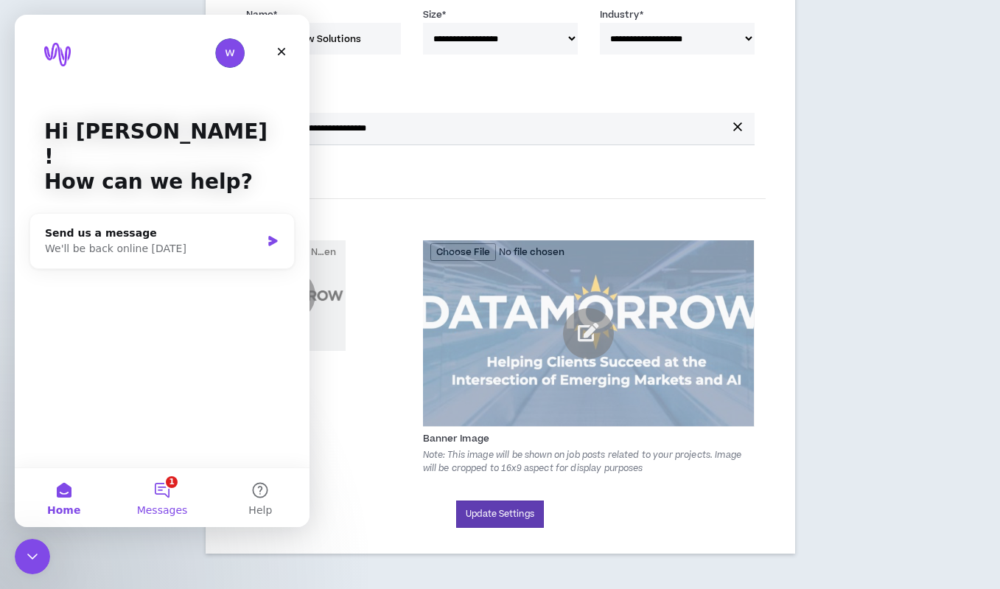
click at [169, 485] on button "1 Messages" at bounding box center [162, 497] width 98 height 59
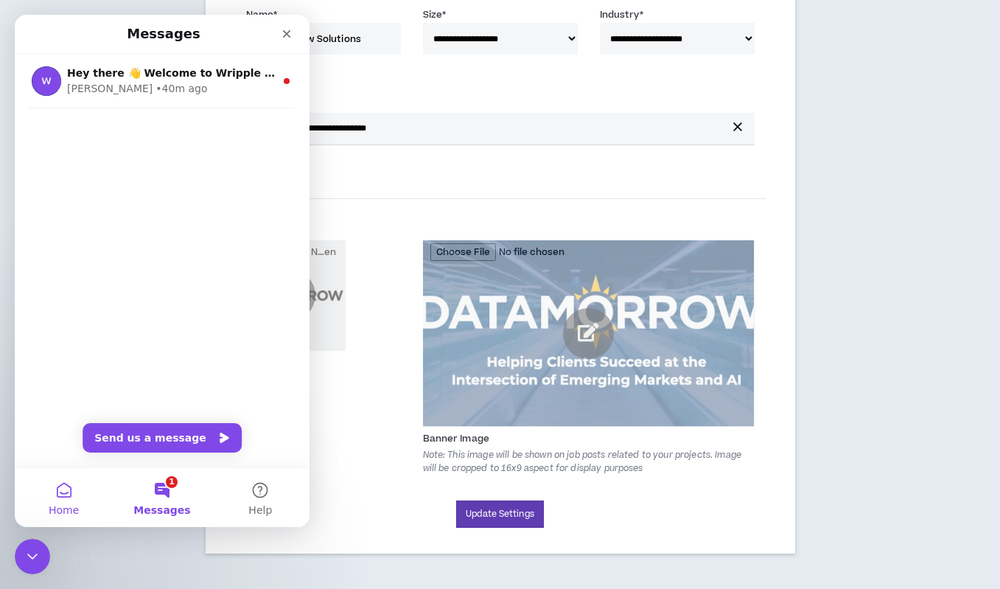
click at [61, 496] on button "Home" at bounding box center [64, 497] width 98 height 59
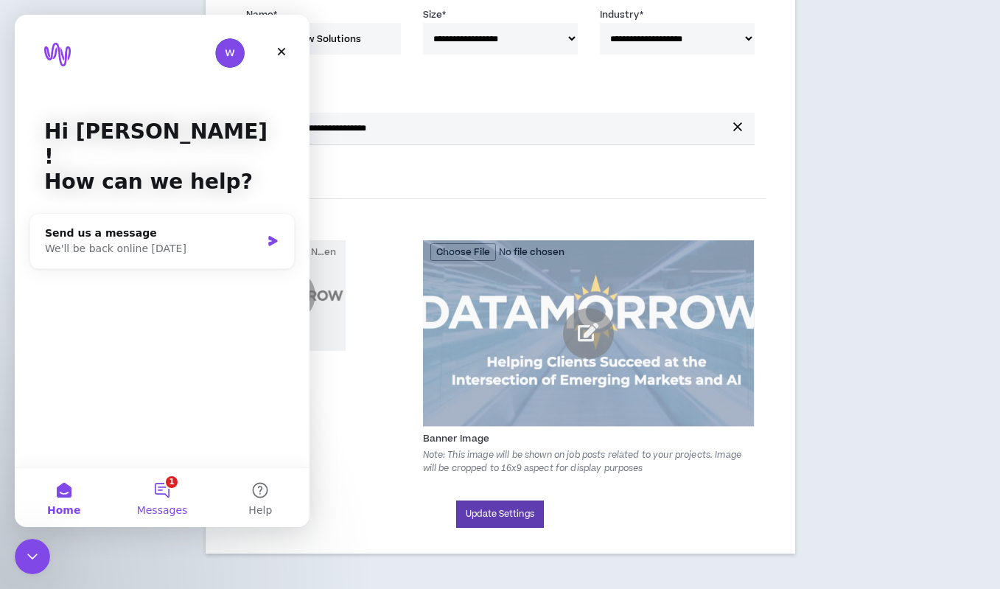
click at [163, 486] on button "1 Messages" at bounding box center [162, 497] width 98 height 59
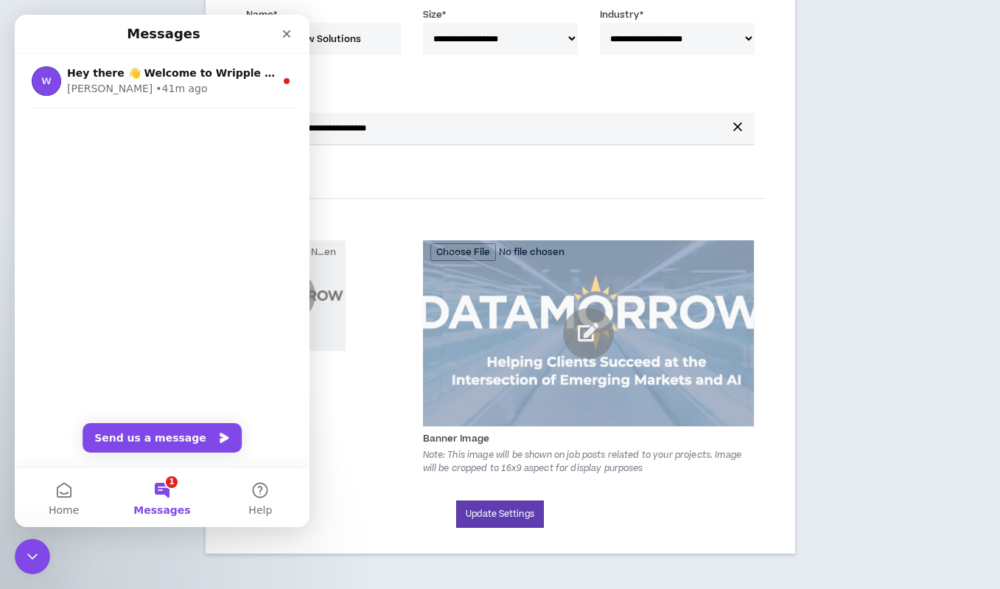
click at [872, 107] on div "**********" at bounding box center [500, 229] width 1000 height 721
click at [113, 437] on button "Send us a message" at bounding box center [162, 437] width 159 height 29
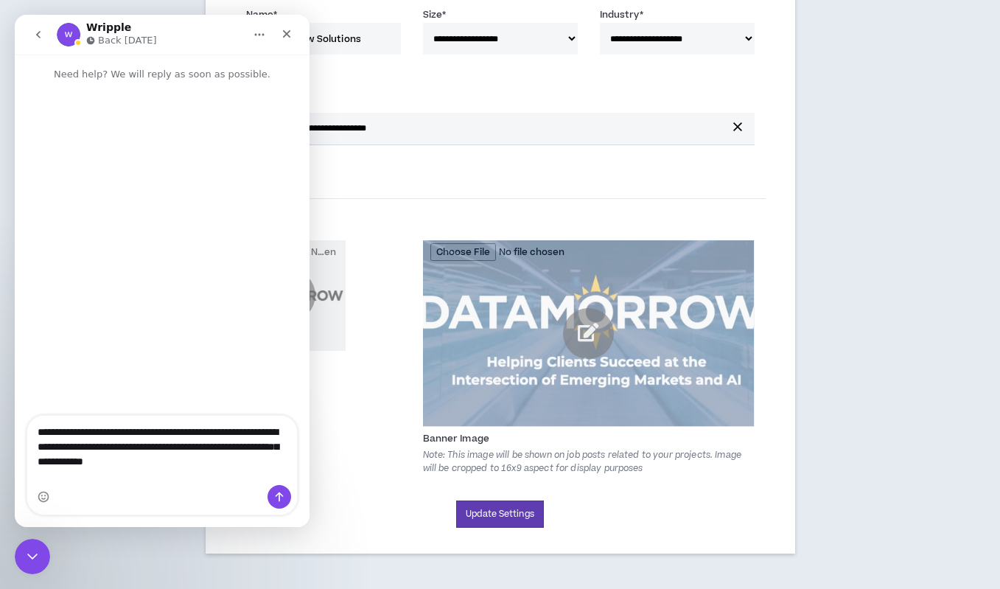
click at [61, 470] on textarea "**********" at bounding box center [162, 443] width 270 height 55
type textarea "**********"
click at [42, 37] on icon "go back" at bounding box center [38, 35] width 12 height 12
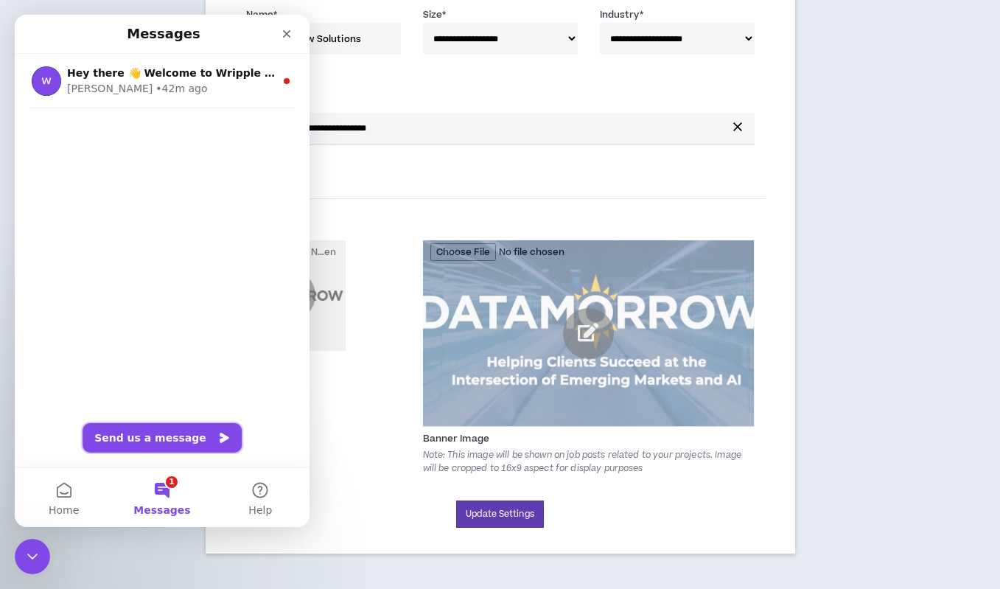
click at [150, 433] on button "Send us a message" at bounding box center [162, 437] width 159 height 29
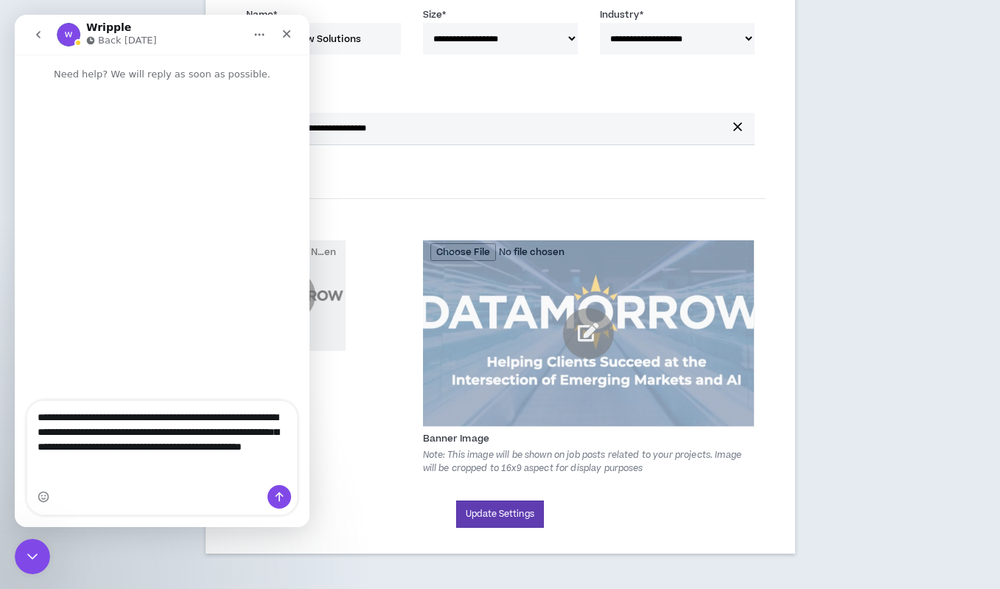
type textarea "**********"
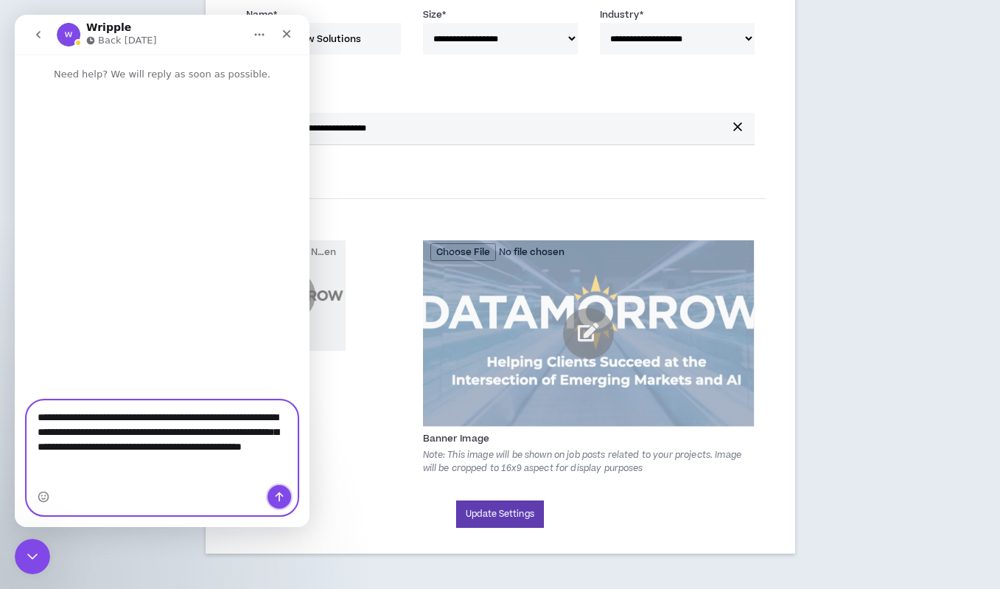
click at [281, 500] on icon "Send a message…" at bounding box center [279, 497] width 12 height 12
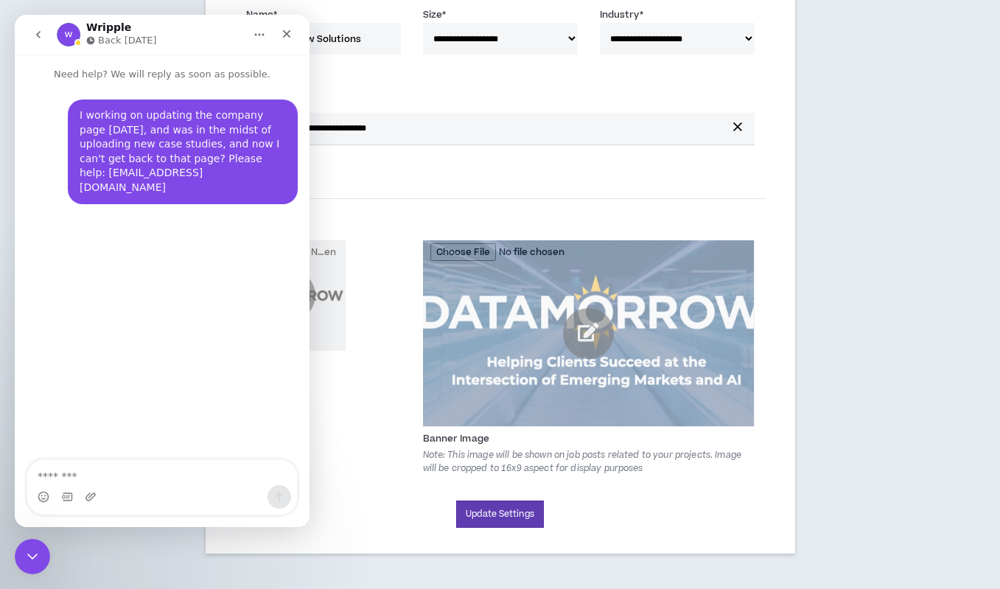
scroll to position [60, 0]
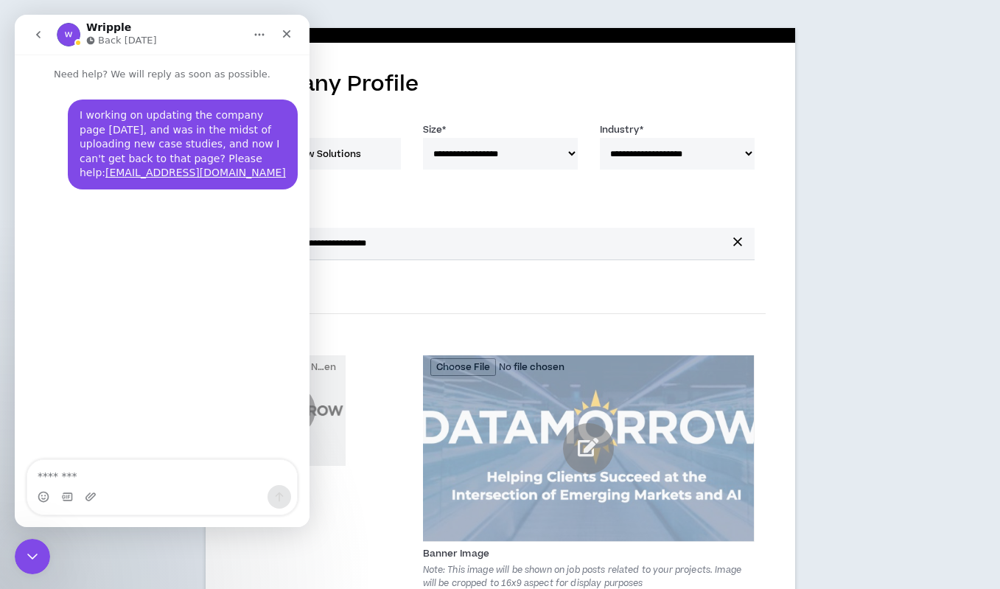
click at [819, 200] on div "**********" at bounding box center [500, 344] width 1000 height 721
click at [49, 35] on button "go back" at bounding box center [38, 35] width 28 height 28
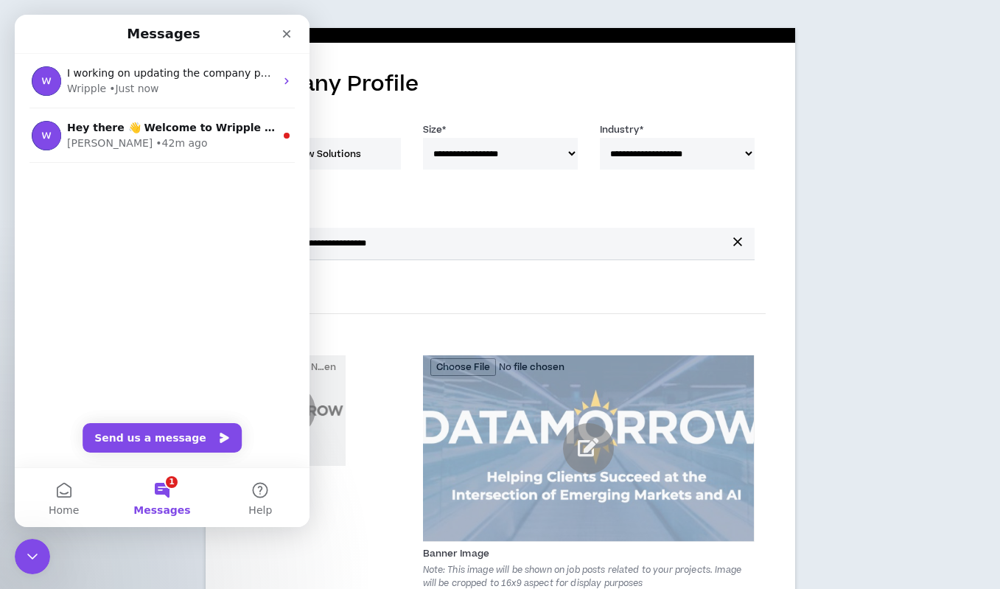
click at [167, 478] on button "1 Messages" at bounding box center [162, 497] width 98 height 59
click at [167, 487] on button "1 Messages" at bounding box center [162, 497] width 98 height 59
click at [167, 436] on button "Send us a message" at bounding box center [162, 437] width 159 height 29
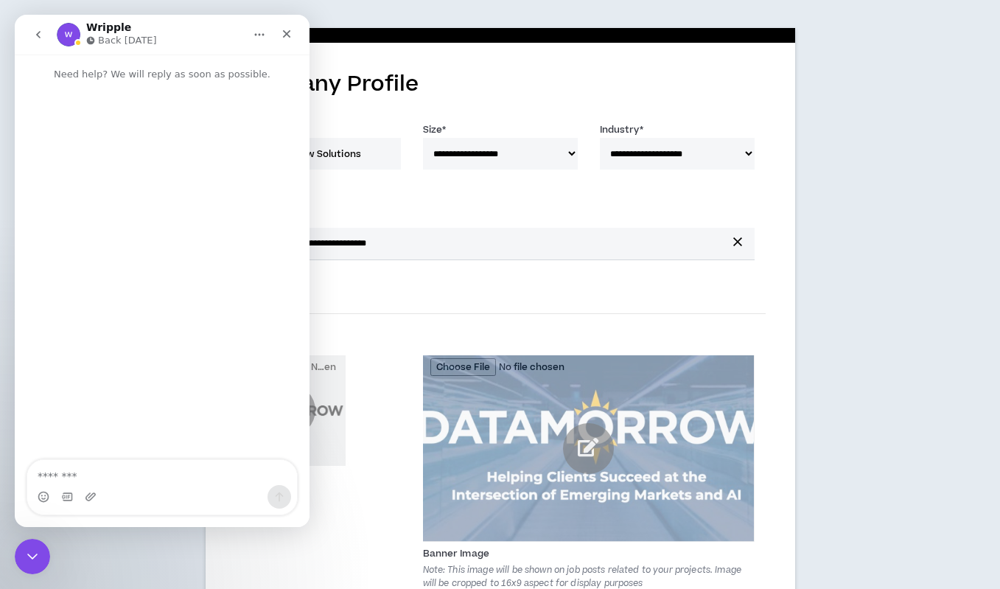
click at [42, 33] on icon "go back" at bounding box center [38, 35] width 12 height 12
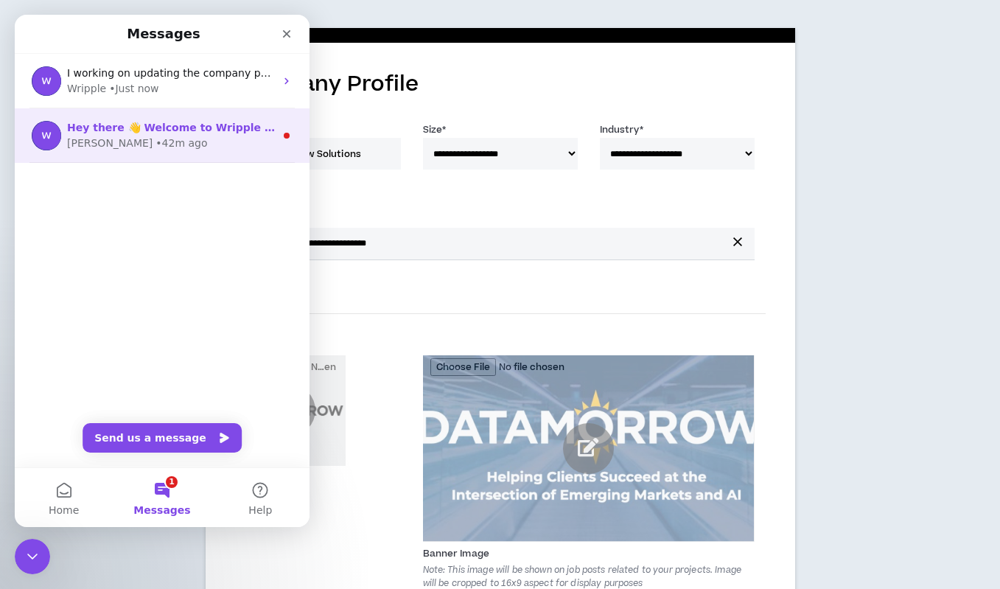
click at [99, 134] on div "Hey there 👋 Welcome to Wripple 🙌 Take a look around! If you have any questions,…" at bounding box center [171, 127] width 208 height 15
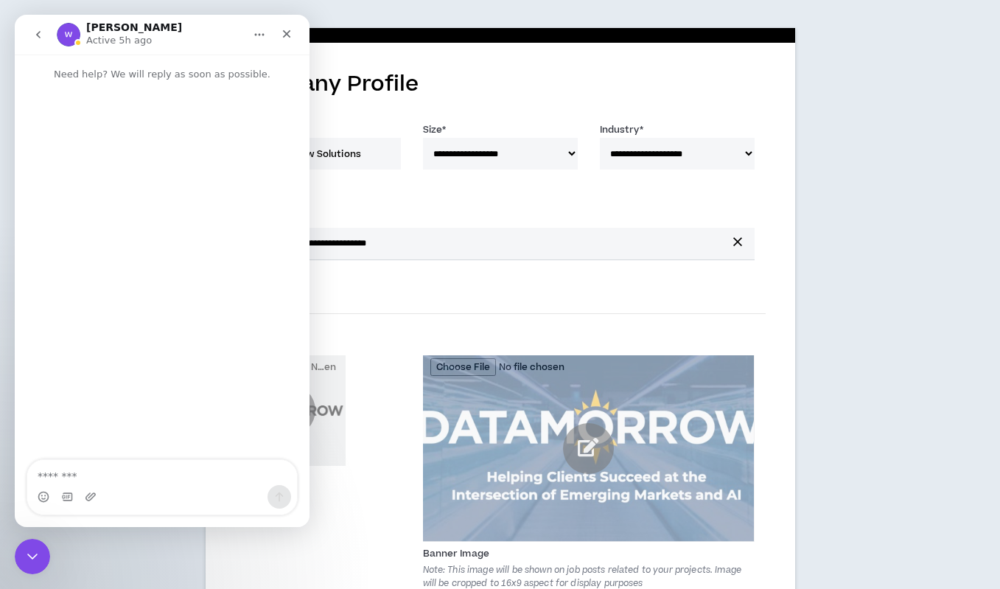
scroll to position [0, 0]
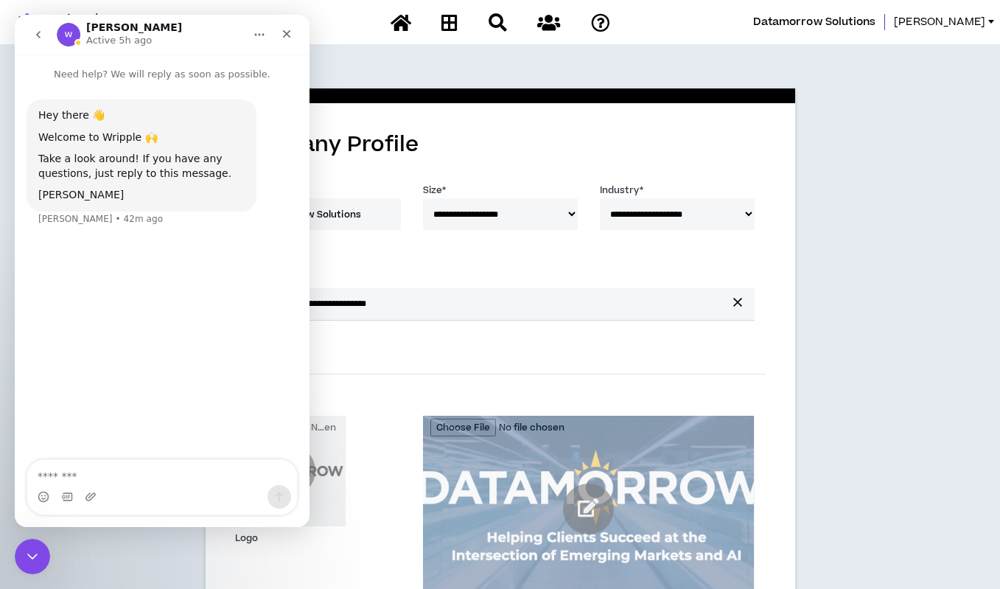
click at [36, 36] on icon "go back" at bounding box center [38, 35] width 12 height 12
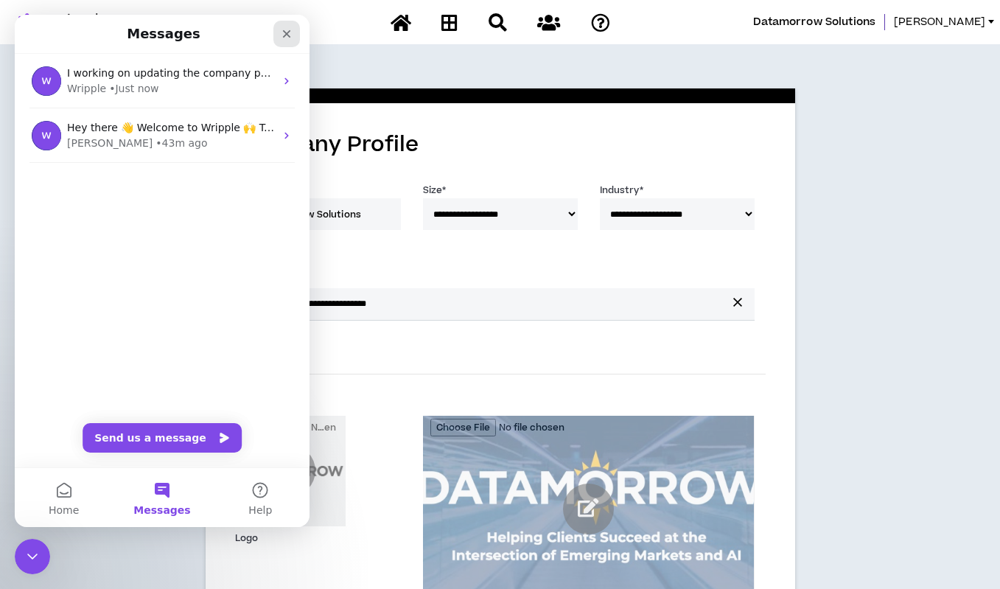
click at [290, 31] on icon "Close" at bounding box center [287, 34] width 8 height 8
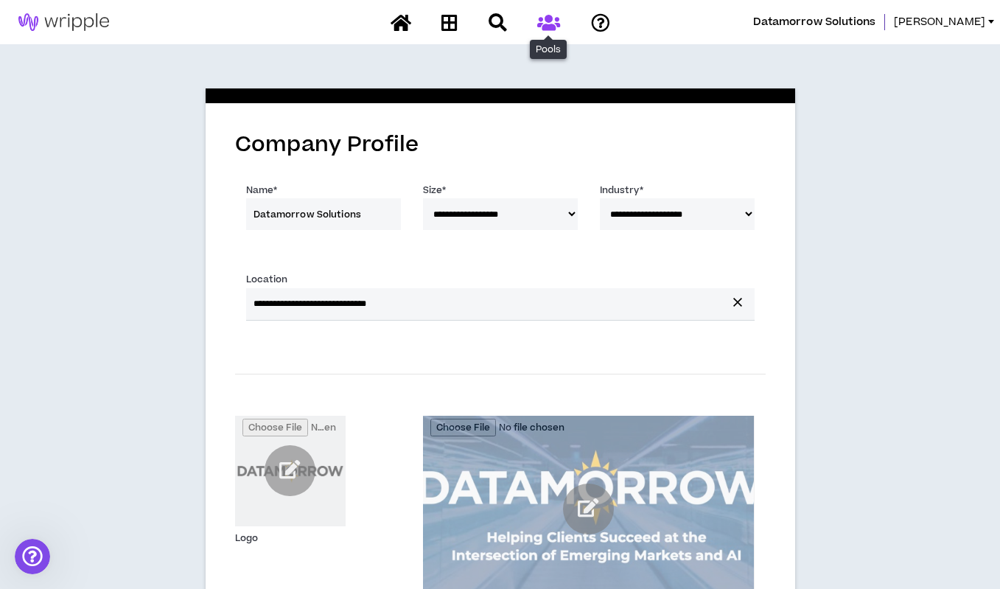
click at [549, 23] on icon at bounding box center [548, 22] width 23 height 18
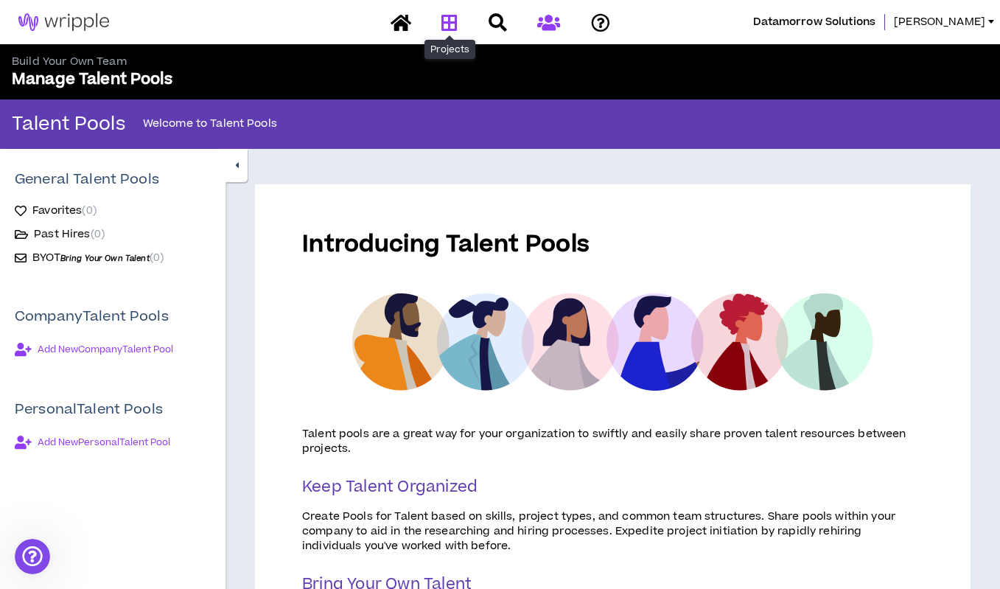
click at [450, 27] on icon at bounding box center [449, 22] width 16 height 18
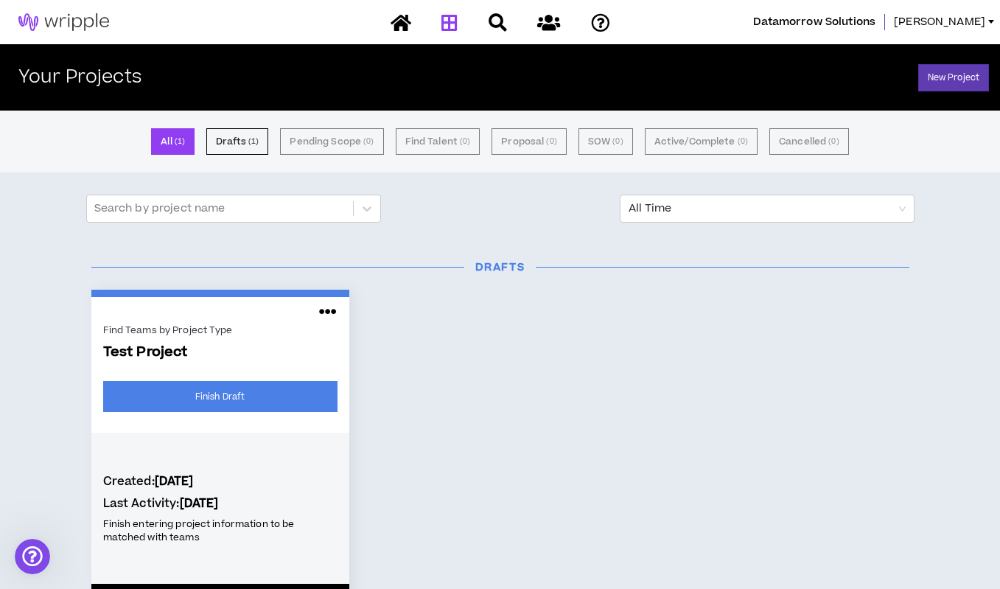
click at [184, 143] on small "( 1 )" at bounding box center [180, 141] width 10 height 13
click at [973, 24] on span "[PERSON_NAME]" at bounding box center [939, 22] width 91 height 16
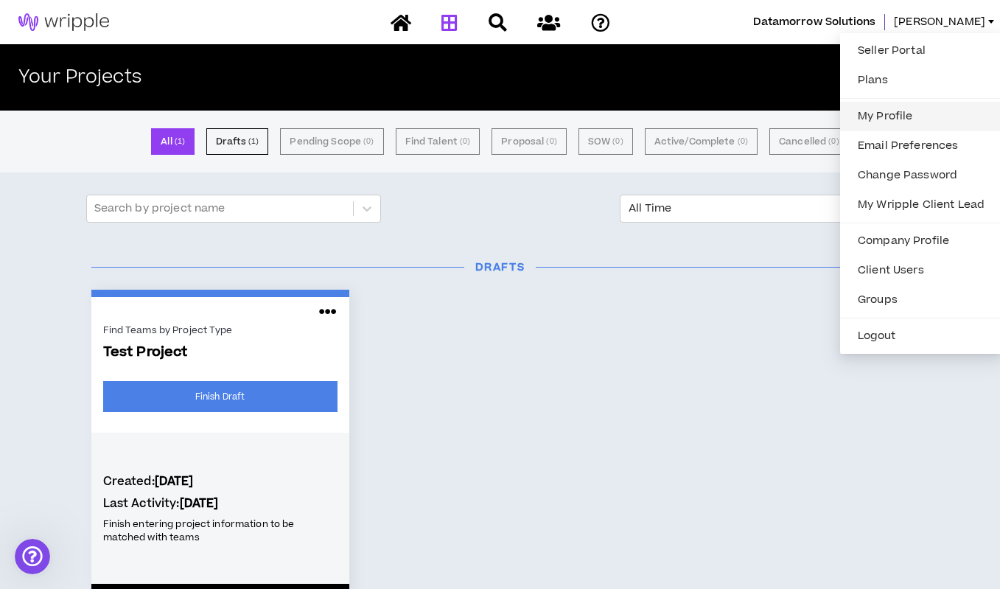
click at [902, 119] on link "My Profile" at bounding box center [921, 116] width 144 height 22
select select "US"
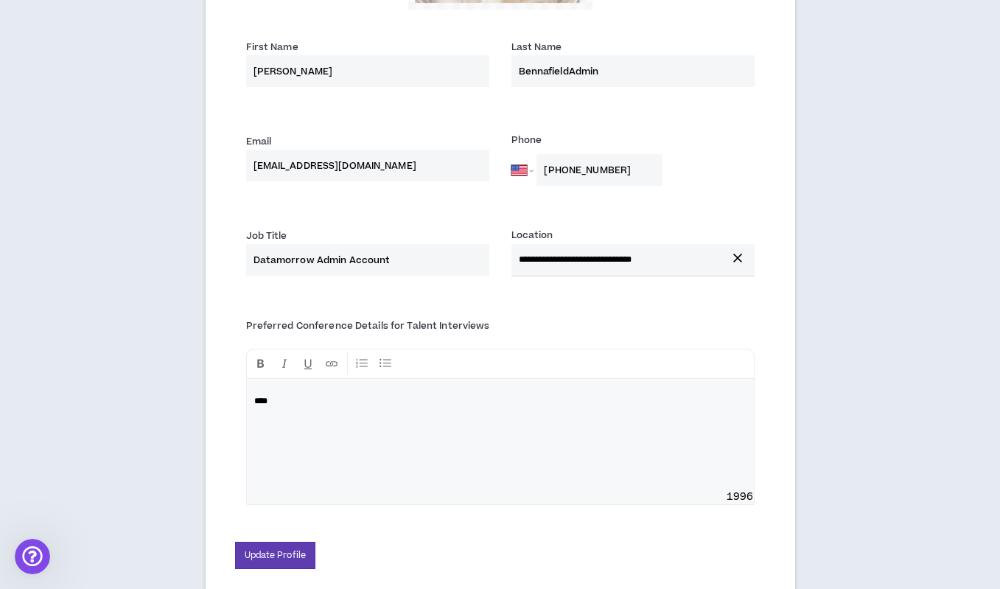
scroll to position [381, 0]
drag, startPoint x: 304, startPoint y: 407, endPoint x: 237, endPoint y: 403, distance: 67.9
click at [237, 403] on div "Preferred Conference Details for Talent Interviews **** 1996" at bounding box center [500, 420] width 530 height 202
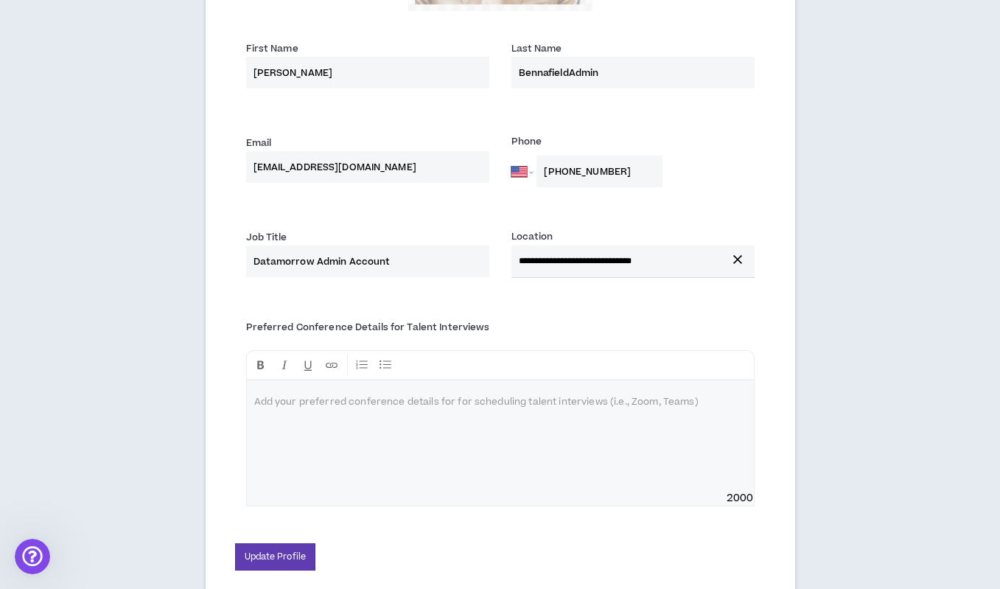
click at [282, 406] on p at bounding box center [500, 402] width 492 height 15
click at [257, 556] on button "Update Profile" at bounding box center [275, 556] width 81 height 27
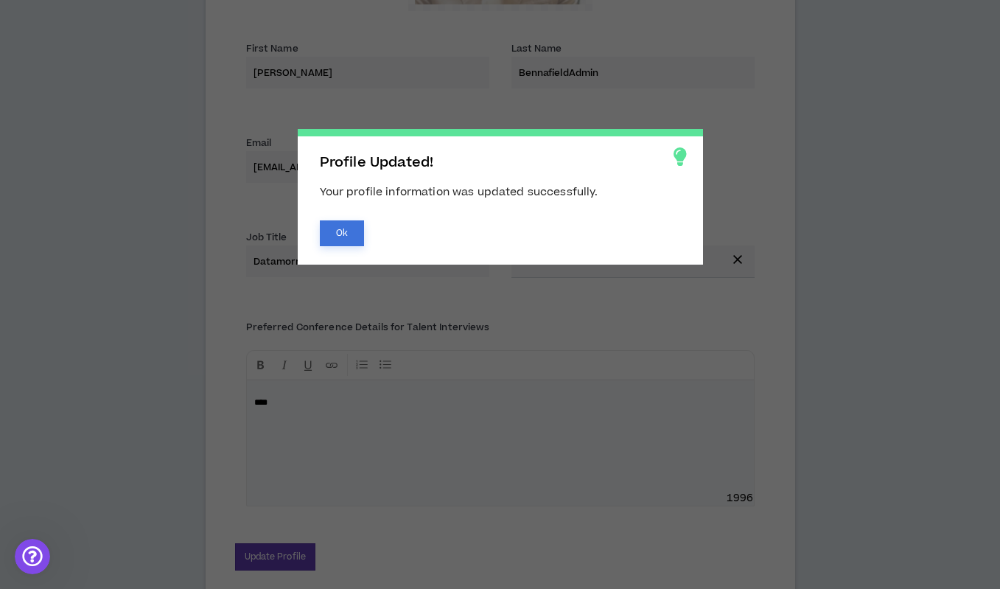
click at [350, 231] on button "Ok" at bounding box center [342, 233] width 44 height 26
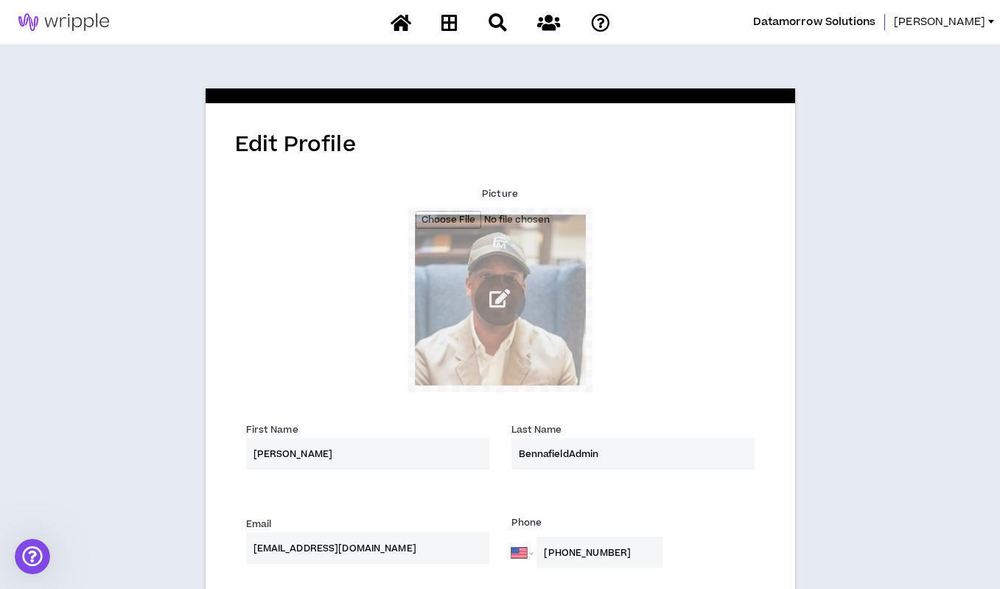
scroll to position [0, 0]
click at [959, 24] on span "[PERSON_NAME]" at bounding box center [939, 22] width 91 height 16
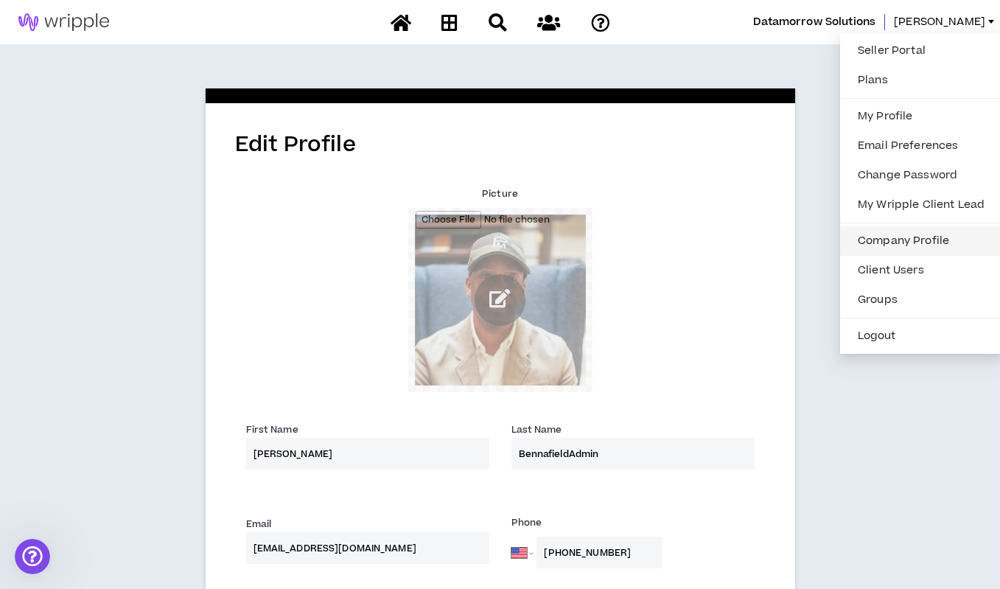
click at [900, 244] on link "Company Profile" at bounding box center [921, 241] width 144 height 22
select select "*"
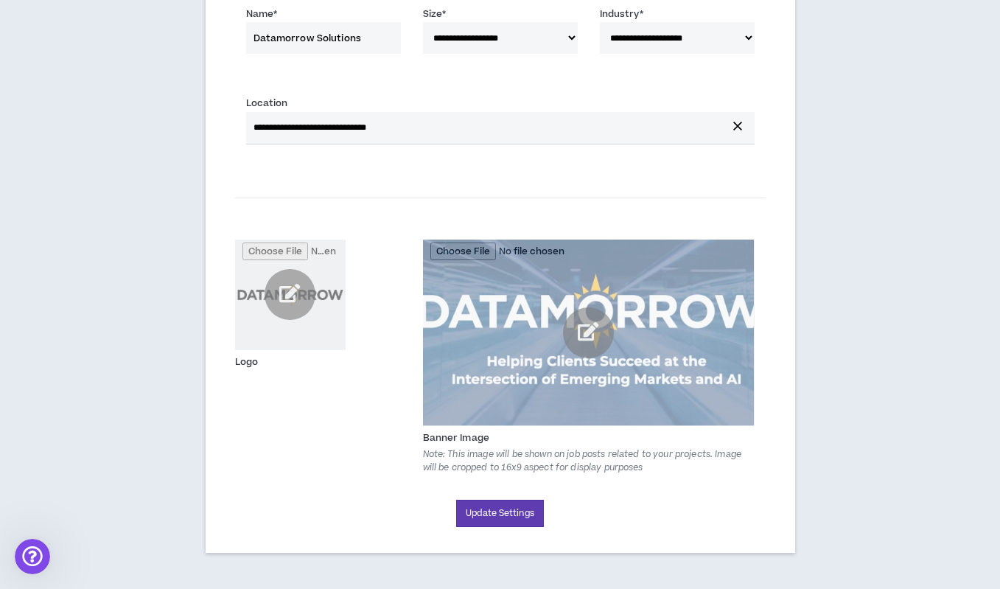
scroll to position [175, 0]
click at [522, 514] on button "Update Settings" at bounding box center [500, 513] width 88 height 27
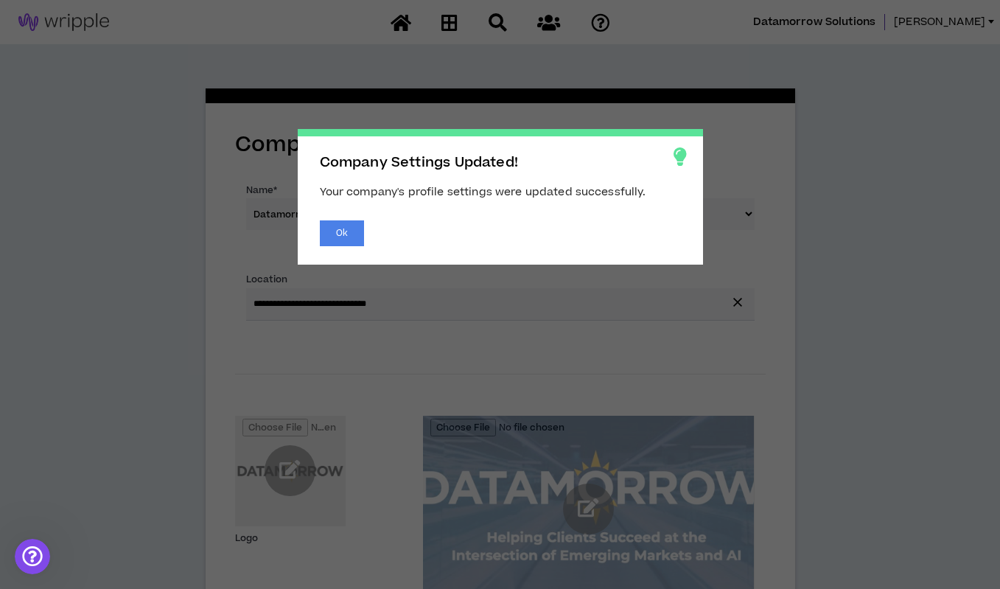
scroll to position [0, 0]
click at [346, 235] on button "Ok" at bounding box center [342, 233] width 44 height 26
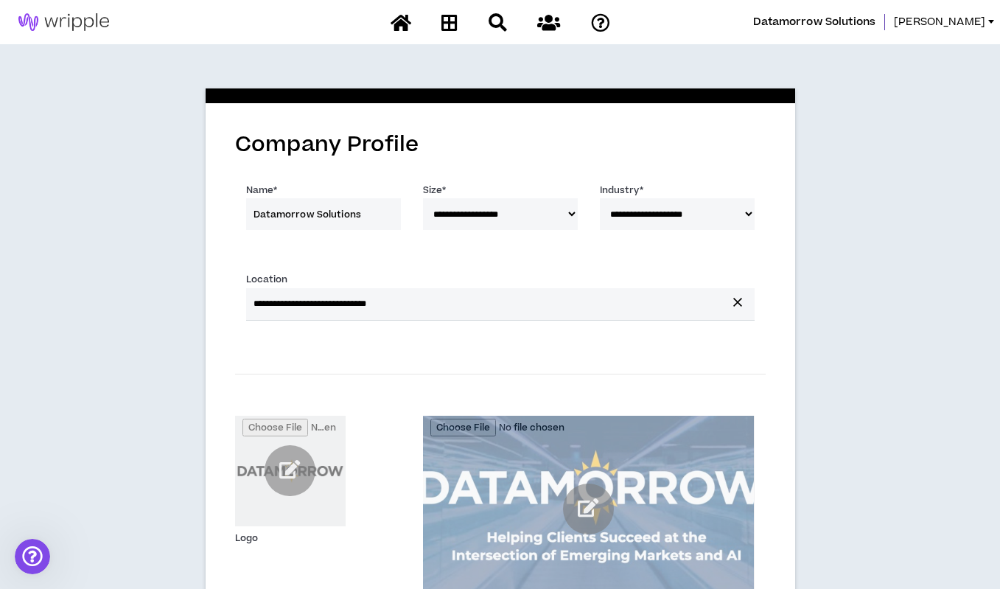
click at [77, 27] on img at bounding box center [63, 22] width 127 height 18
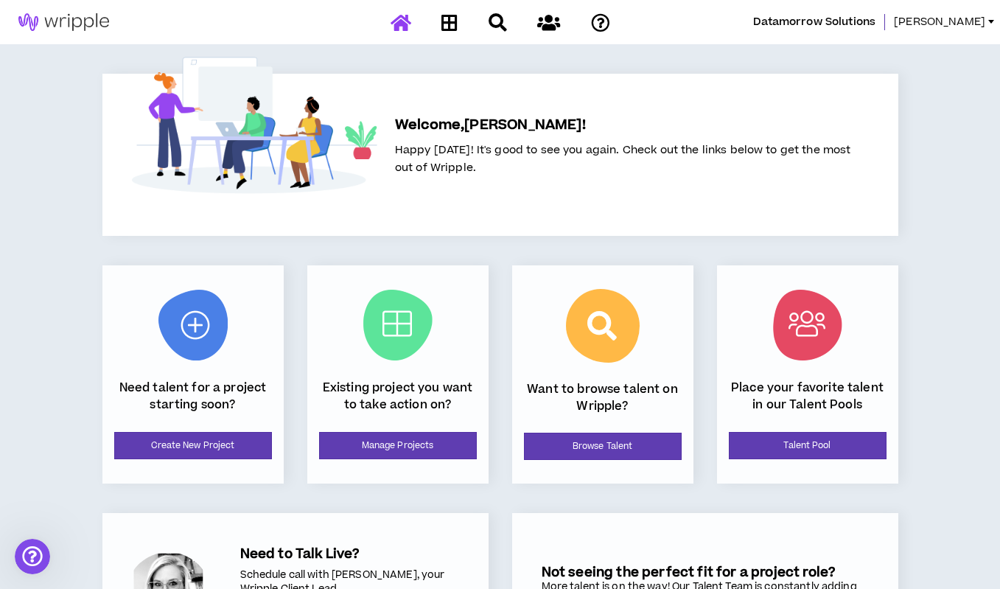
click at [978, 21] on span "[PERSON_NAME]" at bounding box center [939, 22] width 91 height 16
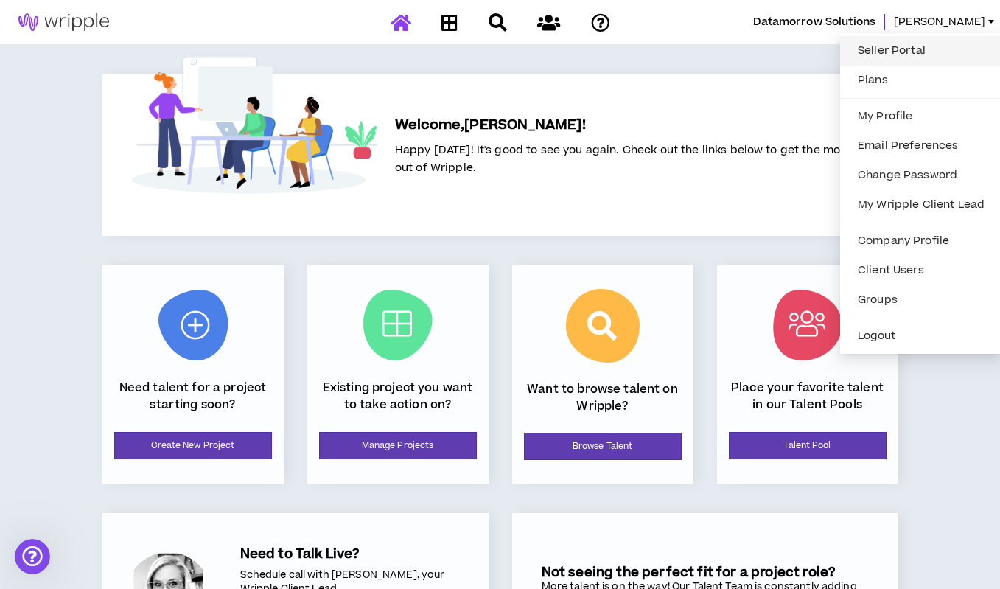
click at [870, 52] on link "Seller Portal" at bounding box center [921, 51] width 144 height 22
select select "*"
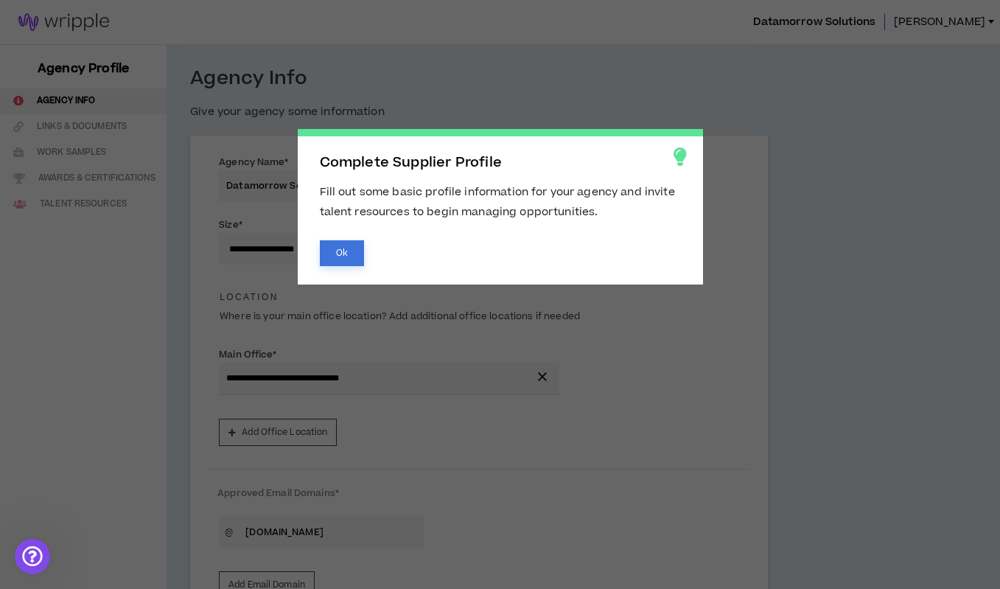
click at [340, 261] on button "Ok" at bounding box center [342, 253] width 44 height 26
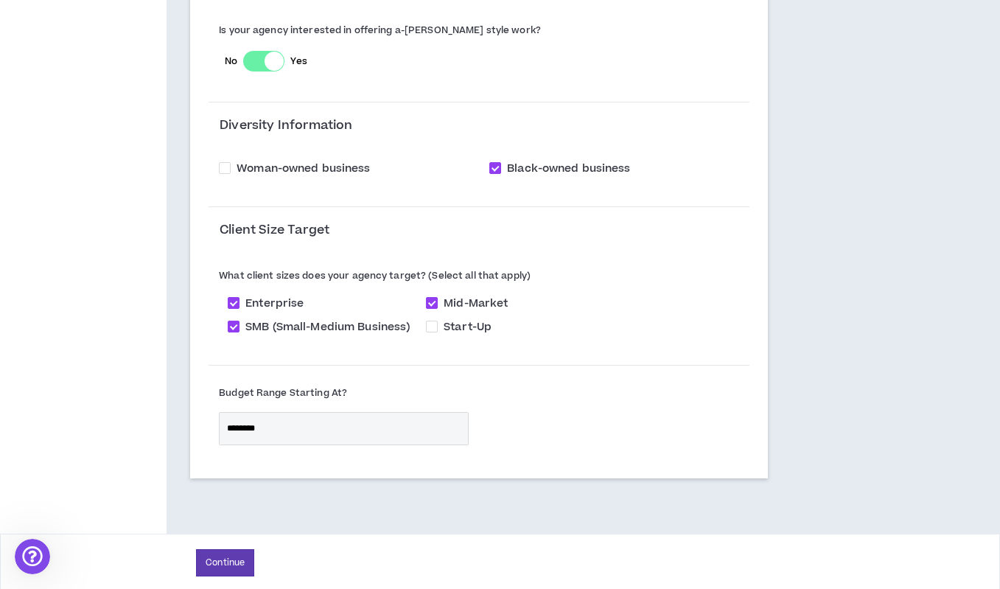
scroll to position [1211, 0]
click at [365, 416] on input "********" at bounding box center [344, 429] width 248 height 32
click at [241, 556] on button "Continue" at bounding box center [225, 563] width 58 height 27
select select "*"
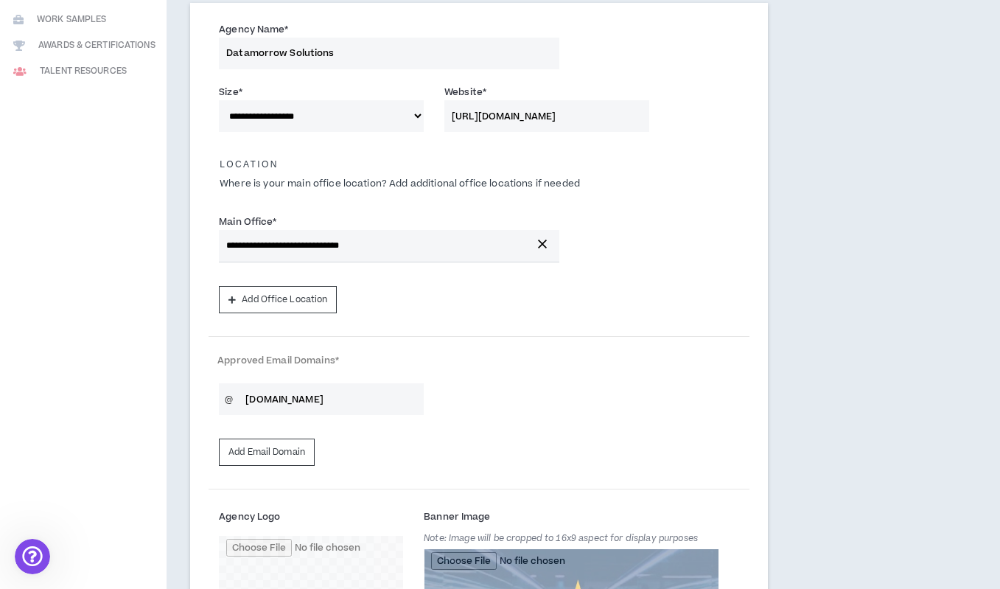
scroll to position [133, 0]
click at [231, 391] on span "@" at bounding box center [229, 398] width 20 height 32
click at [298, 452] on button "Add Email Domain" at bounding box center [267, 451] width 96 height 27
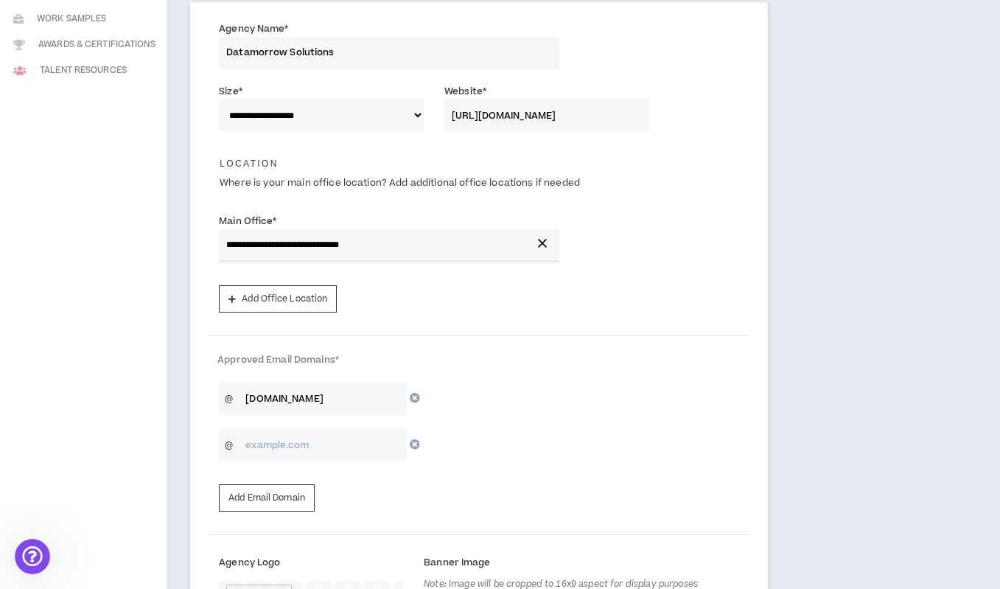
click at [289, 444] on input "*" at bounding box center [322, 445] width 169 height 32
type input "b"
click at [416, 445] on icon "button" at bounding box center [415, 444] width 10 height 10
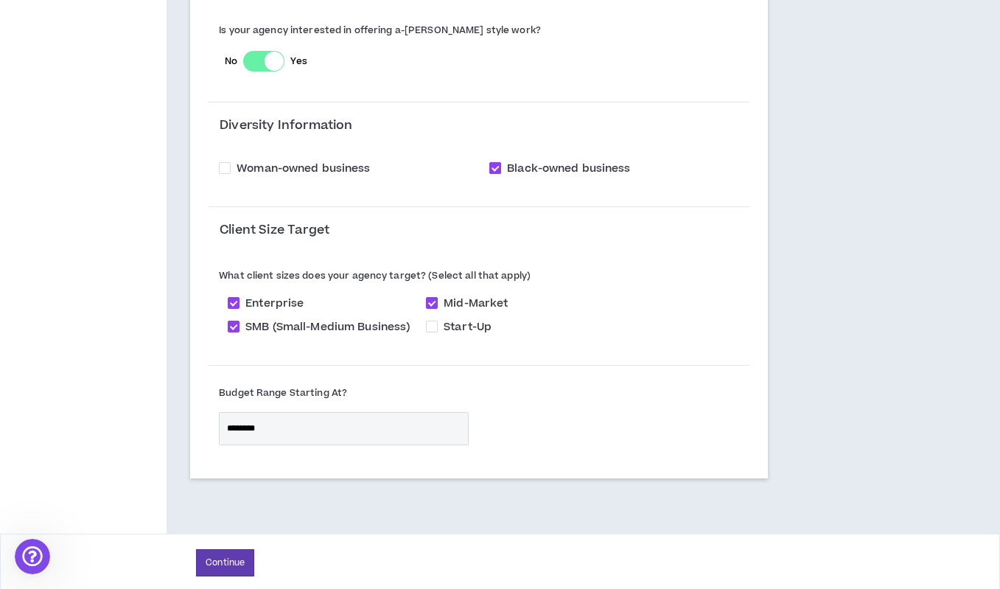
scroll to position [1211, 0]
